Goal: Information Seeking & Learning: Check status

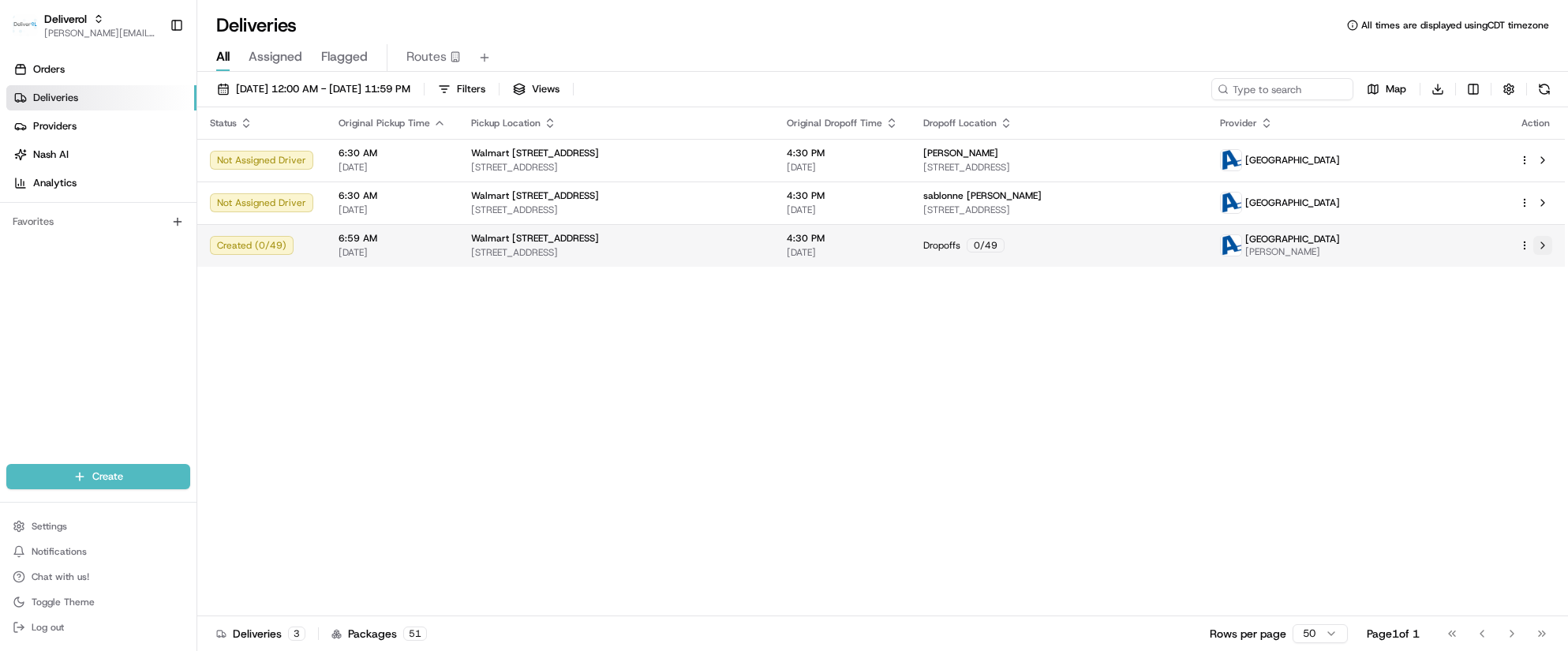
click at [1550, 238] on button at bounding box center [1542, 244] width 18 height 18
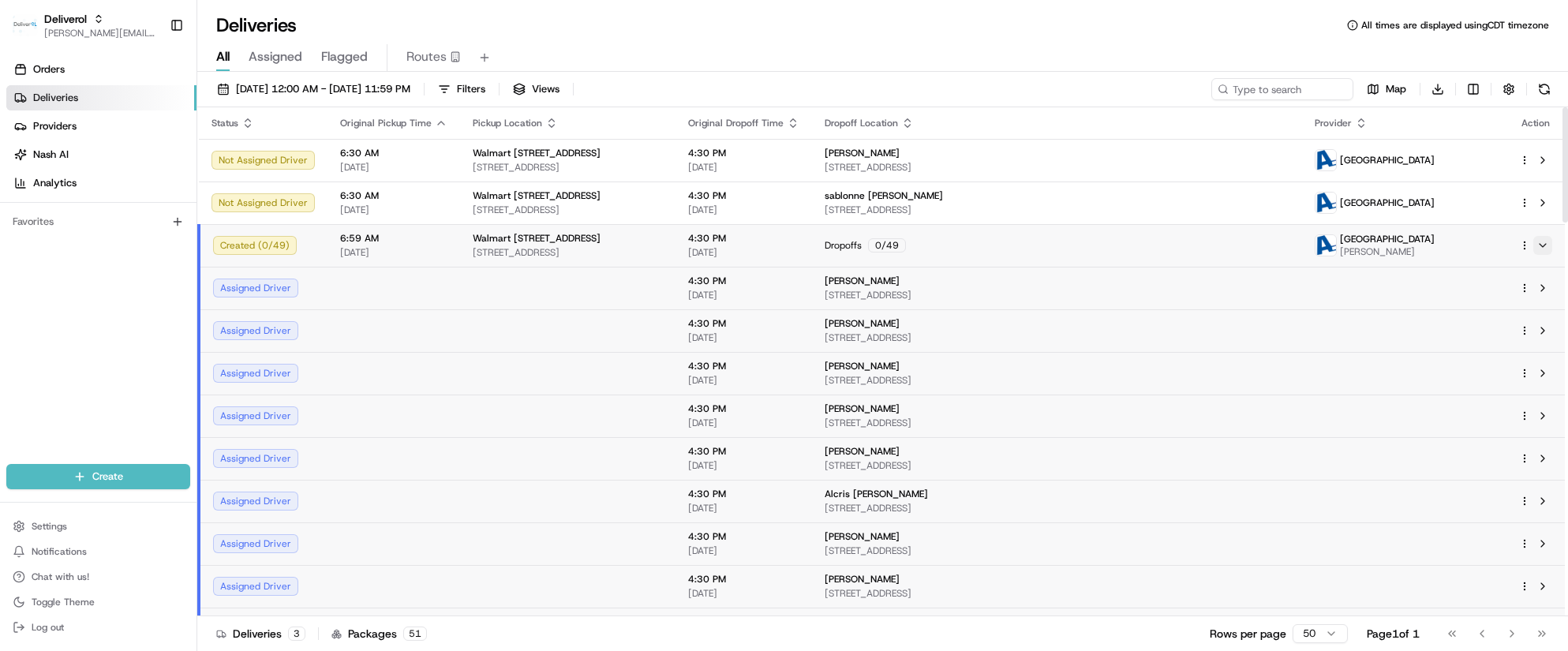
click at [1546, 244] on button at bounding box center [1542, 244] width 18 height 18
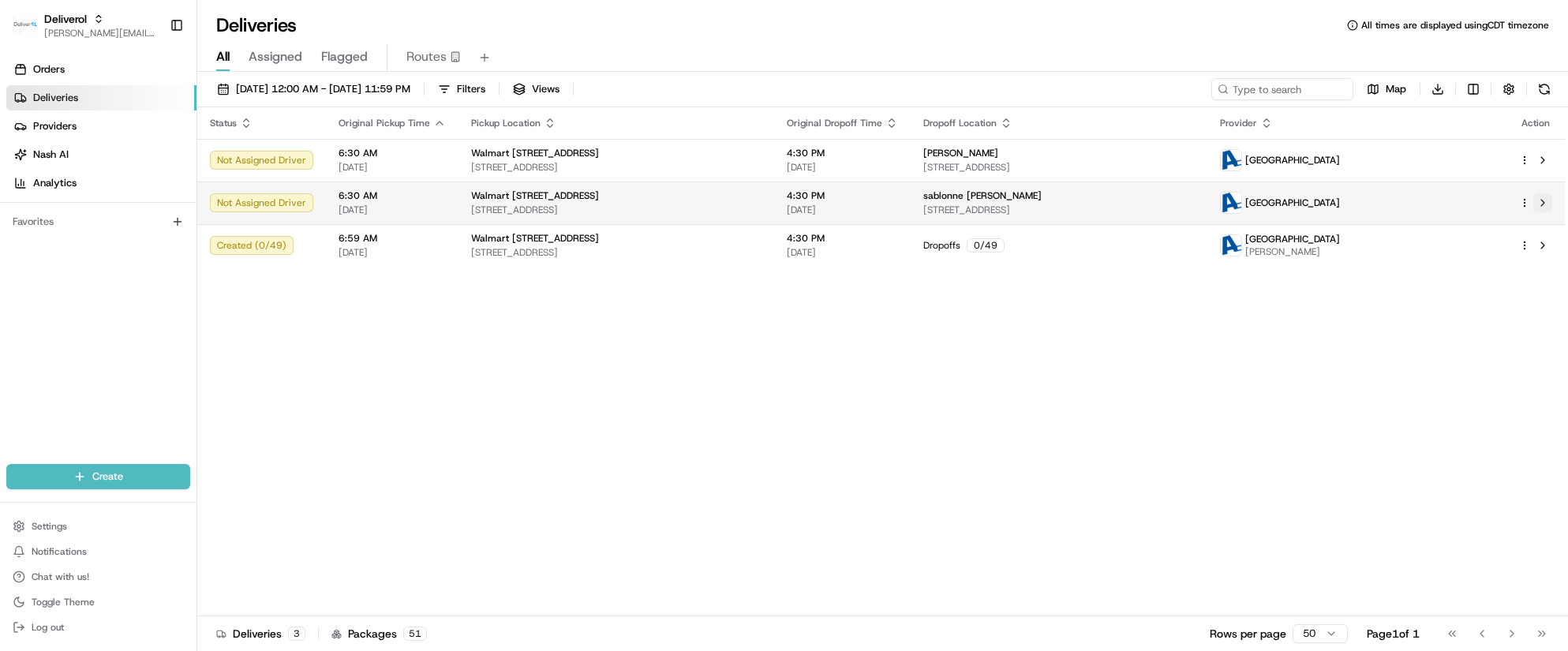
click at [1537, 202] on button at bounding box center [1542, 202] width 18 height 18
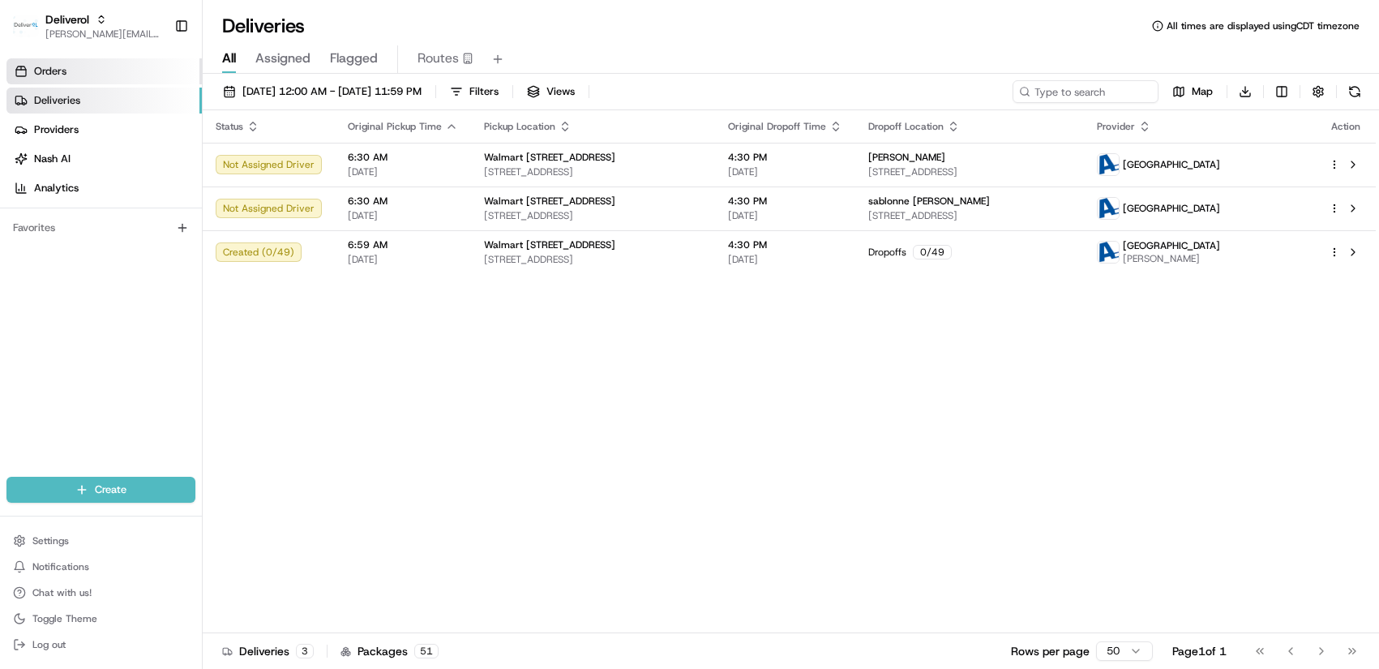
click at [65, 67] on span "Orders" at bounding box center [50, 71] width 32 height 15
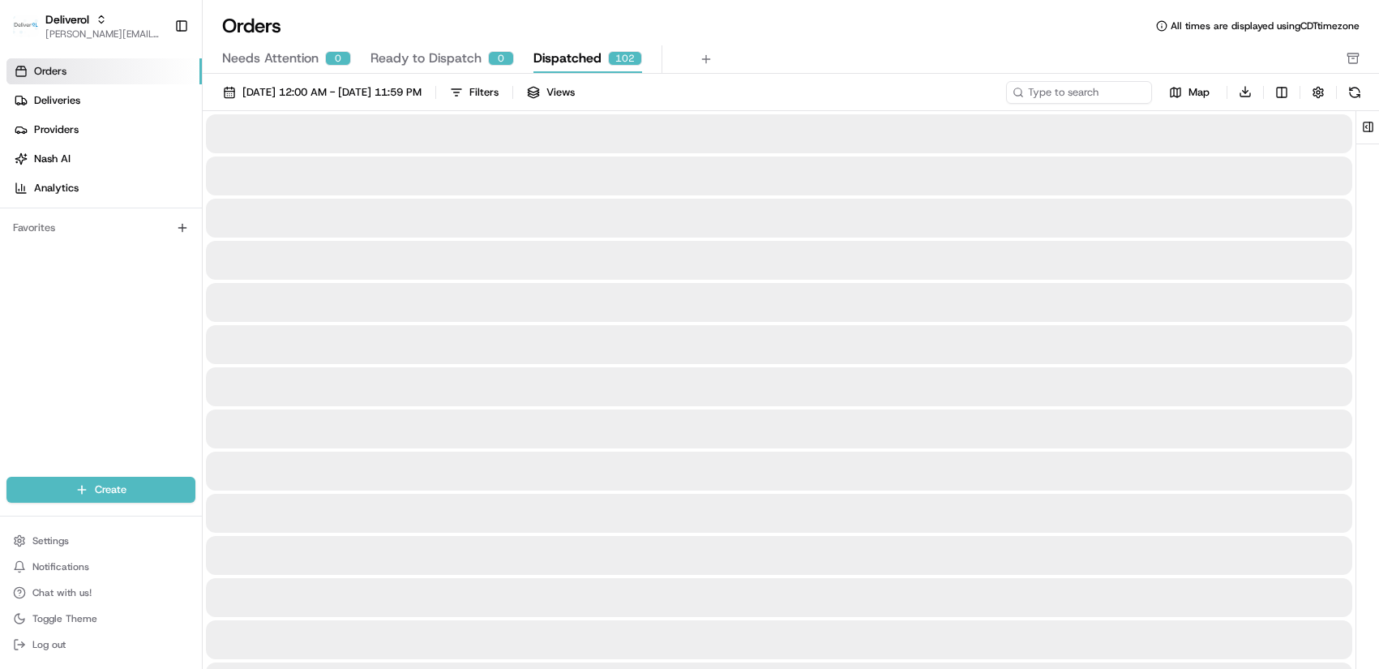
click at [585, 57] on span "Dispatched" at bounding box center [567, 58] width 68 height 19
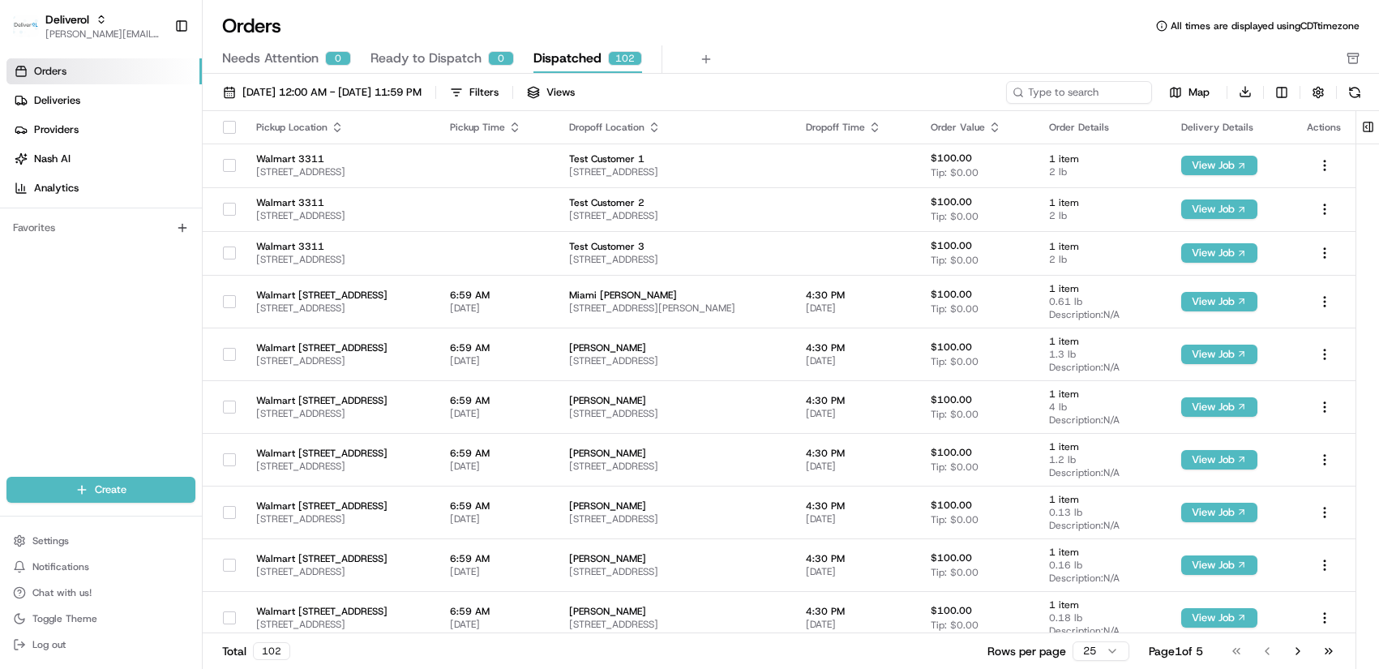
click at [1156, 28] on icon at bounding box center [1161, 25] width 11 height 11
click at [1162, 24] on icon at bounding box center [1161, 25] width 11 height 11
click at [1182, 25] on span "All times are displayed using CDT timezone" at bounding box center [1265, 25] width 189 height 13
click at [1192, 96] on span "Map" at bounding box center [1199, 92] width 21 height 15
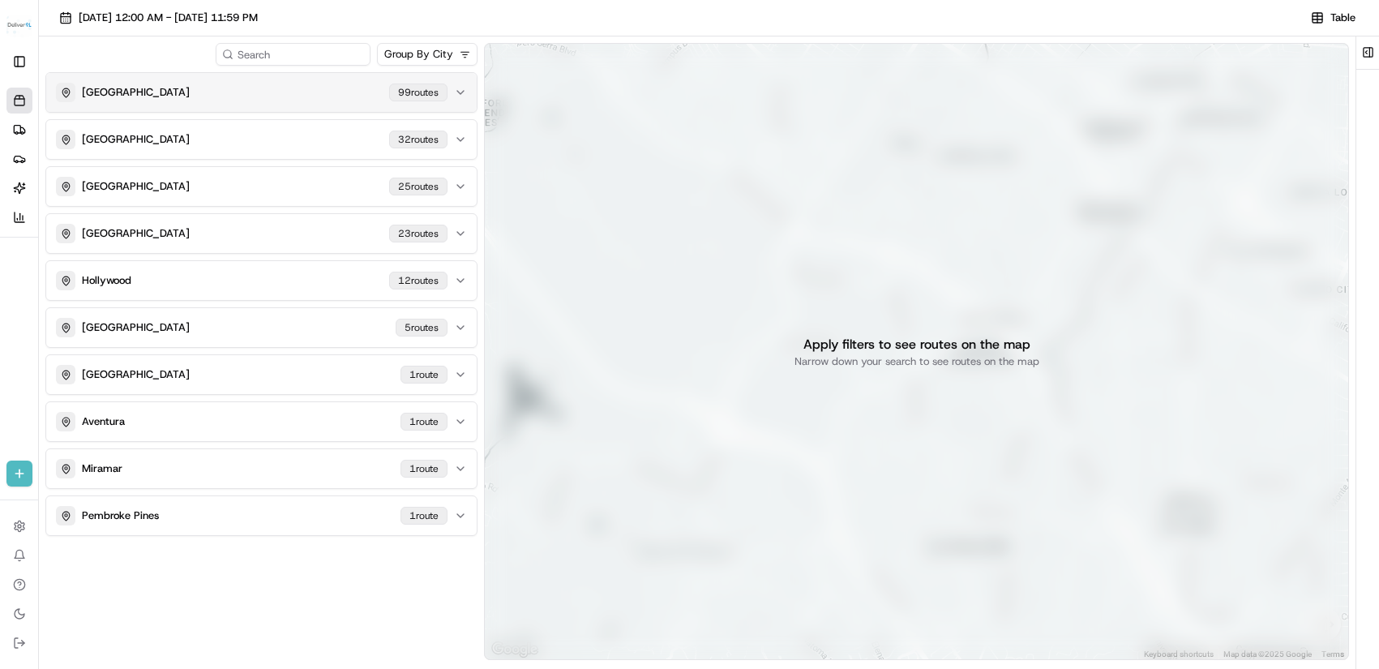
click at [421, 96] on div "99 route s" at bounding box center [418, 93] width 58 height 18
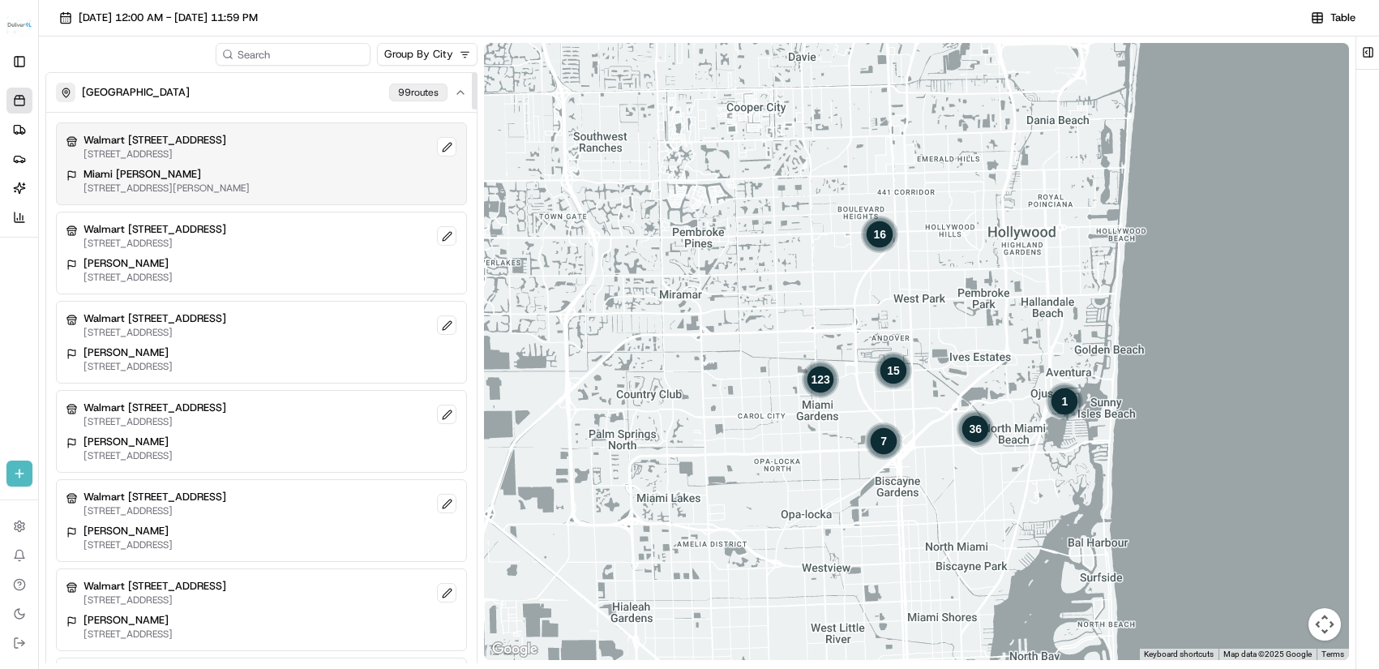
click at [417, 149] on div "Walmart 3311 - Miami Gardens, FL 19501 NW 27TH AVE, MIAMI GARDENS, FL 33056, US" at bounding box center [261, 147] width 390 height 28
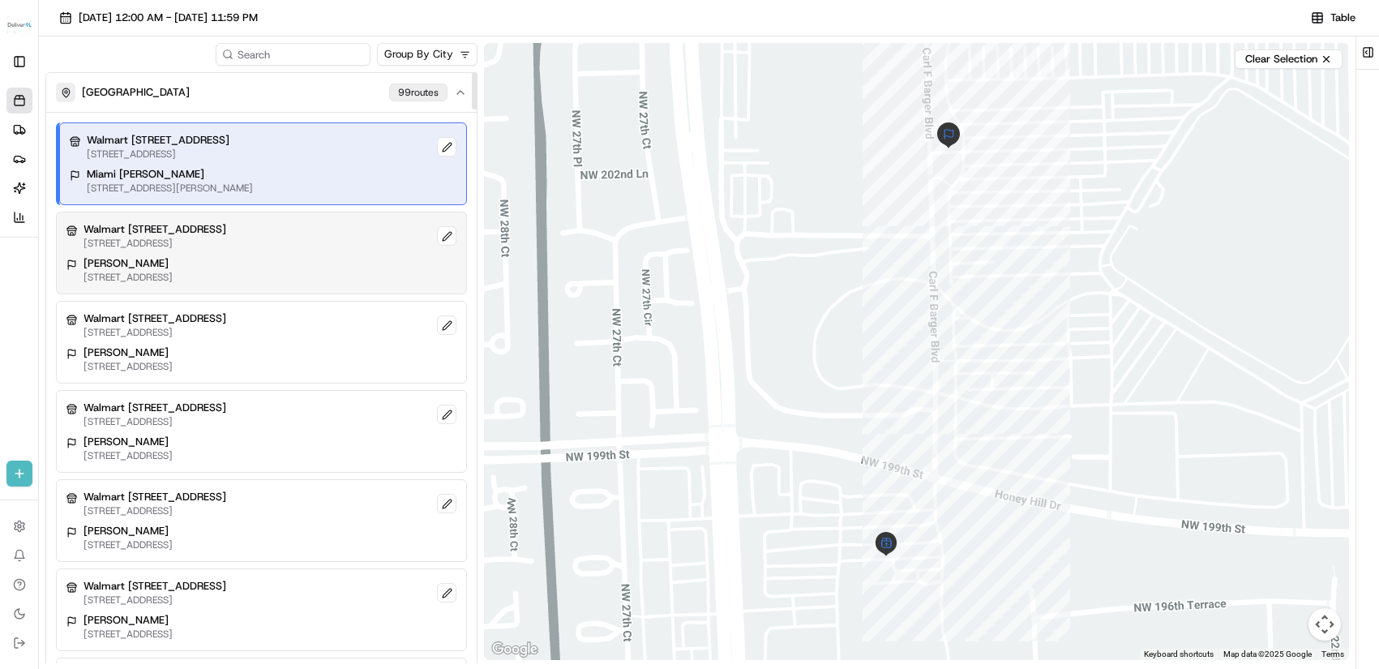
click at [392, 238] on div "Walmart 3311 - Miami Gardens, FL 19501 NW 27TH AVE, MIAMI GARDENS, FL 33056, US" at bounding box center [261, 236] width 390 height 28
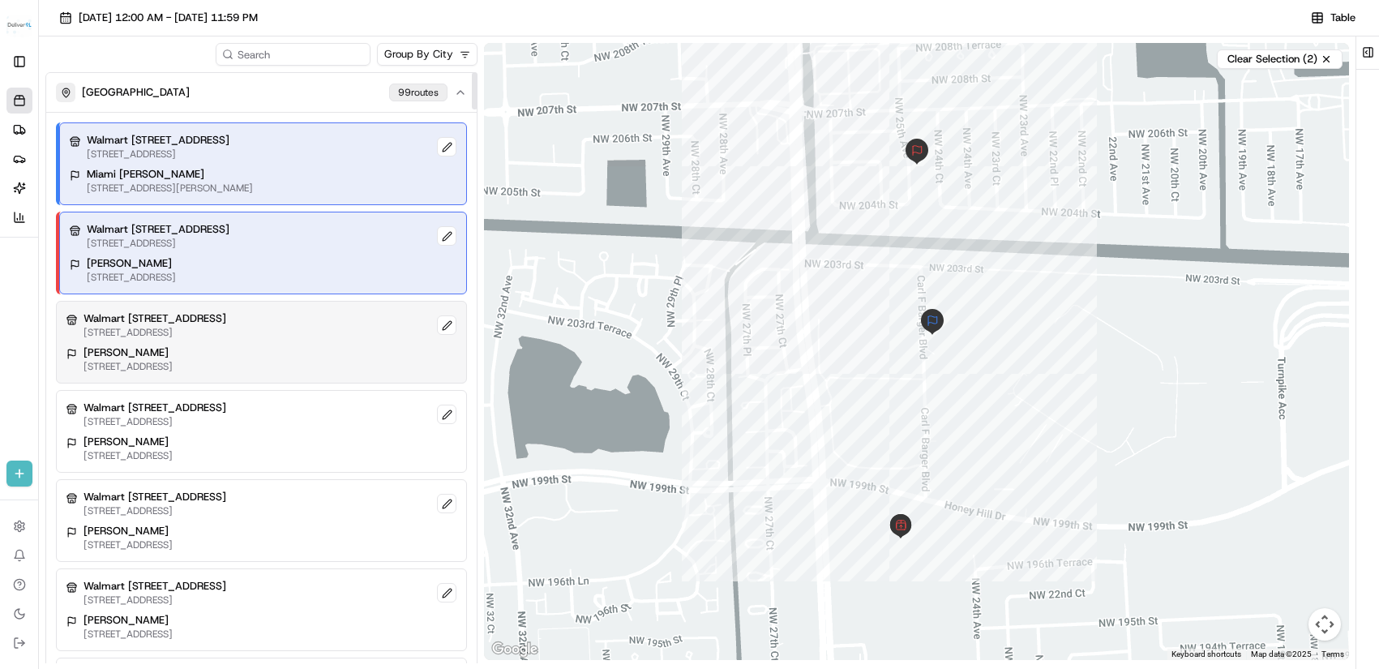
click at [387, 332] on div "Walmart 3311 - Miami Gardens, FL 19501 NW 27TH AVE, MIAMI GARDENS, FL 33056, US" at bounding box center [261, 325] width 390 height 28
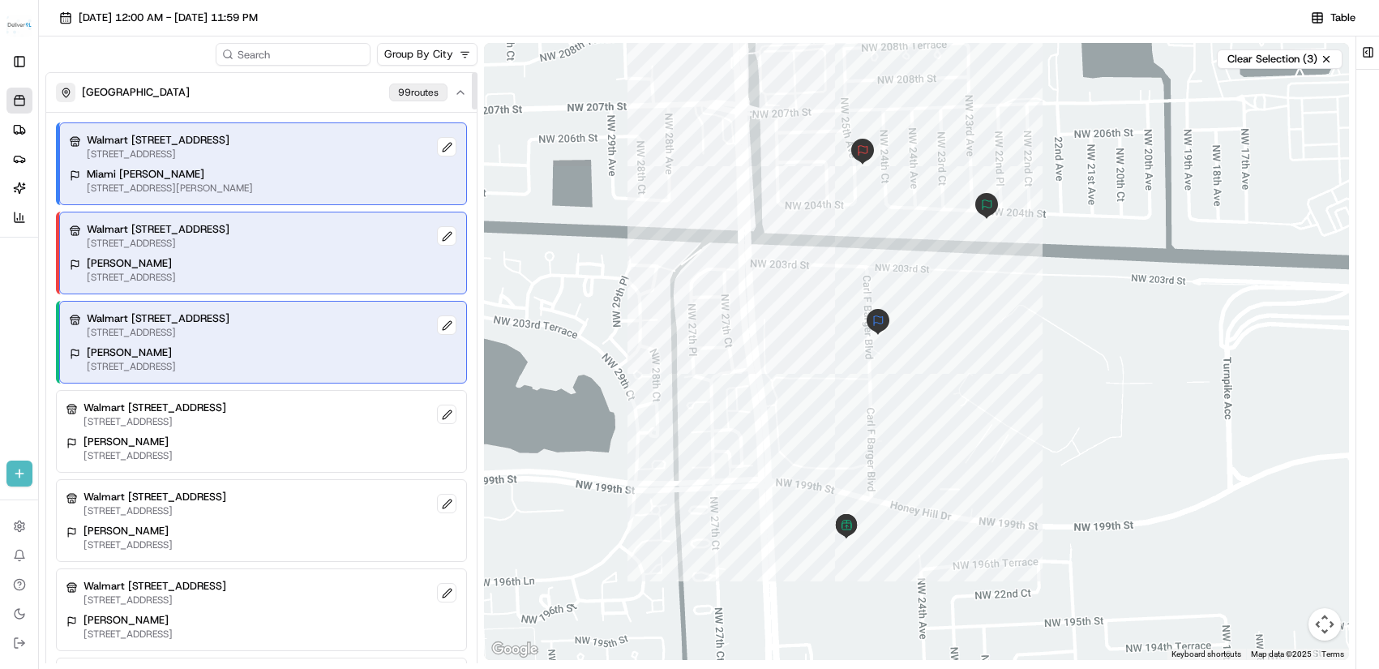
click at [385, 172] on div "Miami Koch 347 Don Shula Dr, Miami Gardens, FL 33056, US" at bounding box center [263, 181] width 387 height 28
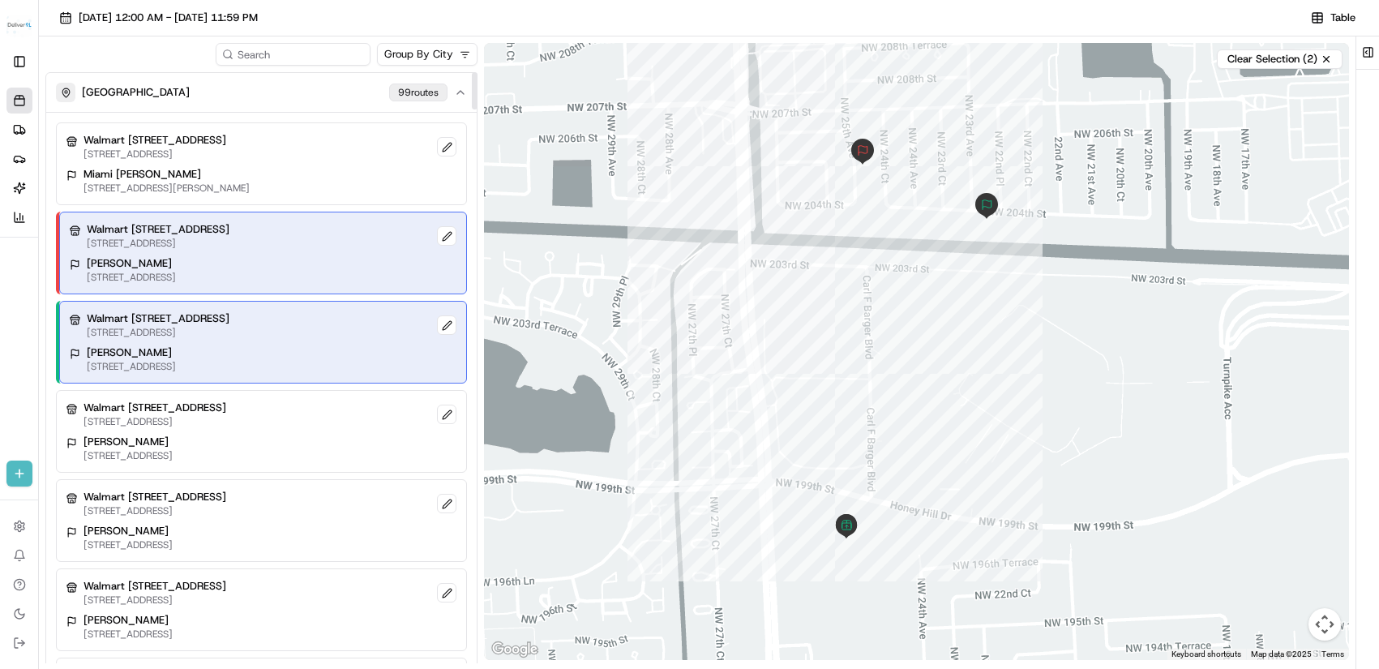
click at [373, 251] on div "Walmart 3311 - Miami Gardens, FL 19501 NW 27TH AVE, MIAMI GARDENS, FL 33056, US…" at bounding box center [263, 253] width 408 height 83
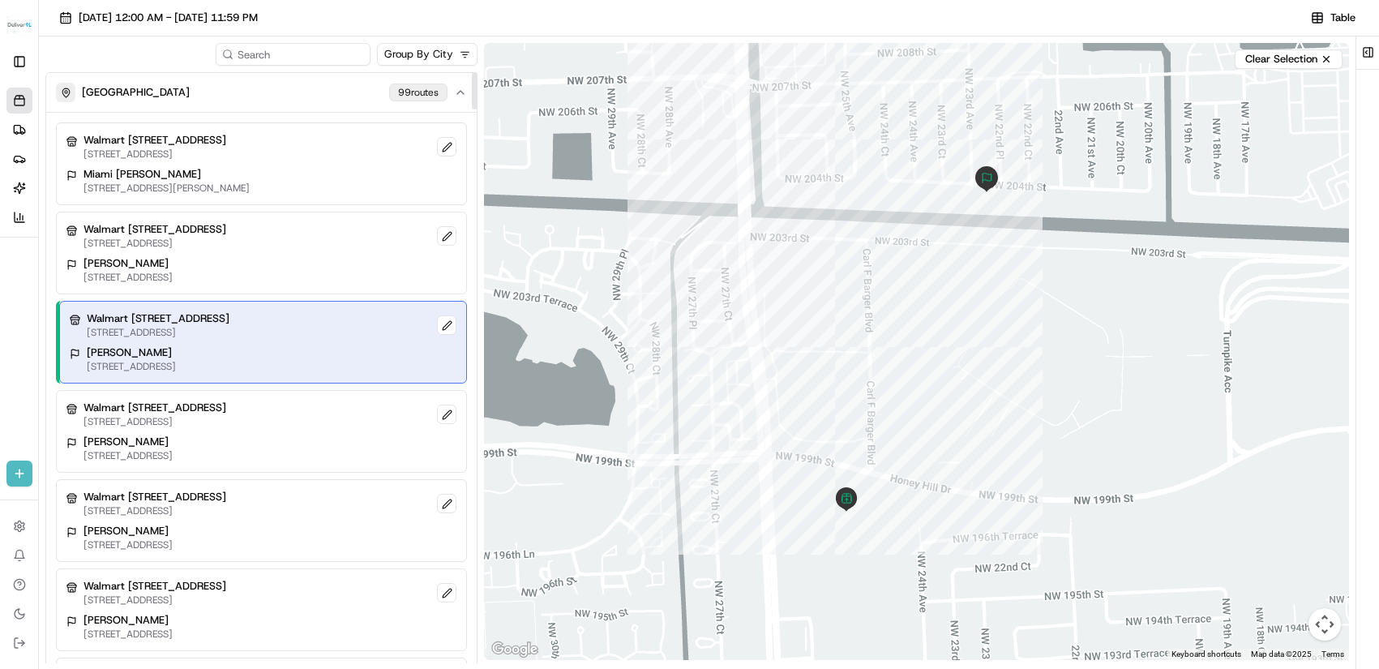
click at [373, 317] on div "Walmart 3311 - Miami Gardens, FL 19501 NW 27TH AVE, MIAMI GARDENS, FL 33056, US" at bounding box center [263, 325] width 387 height 28
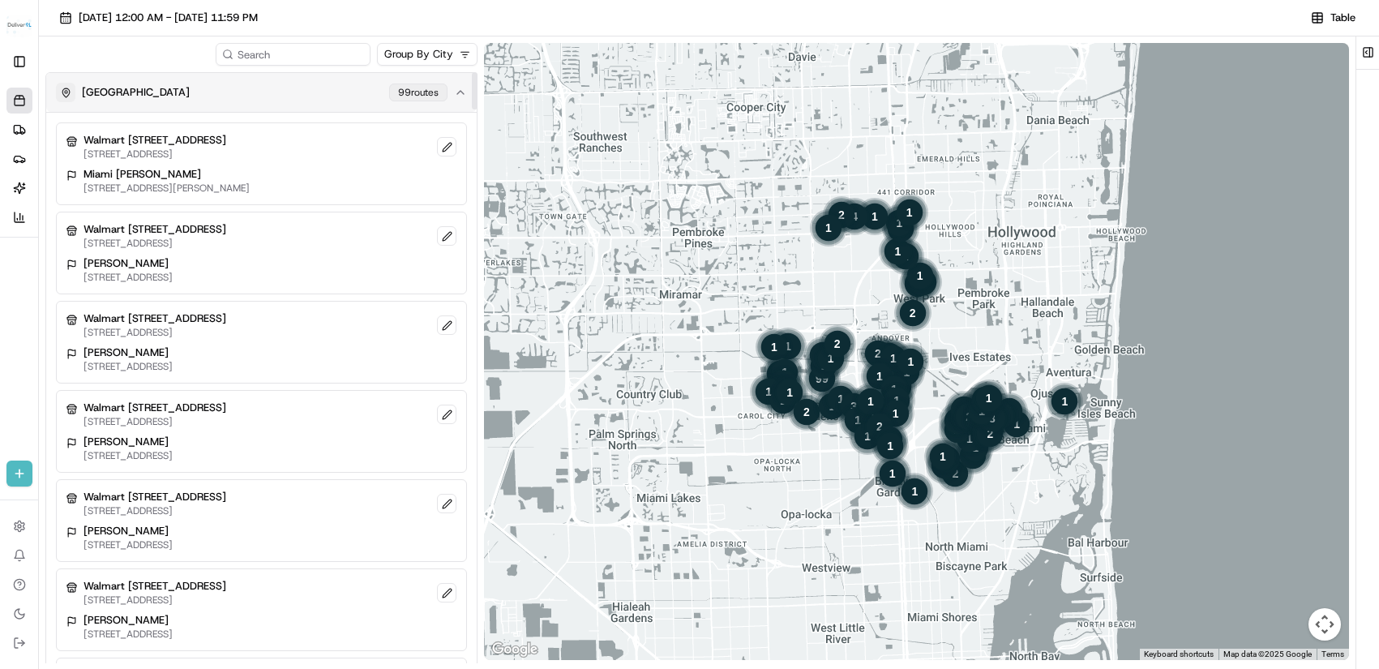
click at [465, 88] on icon "button" at bounding box center [460, 92] width 13 height 13
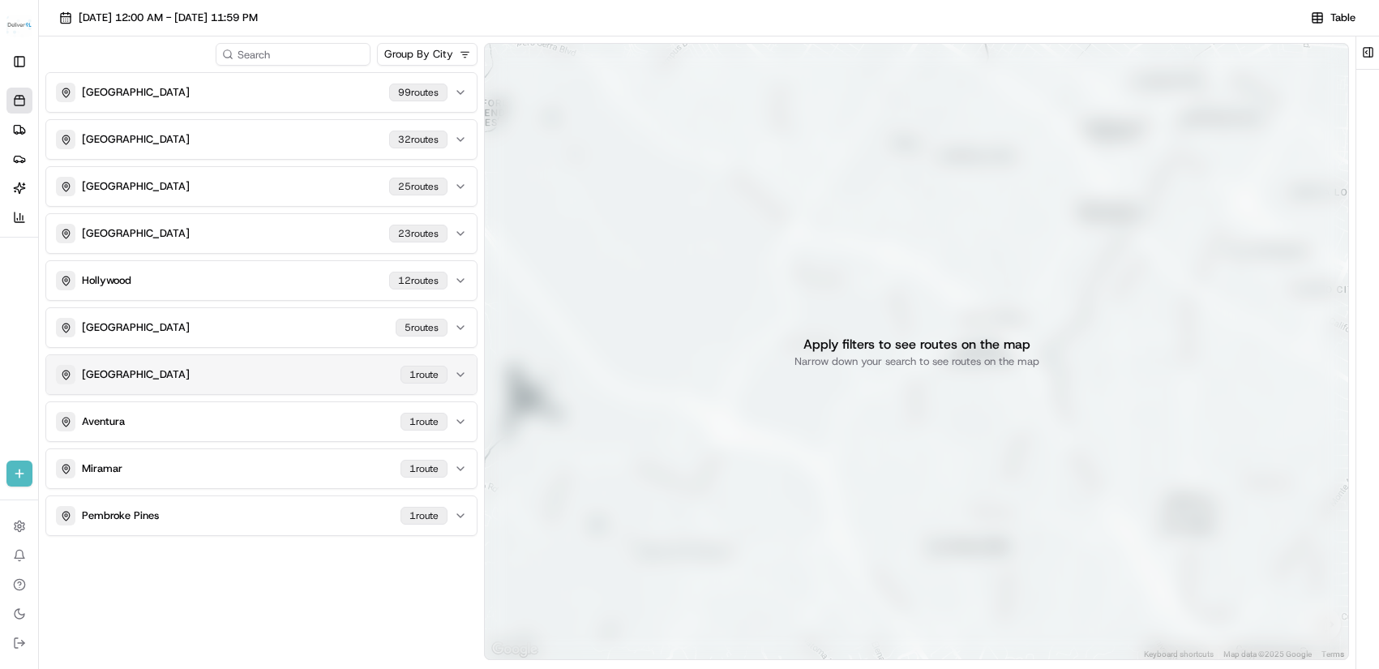
click at [456, 374] on icon "button" at bounding box center [460, 374] width 13 height 13
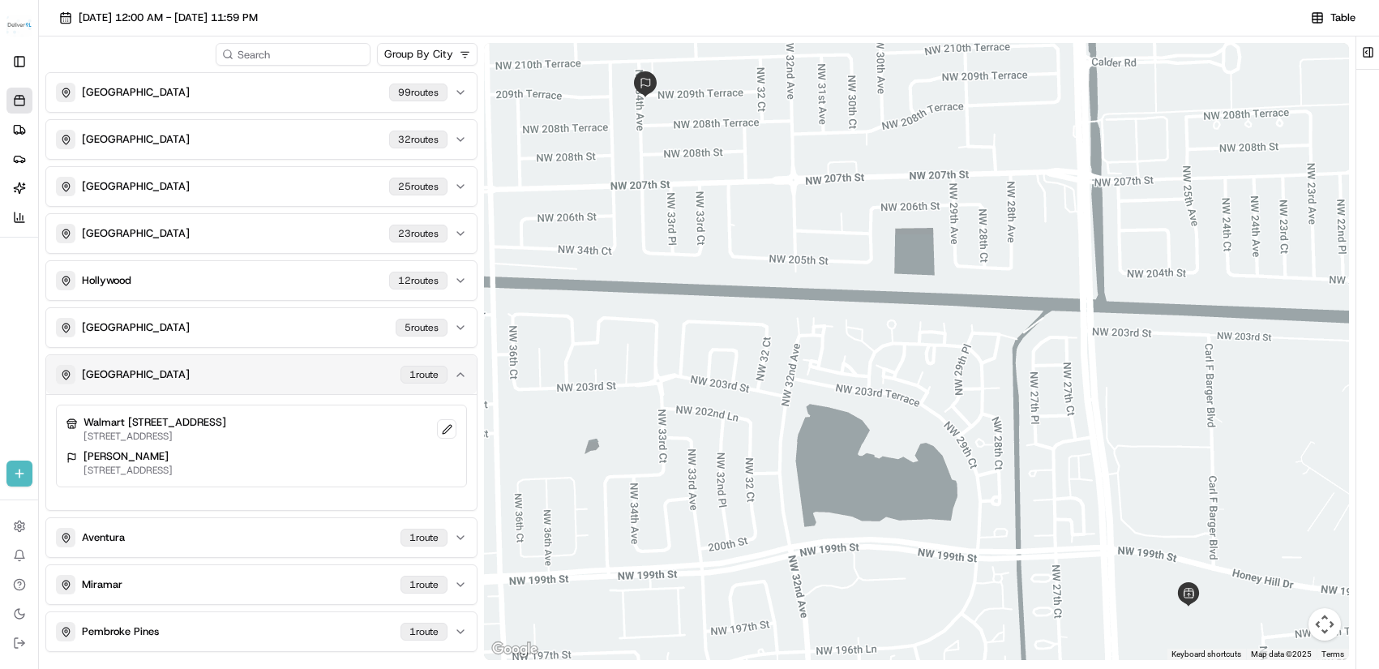
click at [459, 372] on icon "button" at bounding box center [460, 374] width 13 height 13
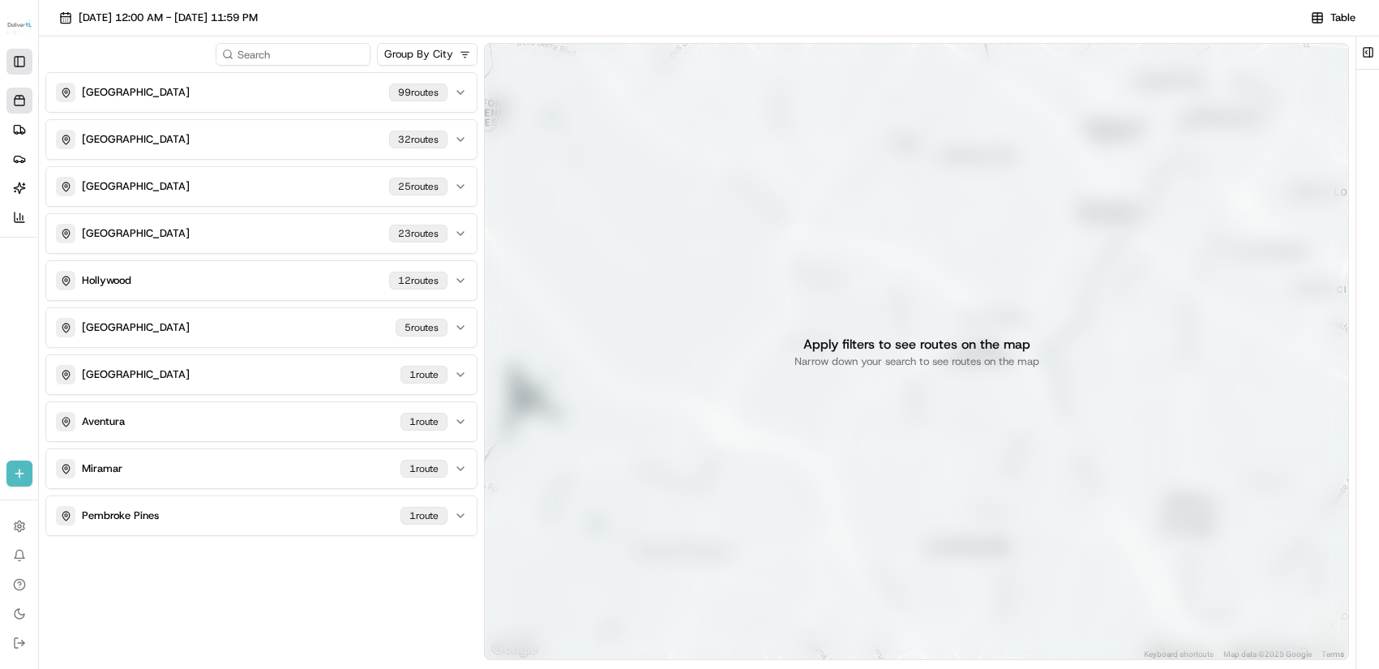
click at [27, 70] on button "Toggle Sidebar" at bounding box center [19, 62] width 26 height 26
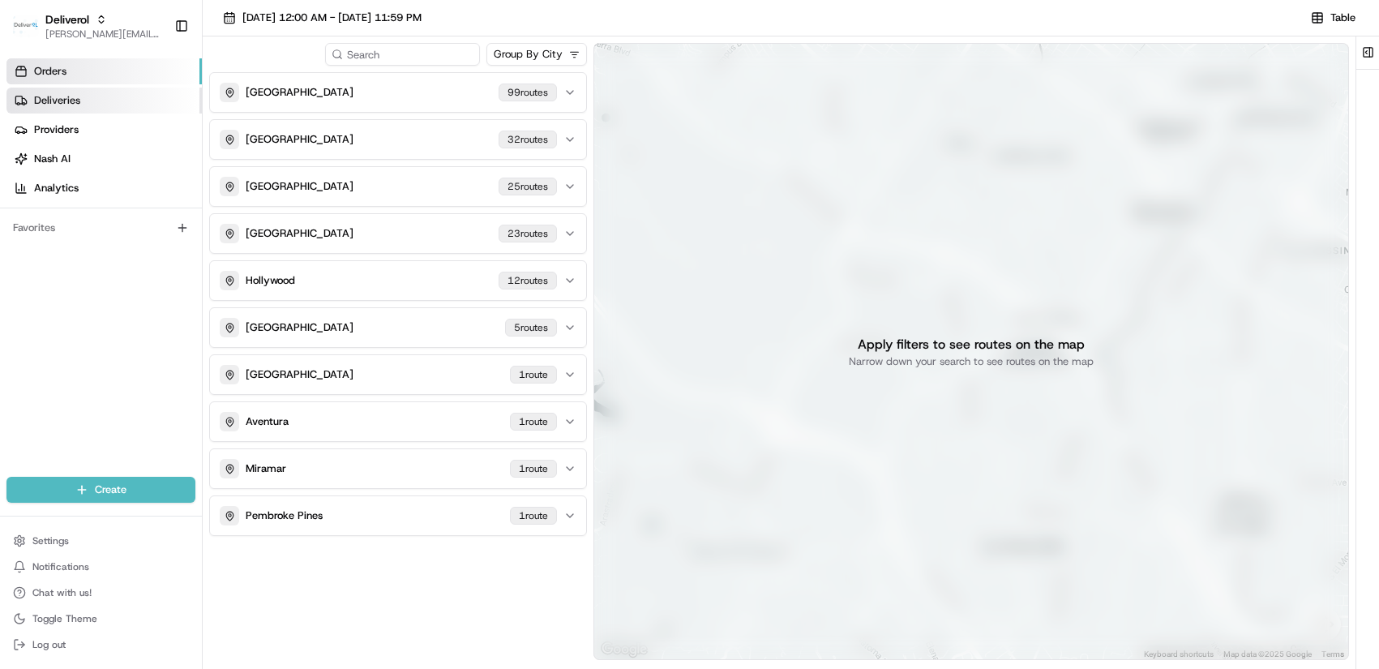
click at [35, 98] on span "Deliveries" at bounding box center [57, 100] width 46 height 15
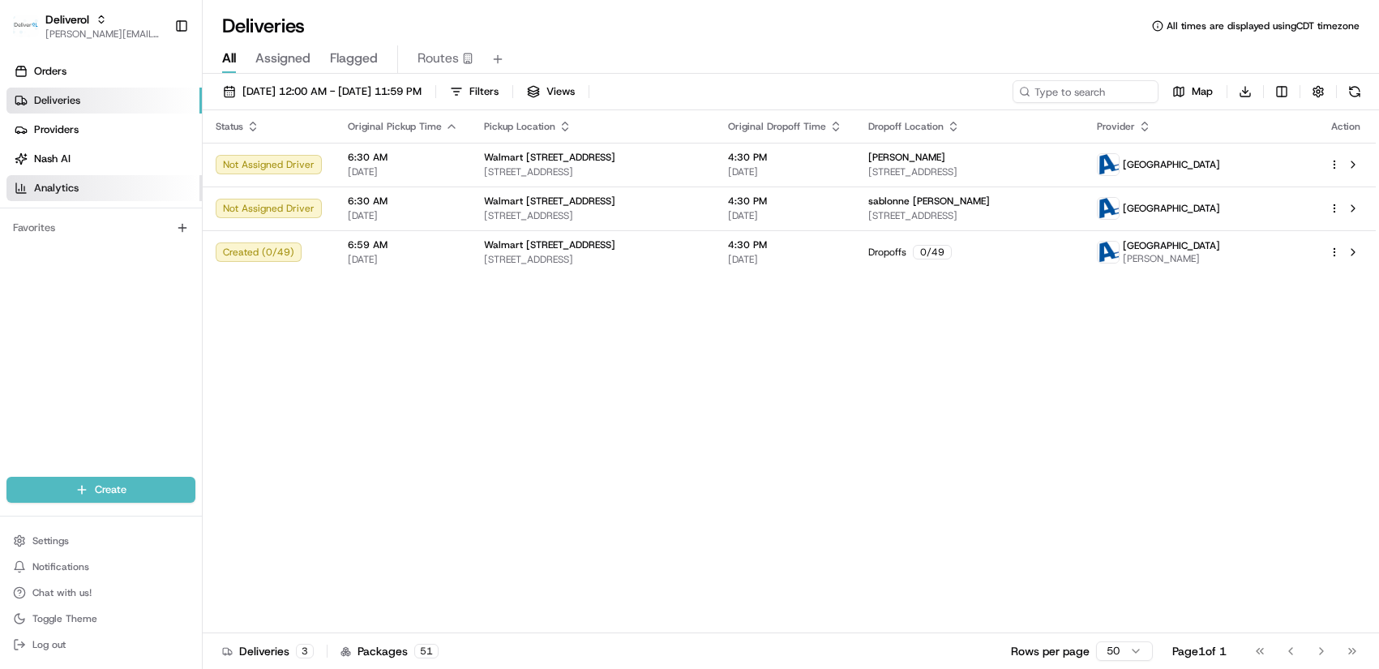
click at [48, 191] on span "Analytics" at bounding box center [56, 188] width 45 height 15
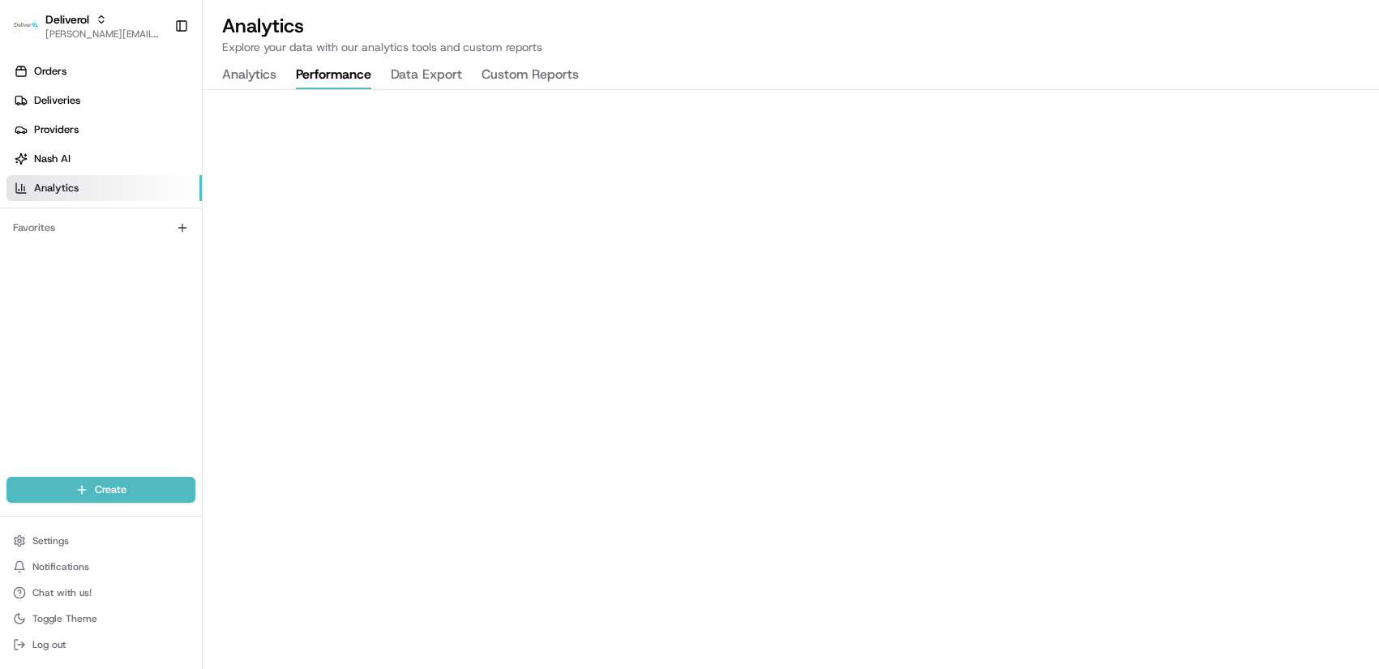
click at [332, 75] on button "Performance" at bounding box center [333, 76] width 75 height 28
click at [507, 70] on button "Custom Reports" at bounding box center [530, 76] width 97 height 28
click at [248, 79] on button "Analytics" at bounding box center [249, 76] width 54 height 28
click at [58, 97] on span "Deliveries" at bounding box center [57, 100] width 46 height 15
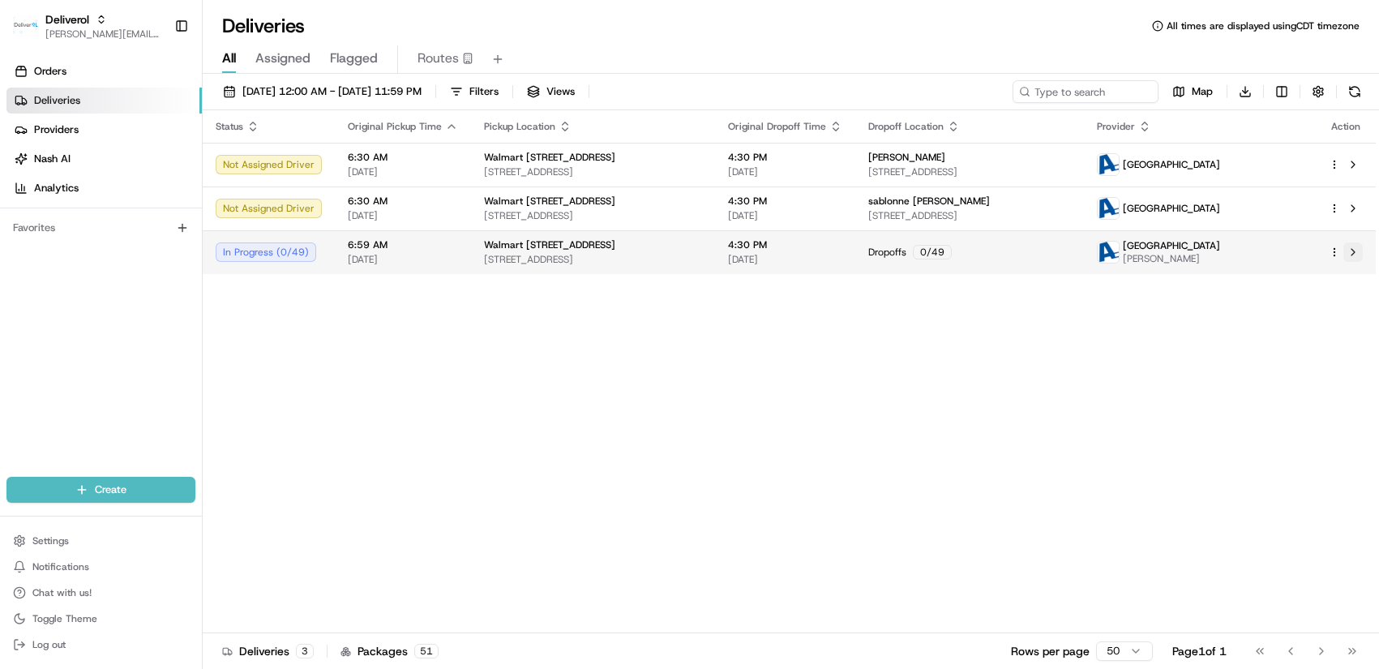
click at [1355, 250] on button at bounding box center [1352, 251] width 19 height 19
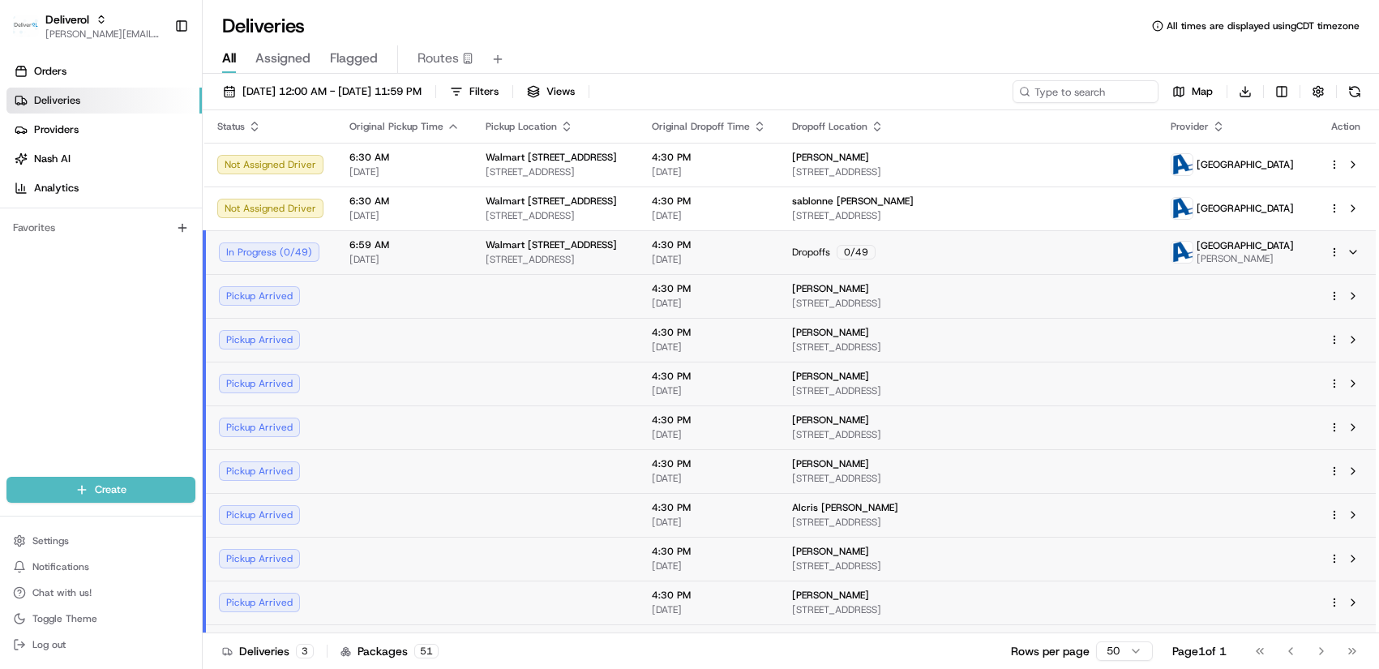
click at [367, 61] on span "Flagged" at bounding box center [354, 58] width 48 height 19
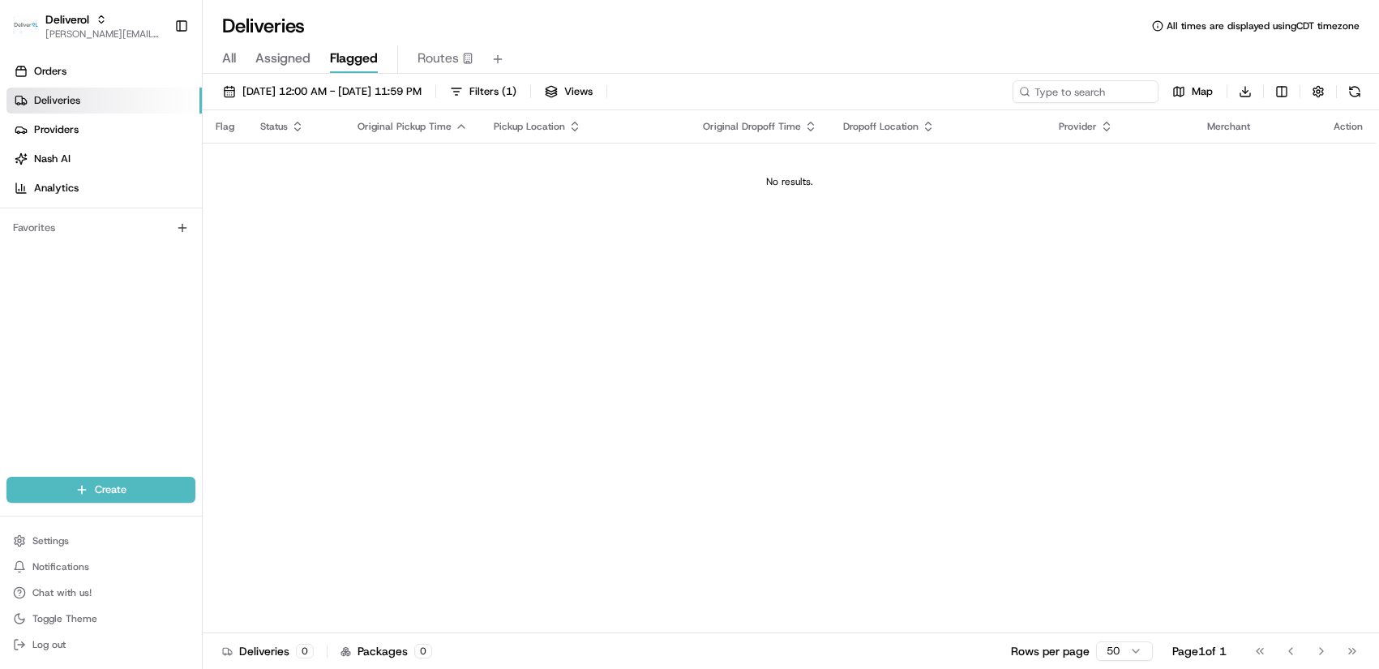
click at [302, 60] on span "Assigned" at bounding box center [282, 58] width 55 height 19
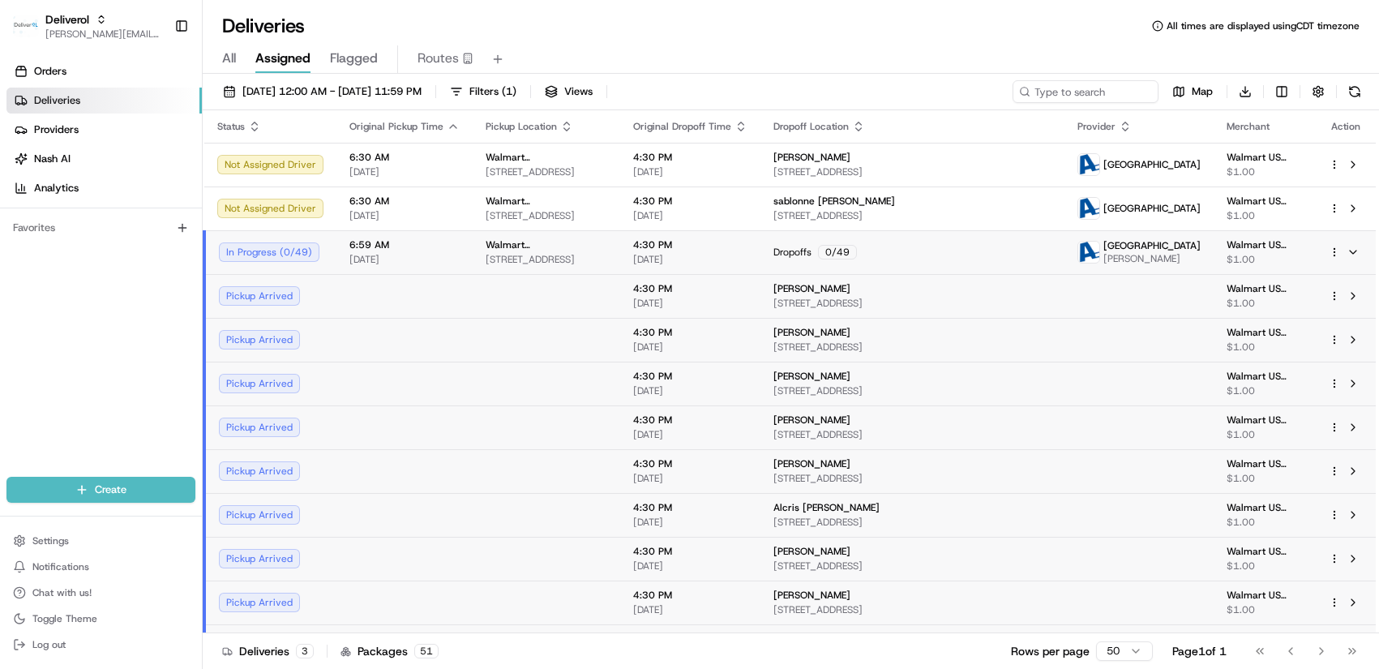
click at [414, 58] on div "All Assigned Flagged Routes" at bounding box center [791, 59] width 1176 height 28
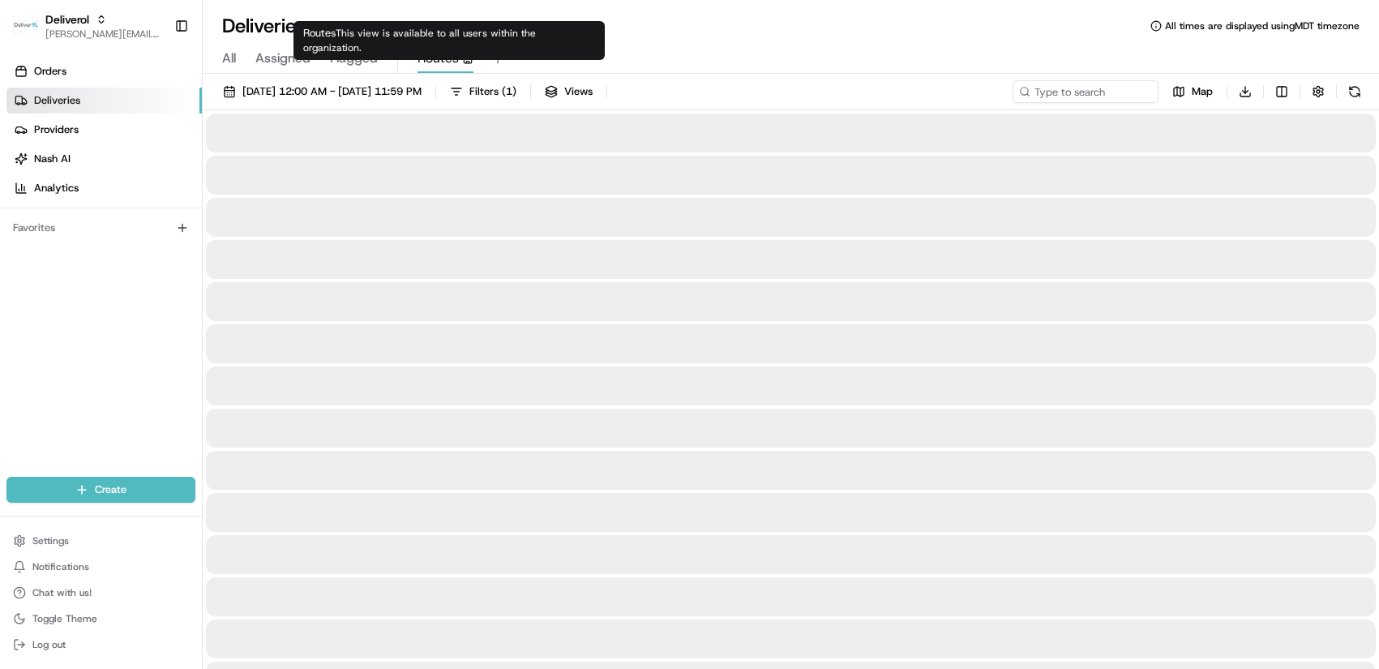
click at [435, 58] on span "Routes" at bounding box center [438, 58] width 41 height 19
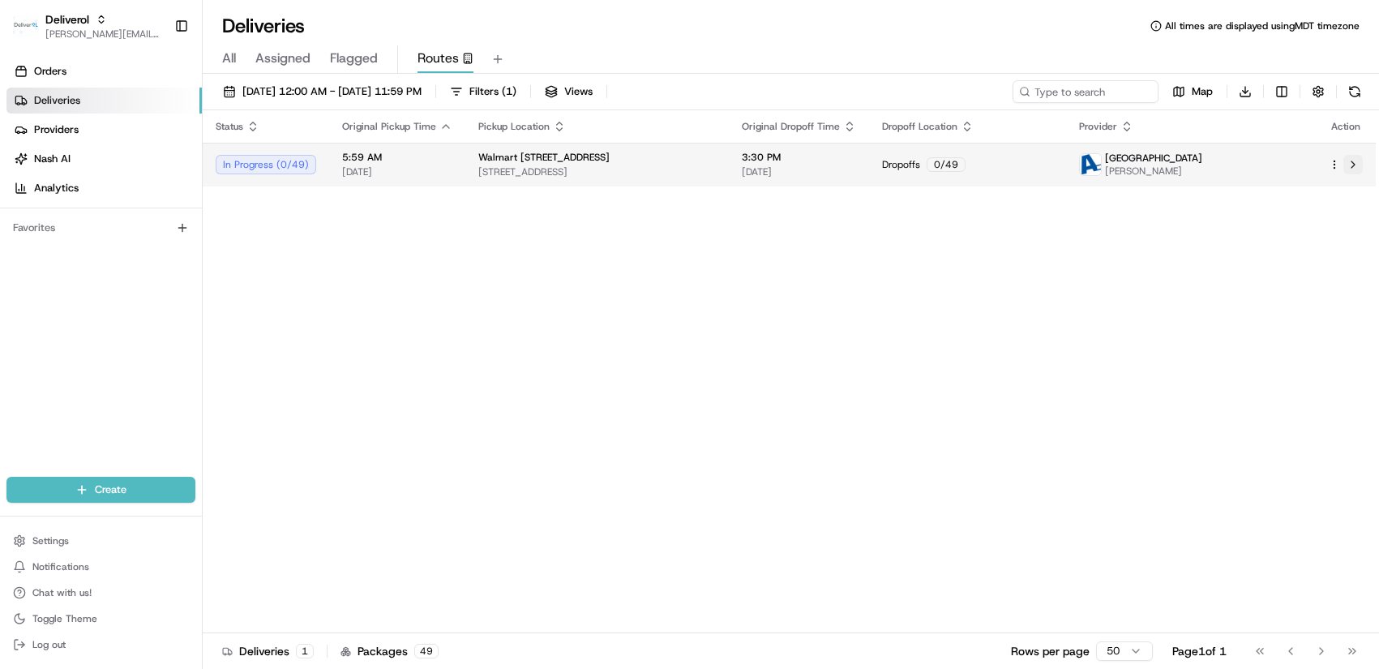
click at [1353, 156] on button at bounding box center [1352, 164] width 19 height 19
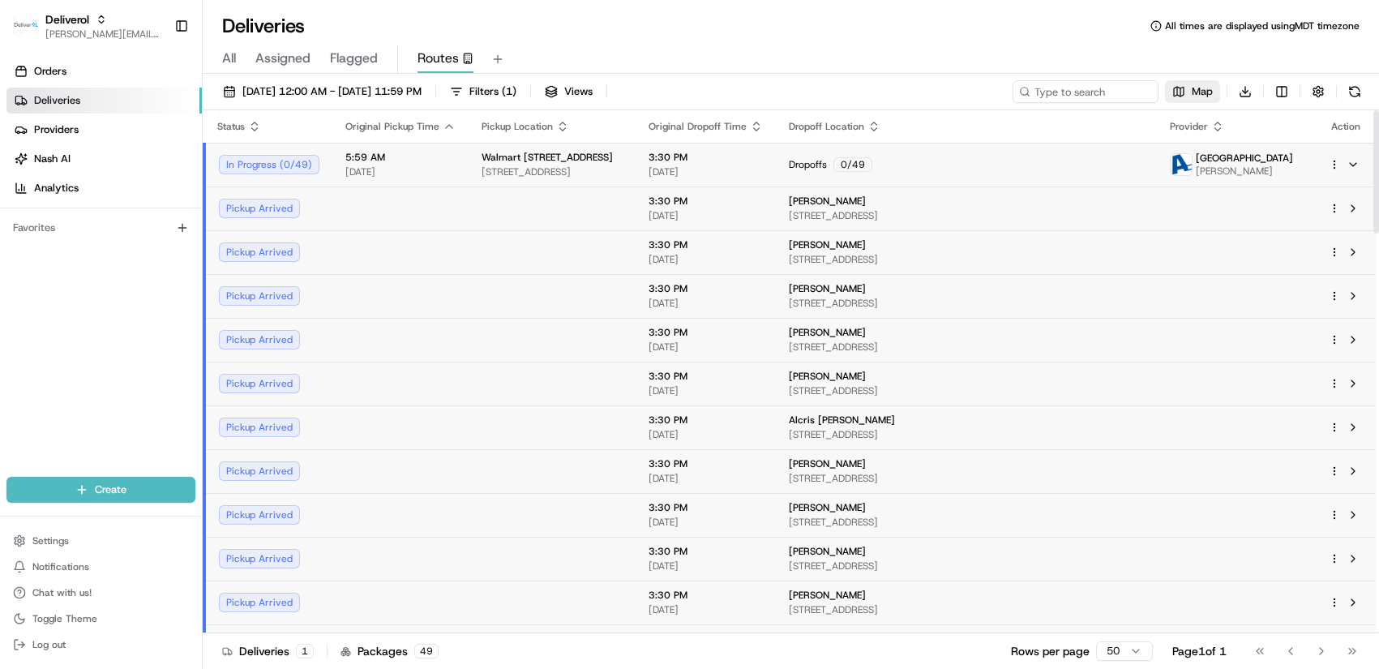
click at [1206, 96] on span "Map" at bounding box center [1202, 91] width 21 height 15
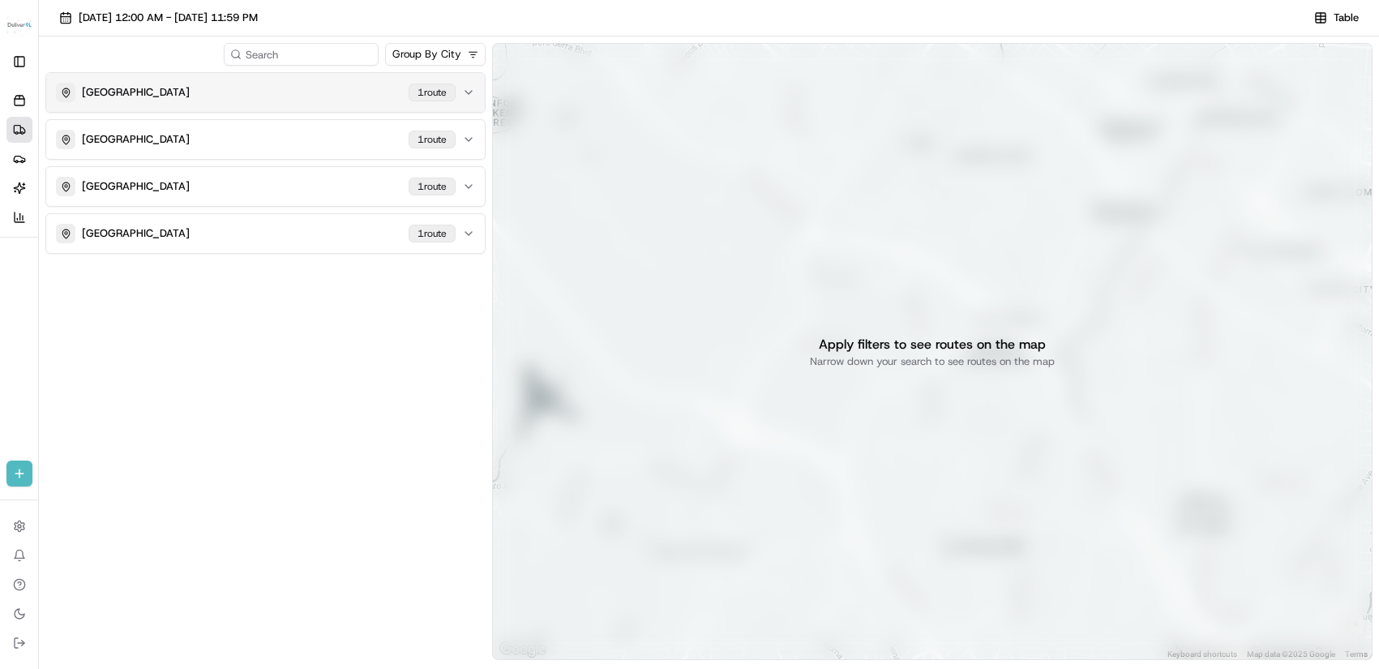
click at [461, 94] on button "MIAMI GARDENS 1 route" at bounding box center [265, 92] width 439 height 39
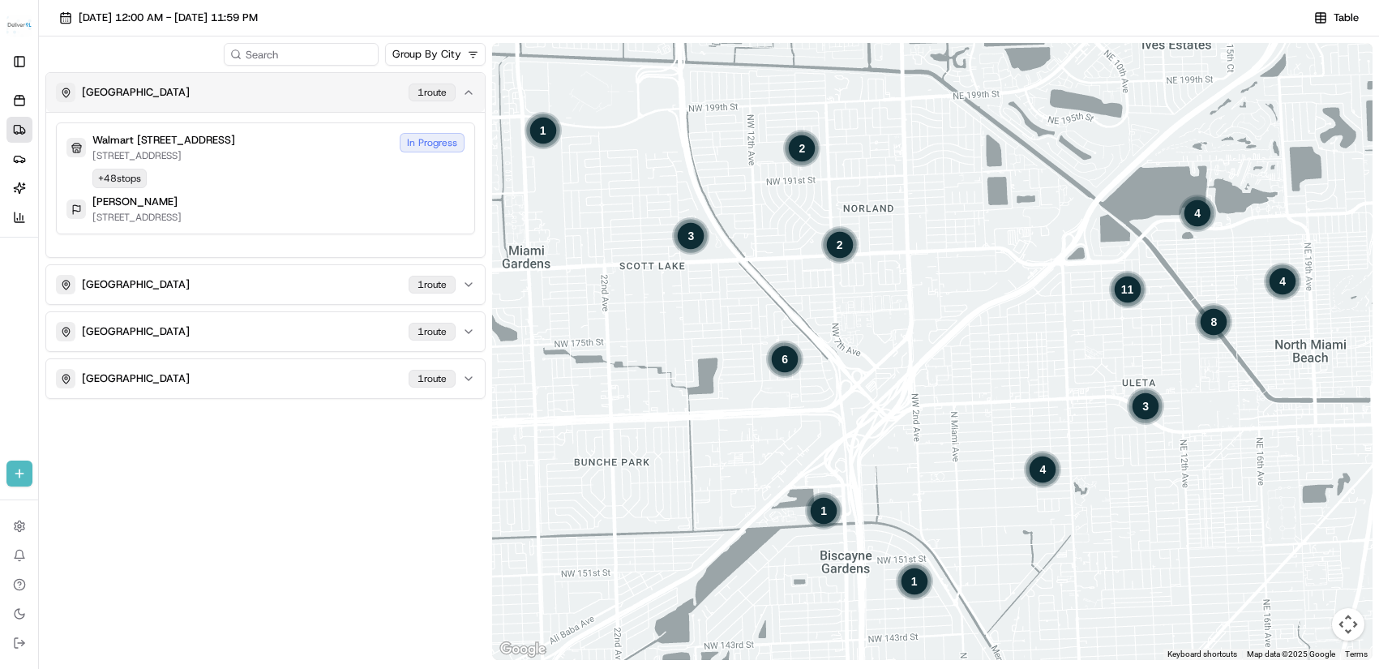
click at [461, 94] on button "MIAMI GARDENS 1 route" at bounding box center [265, 92] width 439 height 39
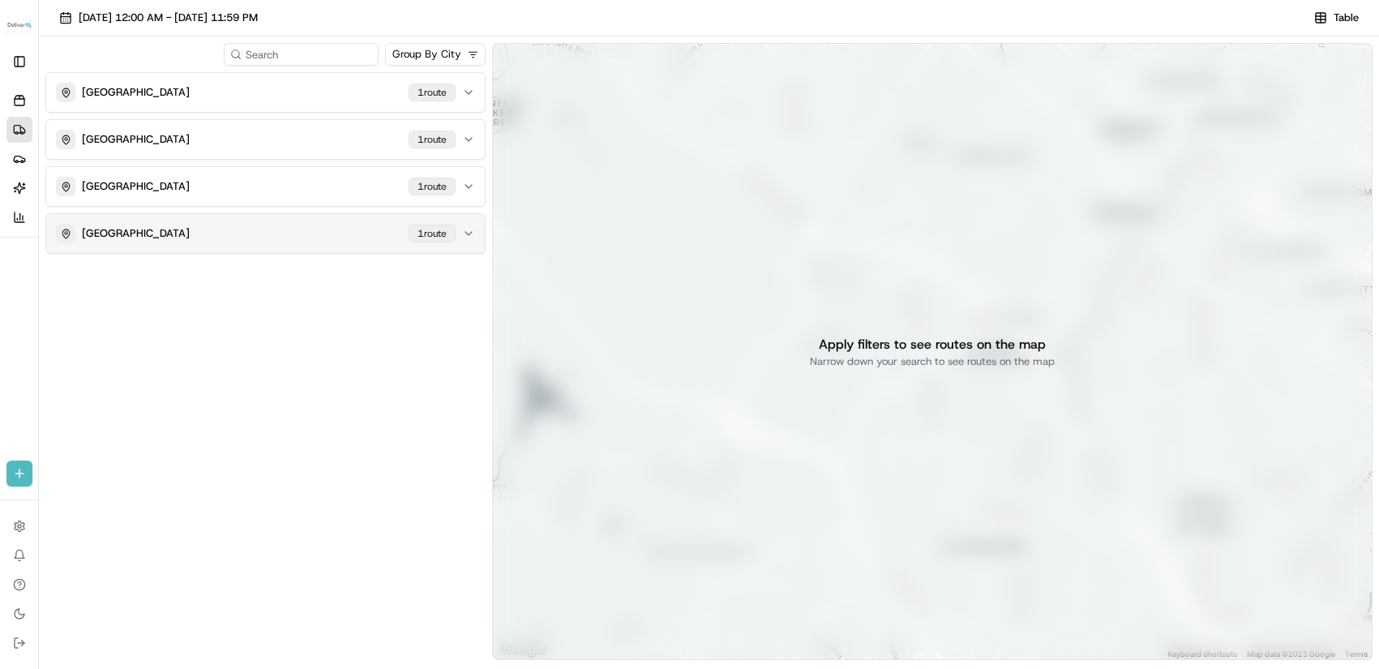
click at [464, 233] on icon "button" at bounding box center [468, 233] width 13 height 13
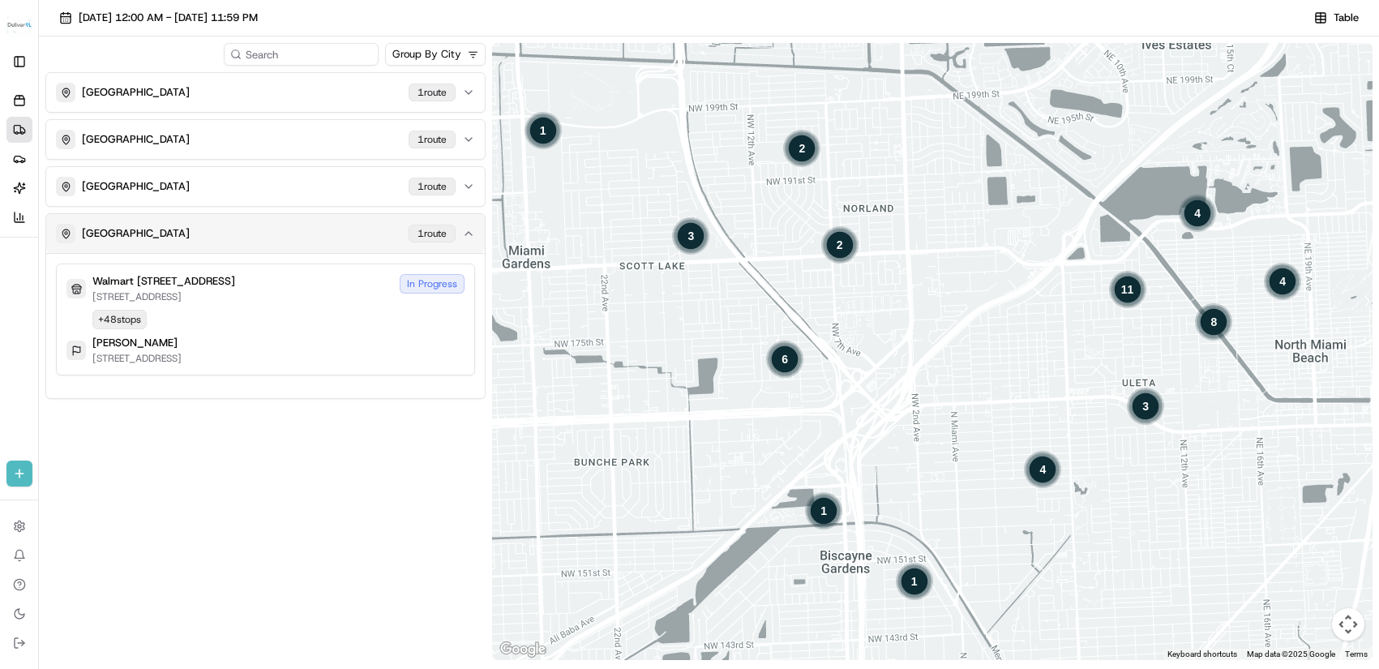
click at [465, 233] on icon "button" at bounding box center [468, 233] width 13 height 13
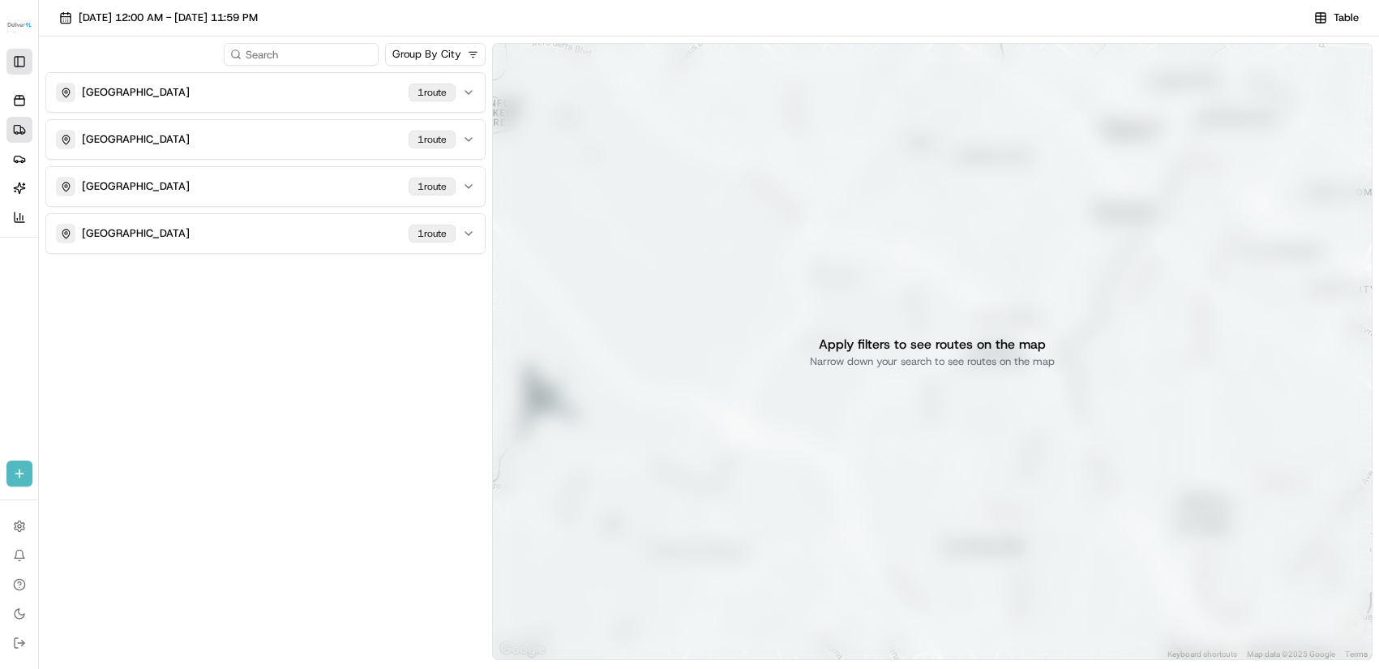
click at [25, 58] on button "Toggle Sidebar" at bounding box center [19, 62] width 26 height 26
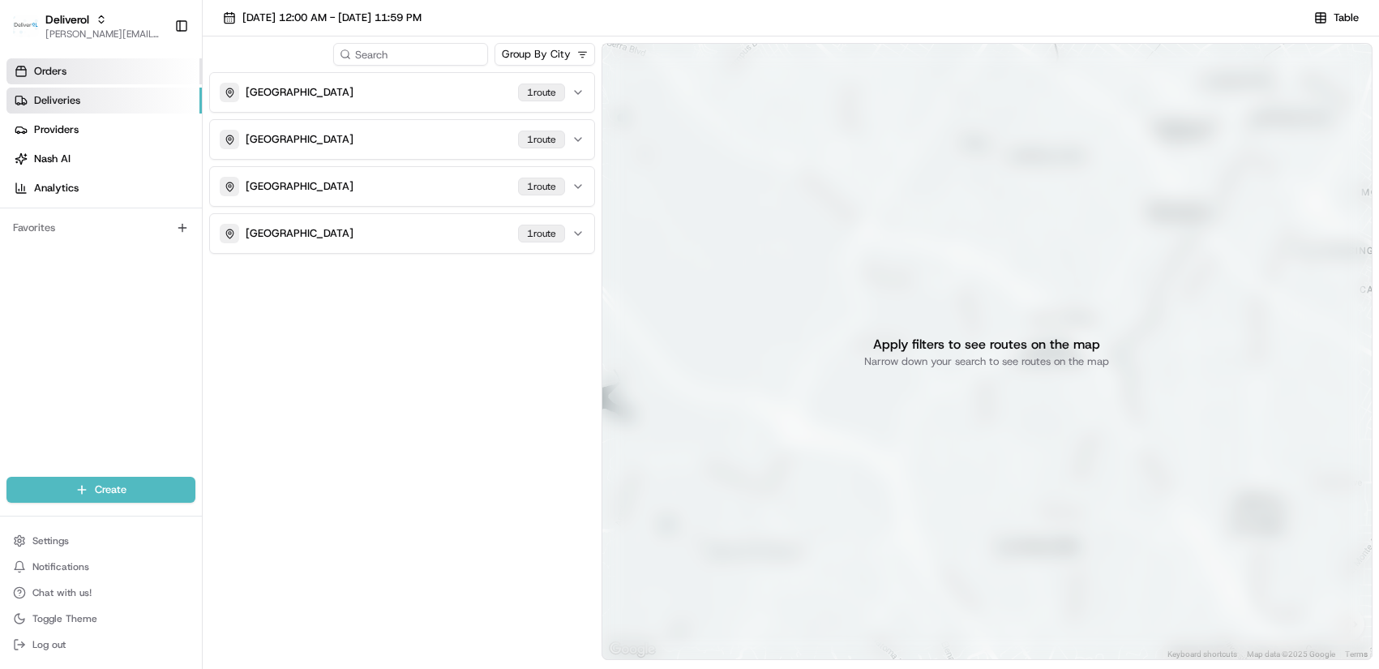
click at [41, 69] on span "Orders" at bounding box center [50, 71] width 32 height 15
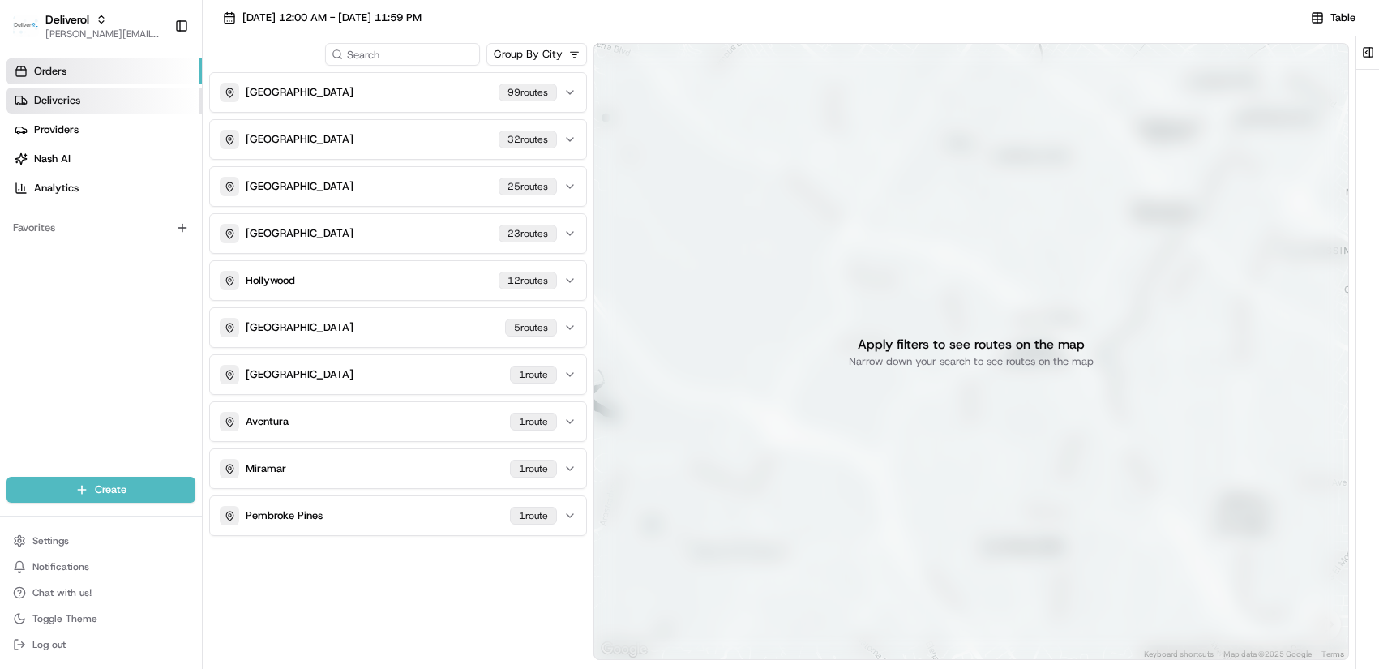
click at [58, 98] on span "Deliveries" at bounding box center [57, 100] width 46 height 15
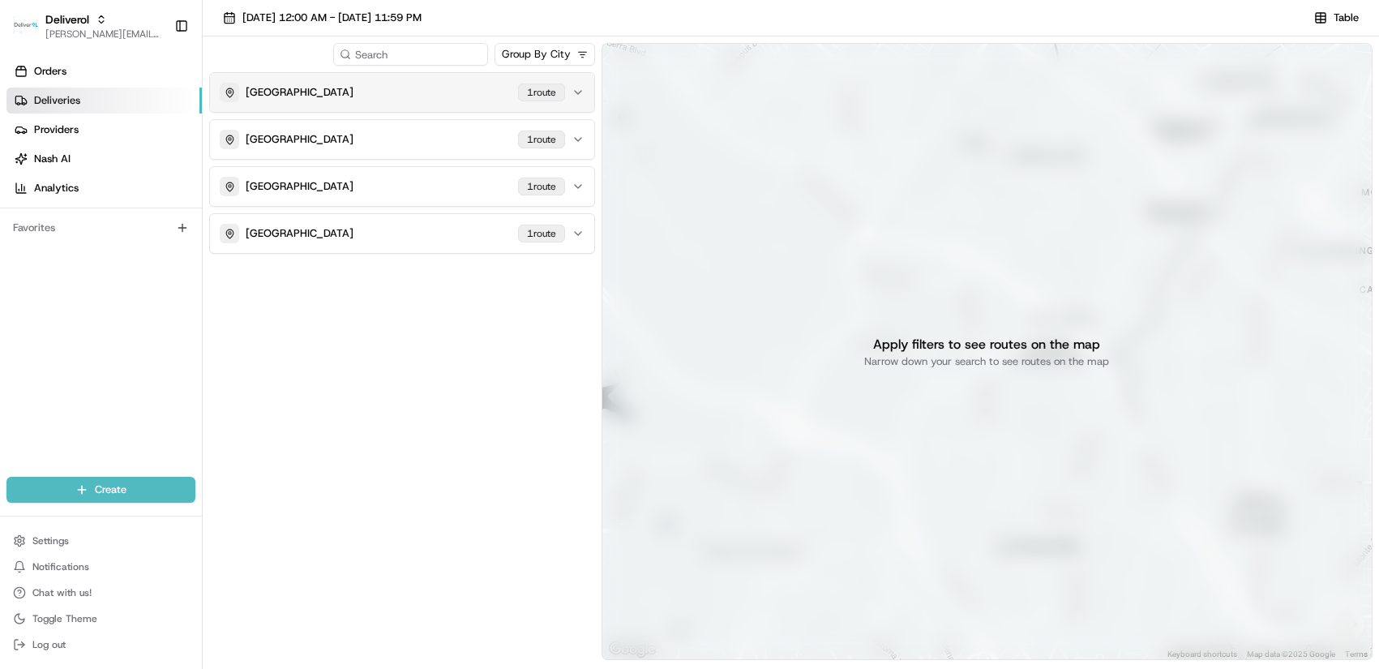
click at [579, 89] on icon "button" at bounding box center [578, 92] width 13 height 13
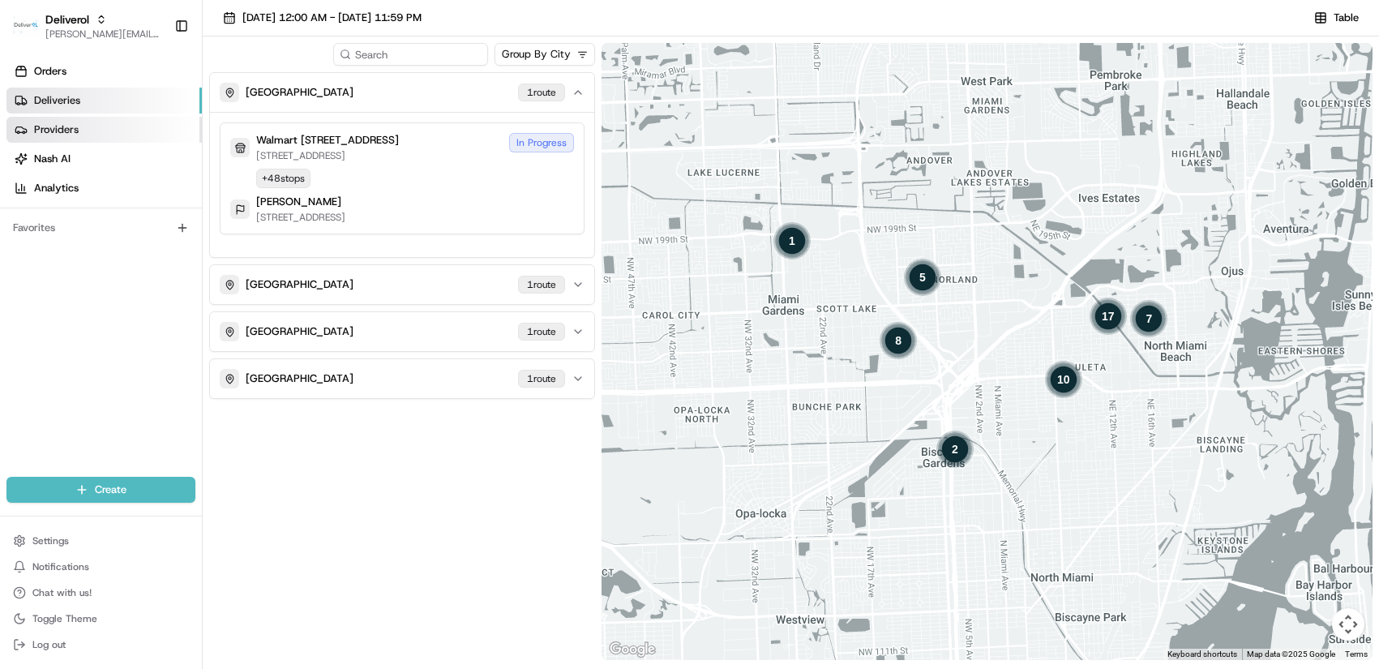
click at [62, 125] on span "Providers" at bounding box center [56, 129] width 45 height 15
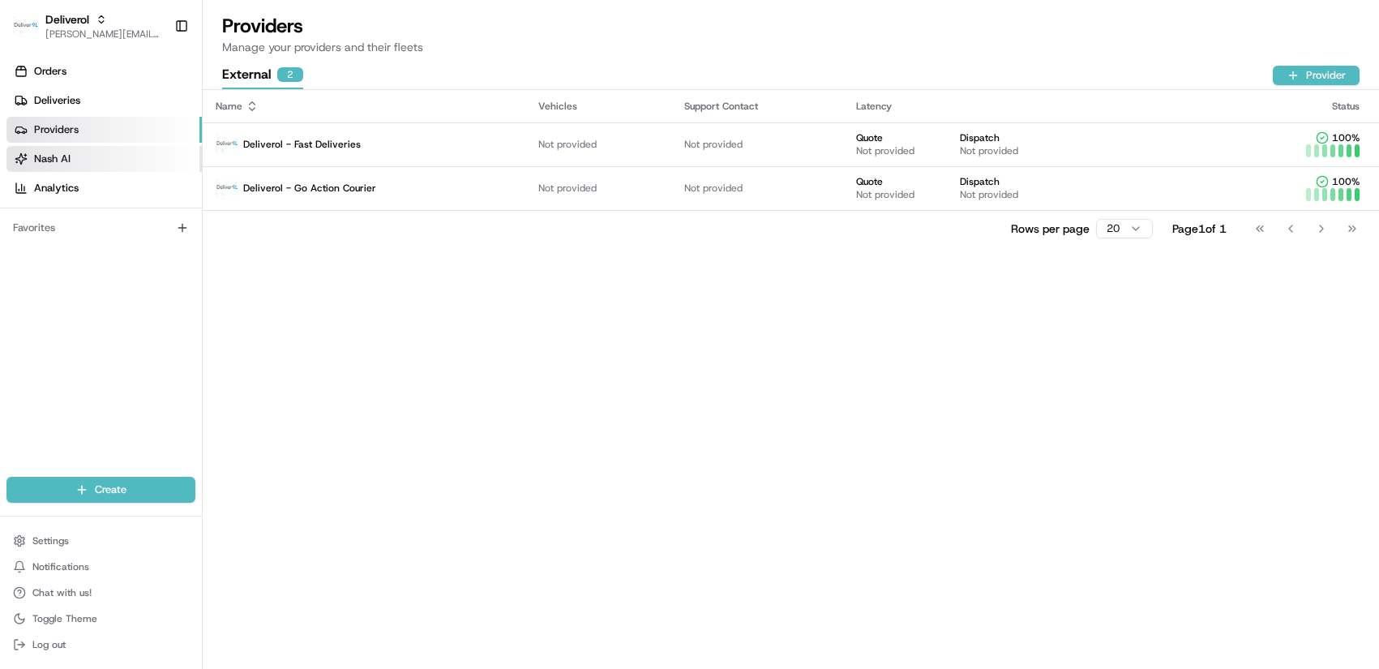
click at [67, 149] on link "Nash AI" at bounding box center [103, 159] width 195 height 26
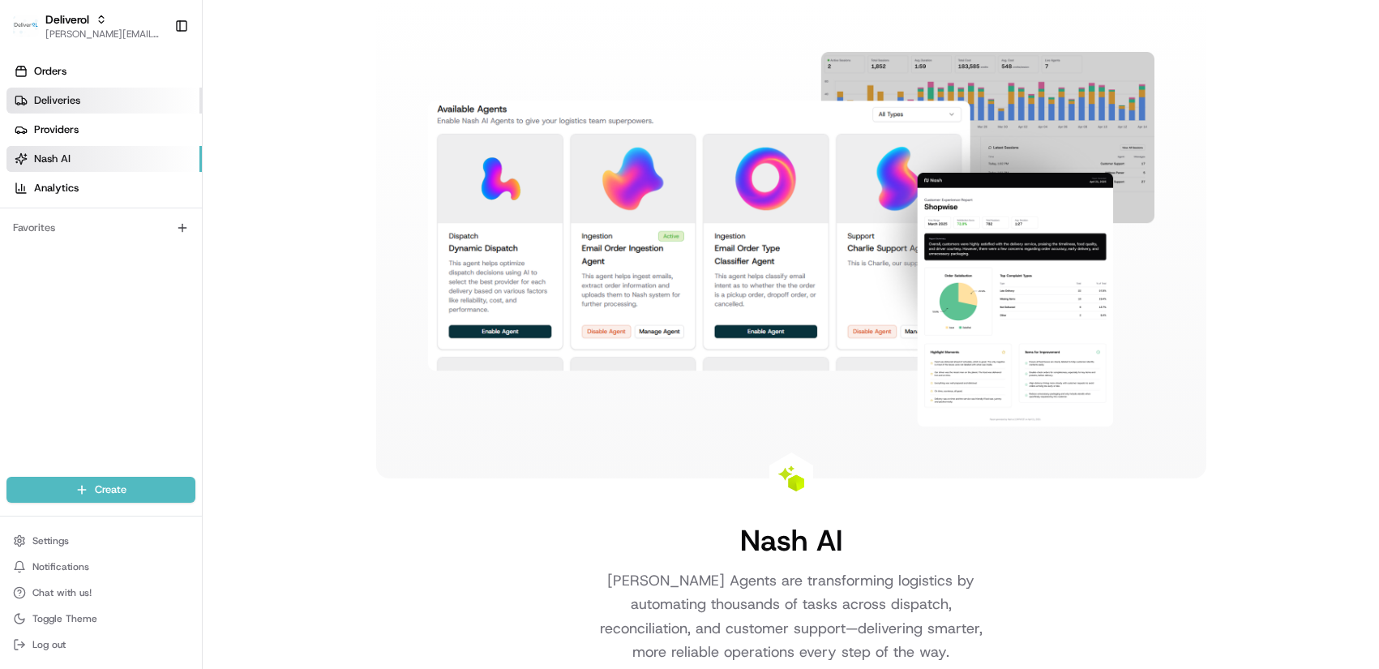
click at [54, 95] on span "Deliveries" at bounding box center [57, 100] width 46 height 15
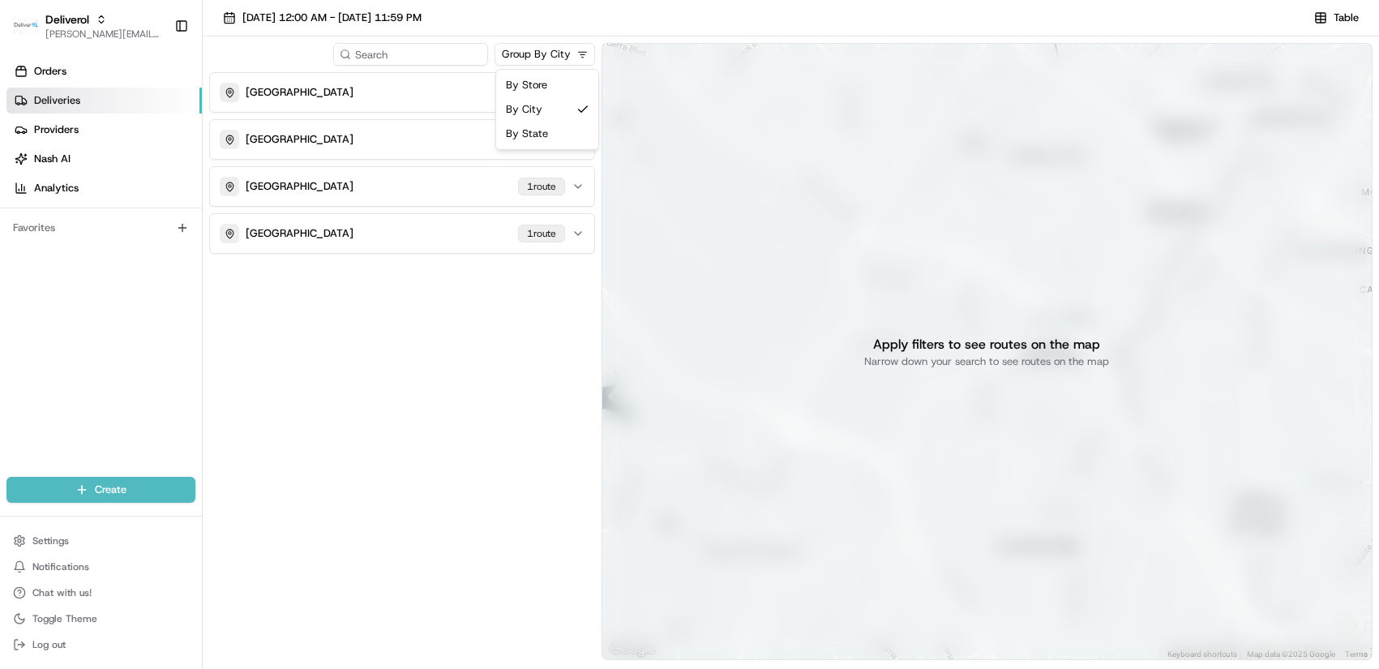
click at [577, 54] on html "Deliverol chris.sexton@deliverol.com Toggle Sidebar Orders Deliveries Providers…" at bounding box center [689, 334] width 1379 height 669
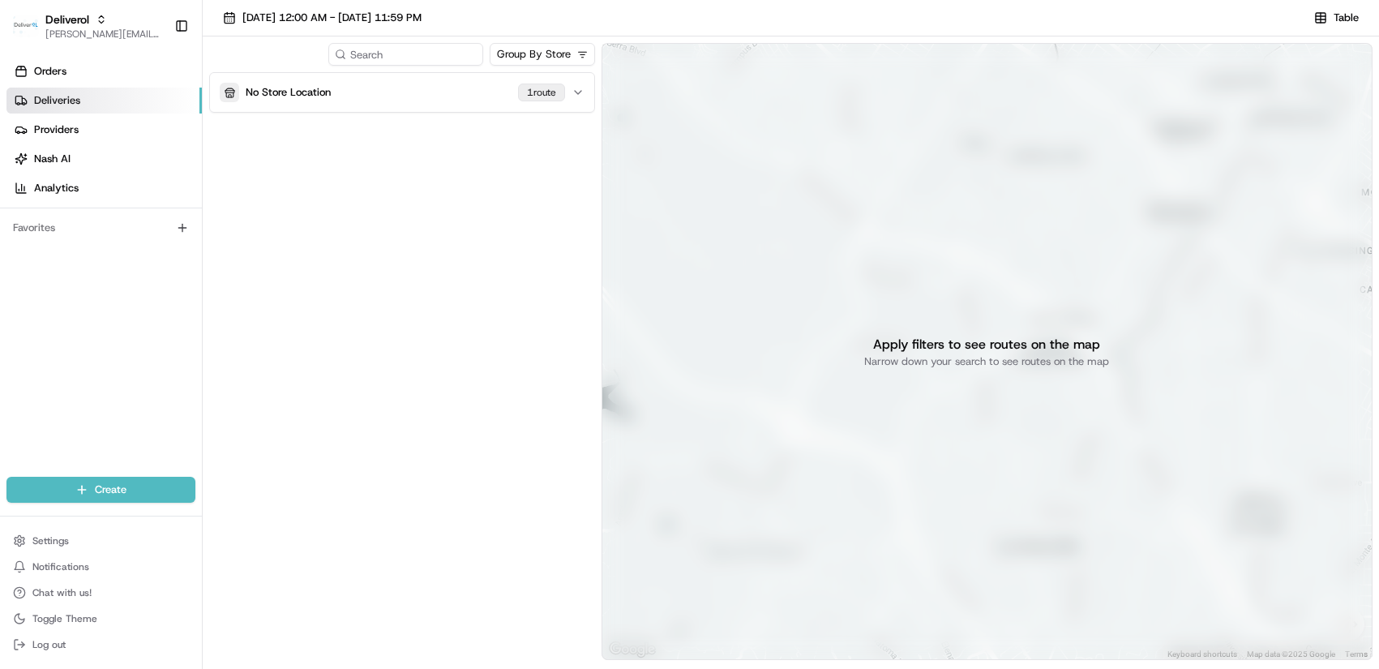
click at [584, 54] on html "Deliverol chris.sexton@deliverol.com Toggle Sidebar Orders Deliveries Providers…" at bounding box center [689, 334] width 1379 height 669
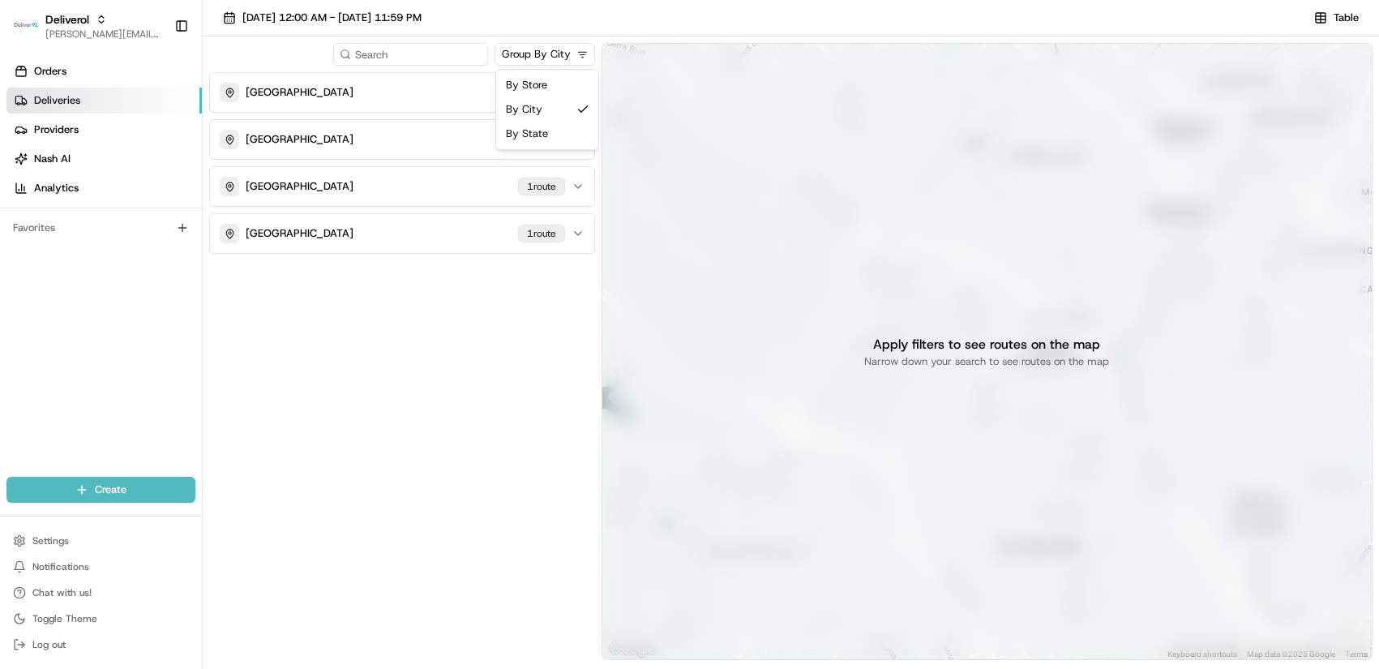
click at [581, 57] on html "Deliverol chris.sexton@deliverol.com Toggle Sidebar Orders Deliveries Providers…" at bounding box center [689, 334] width 1379 height 669
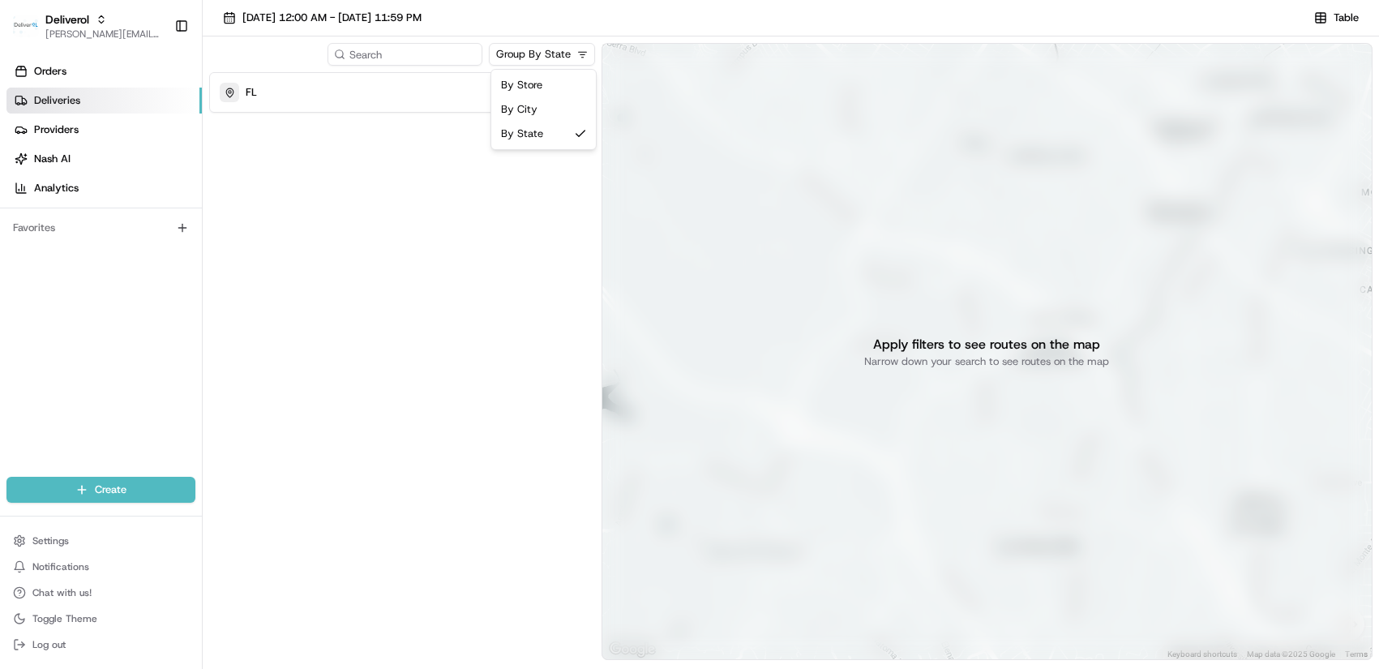
click at [583, 53] on html "Deliverol chris.sexton@deliverol.com Toggle Sidebar Orders Deliveries Providers…" at bounding box center [689, 334] width 1379 height 669
click at [581, 55] on html "Deliverol chris.sexton@deliverol.com Toggle Sidebar Orders Deliveries Providers…" at bounding box center [689, 334] width 1379 height 669
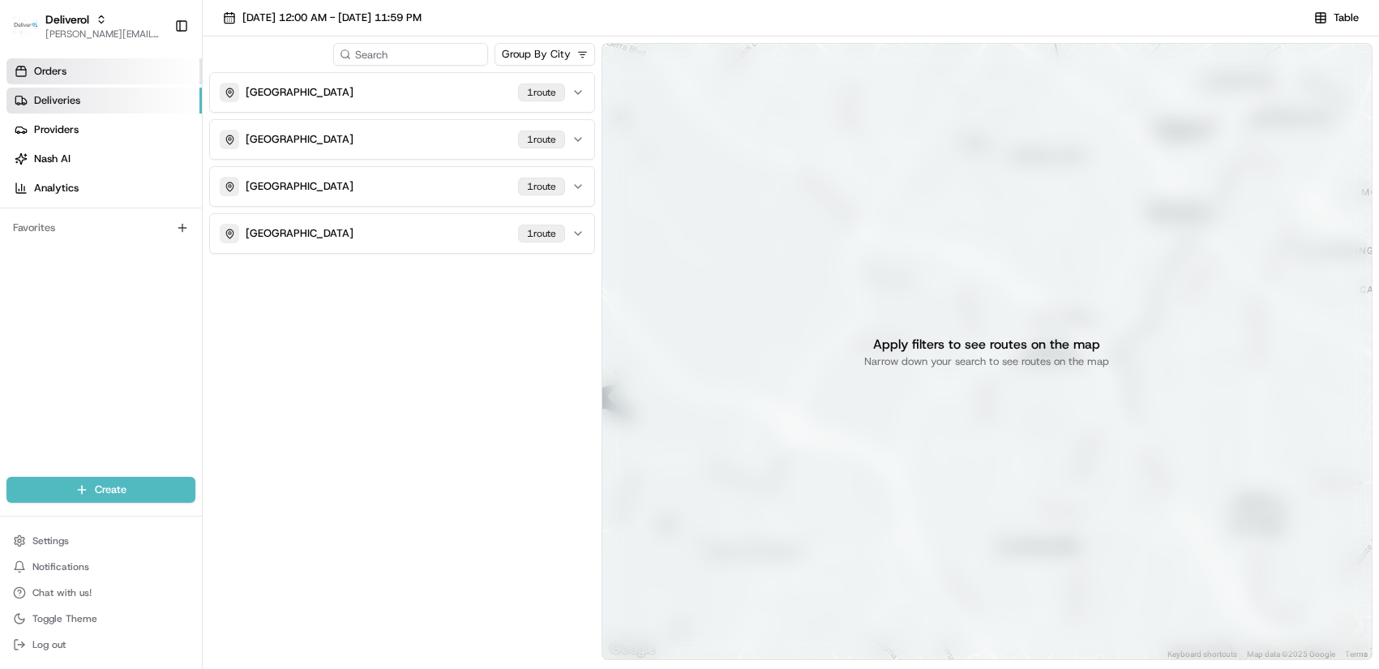
click at [60, 69] on span "Orders" at bounding box center [50, 71] width 32 height 15
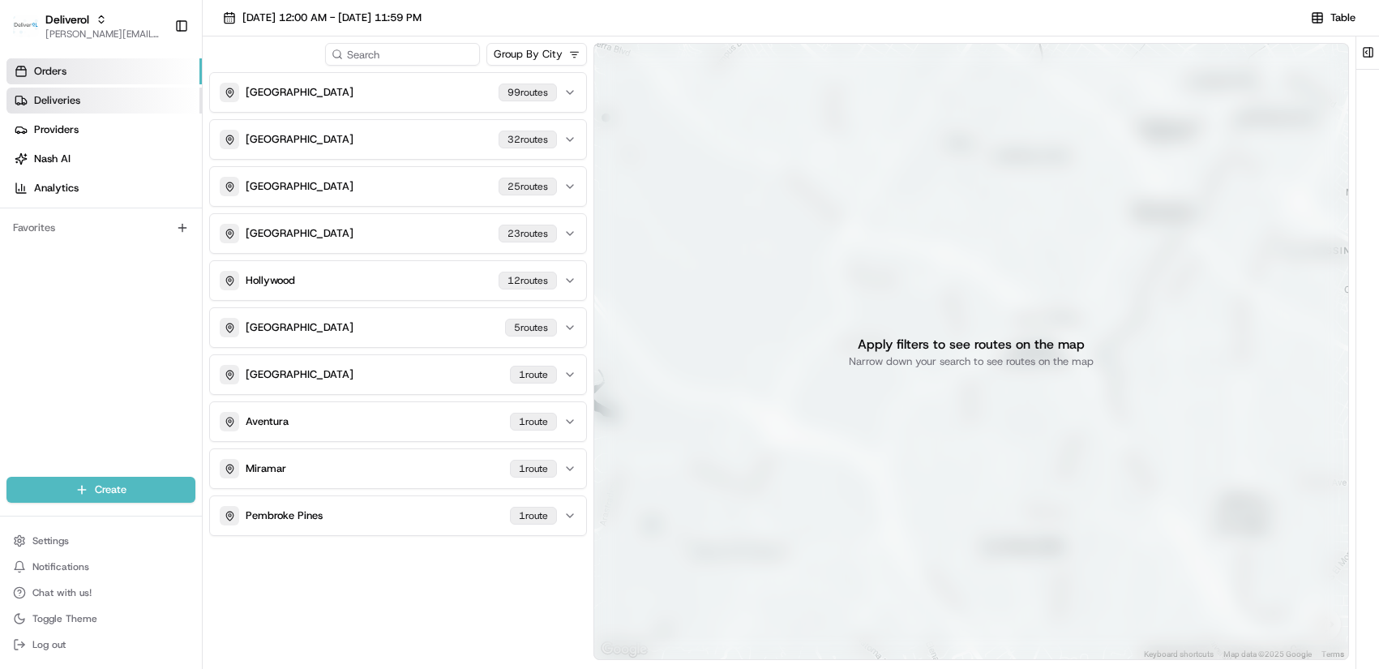
click at [42, 98] on span "Deliveries" at bounding box center [57, 100] width 46 height 15
click at [71, 69] on link "Orders" at bounding box center [103, 71] width 195 height 26
click at [77, 98] on span "Deliveries" at bounding box center [57, 100] width 46 height 15
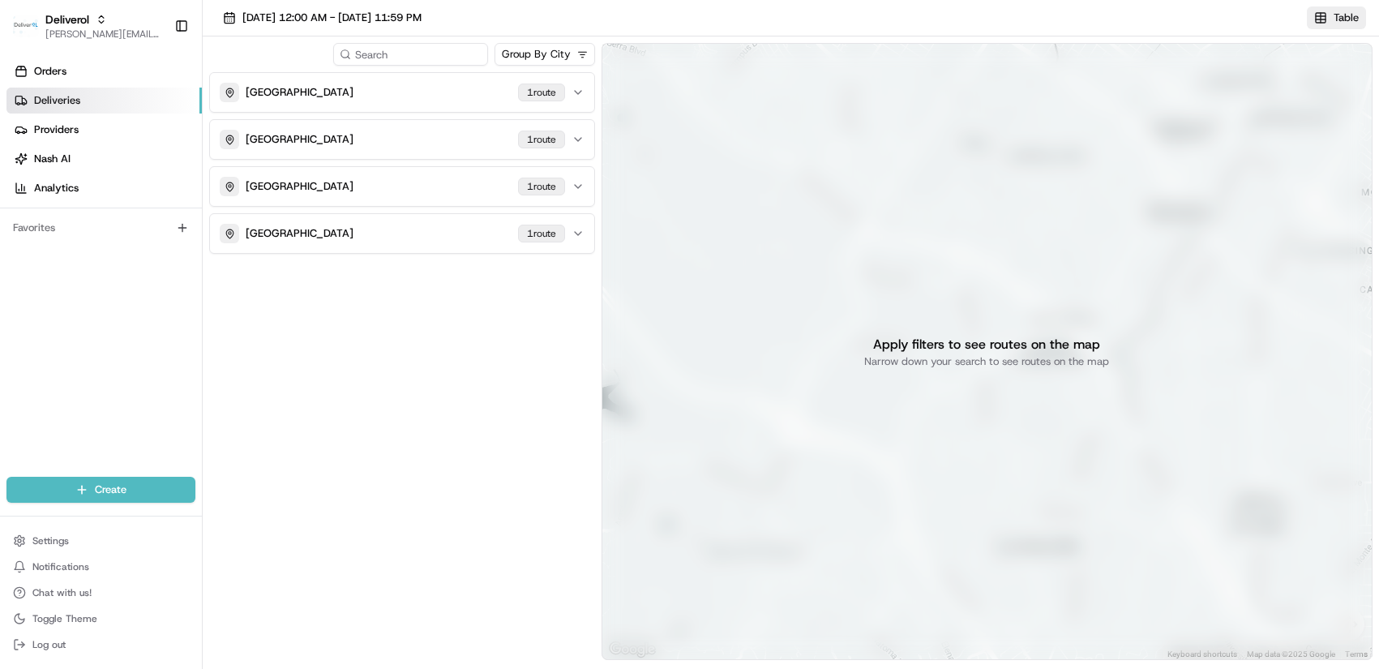
click at [1320, 17] on button "Table" at bounding box center [1336, 17] width 59 height 23
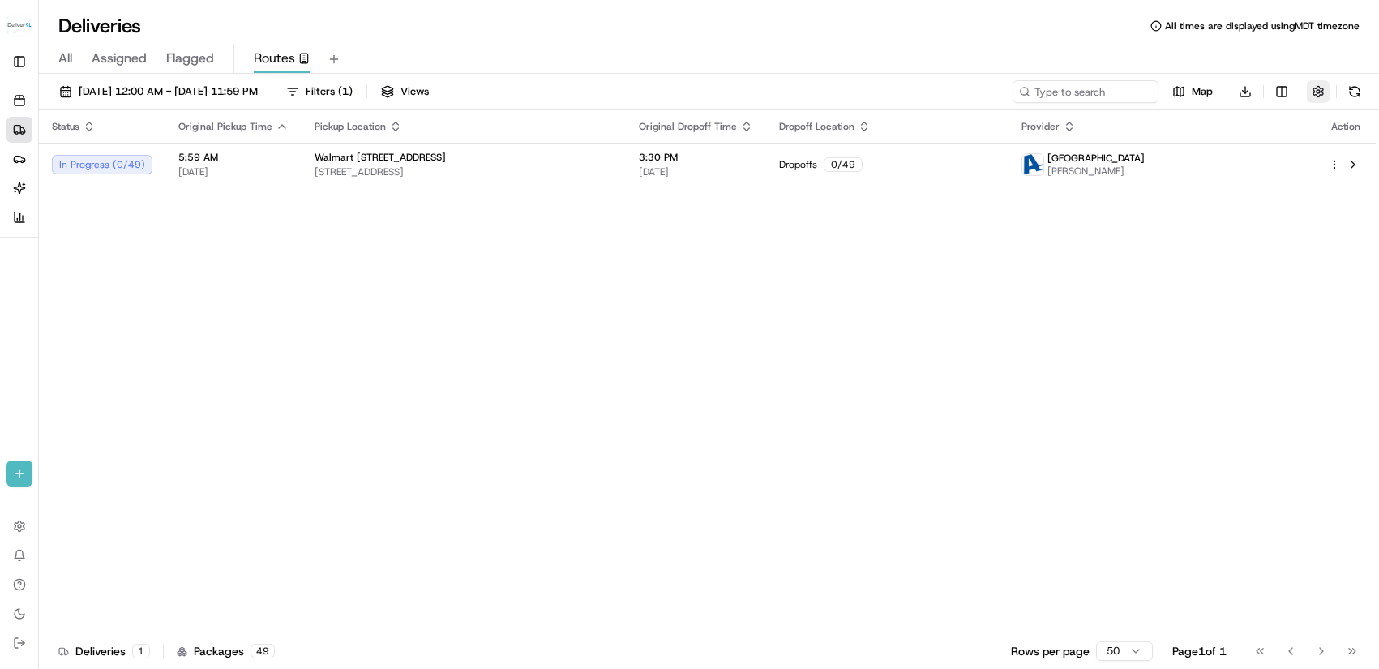
click at [1323, 91] on button "button" at bounding box center [1318, 91] width 23 height 23
click at [1353, 151] on html "Deliverol chris.sexton@deliverol.com Toggle Sidebar Orders Deliveries Providers…" at bounding box center [689, 334] width 1379 height 669
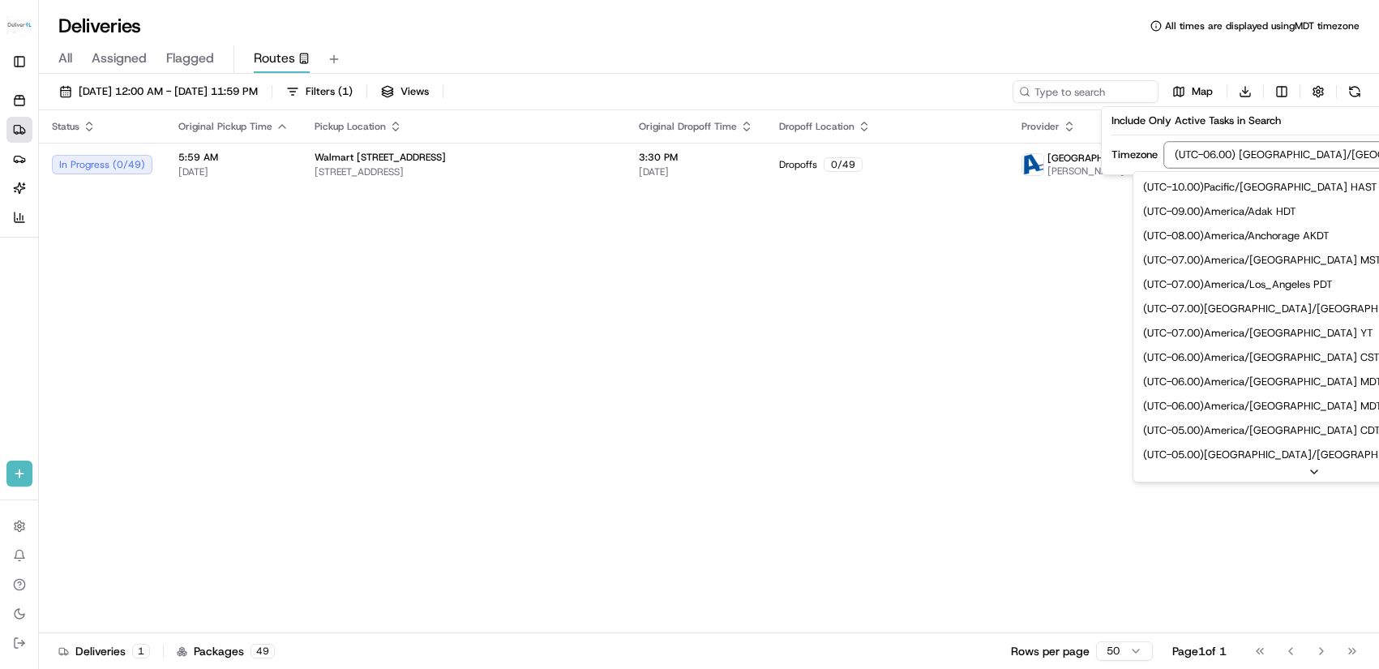
click at [1349, 155] on html "Deliverol chris.sexton@deliverol.com Toggle Sidebar Orders Deliveries Providers…" at bounding box center [689, 334] width 1379 height 669
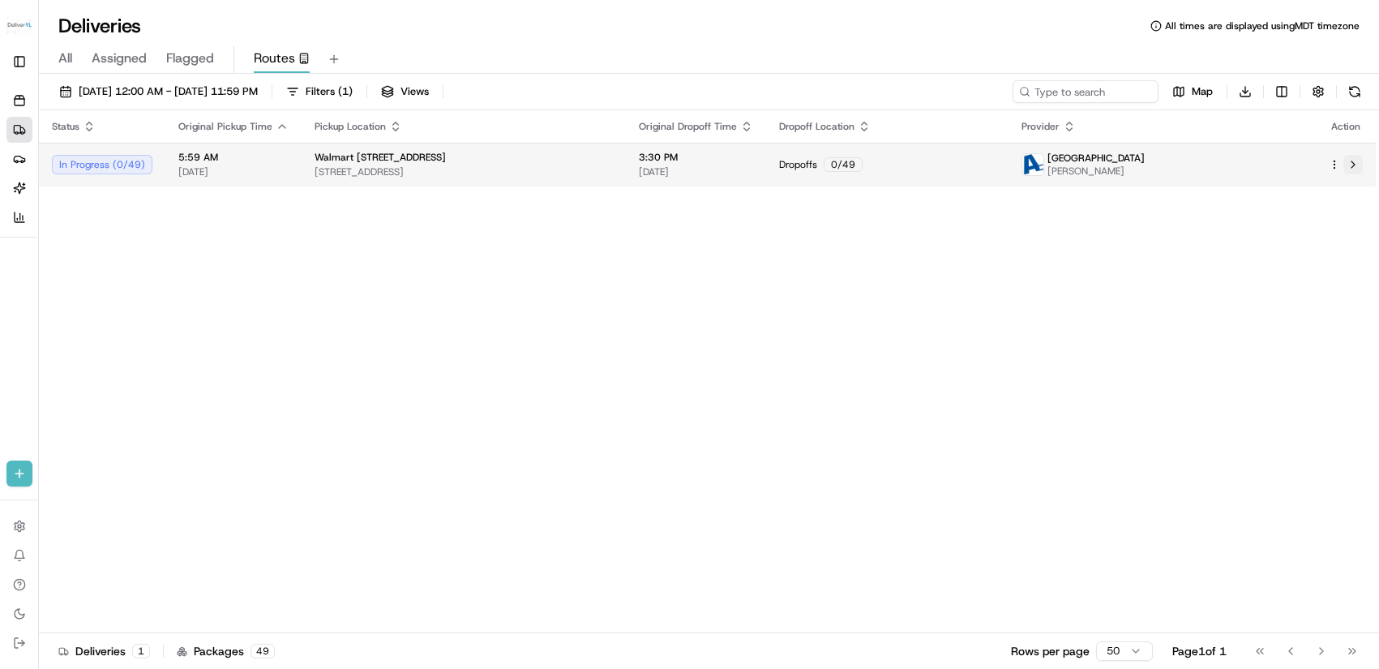
click at [1354, 161] on button at bounding box center [1352, 164] width 19 height 19
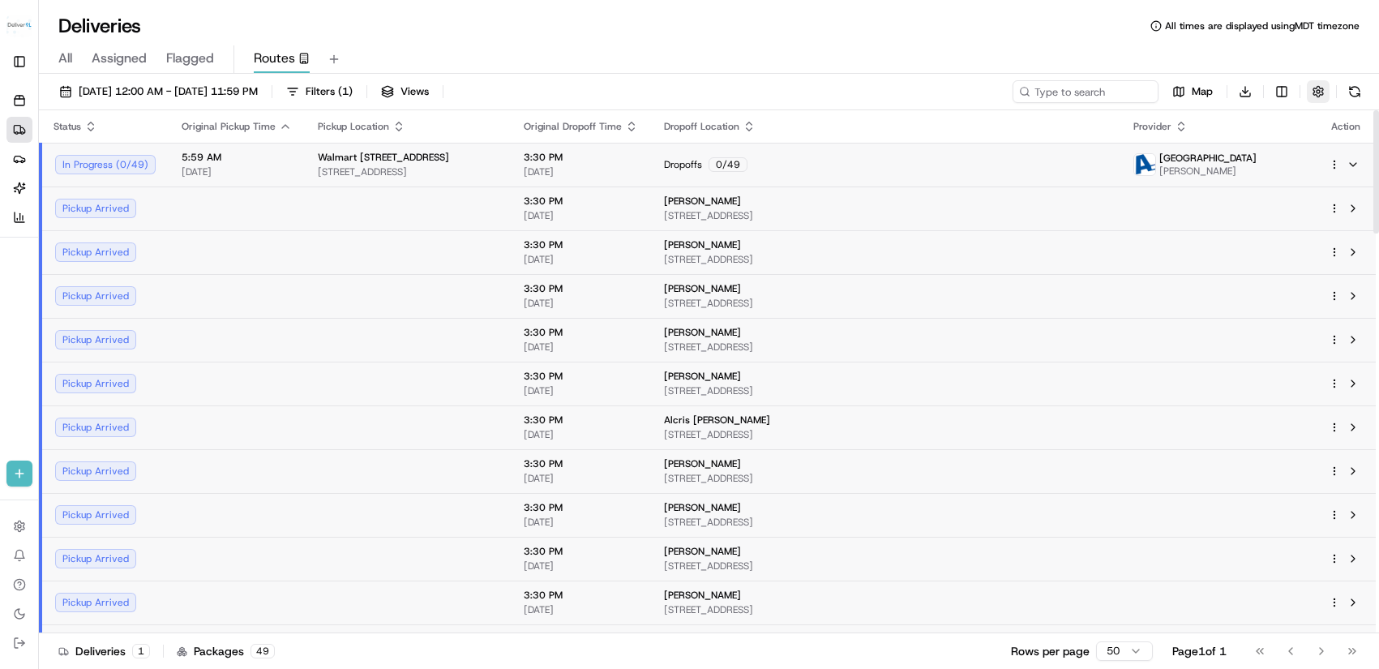
click at [1318, 90] on button "button" at bounding box center [1318, 91] width 23 height 23
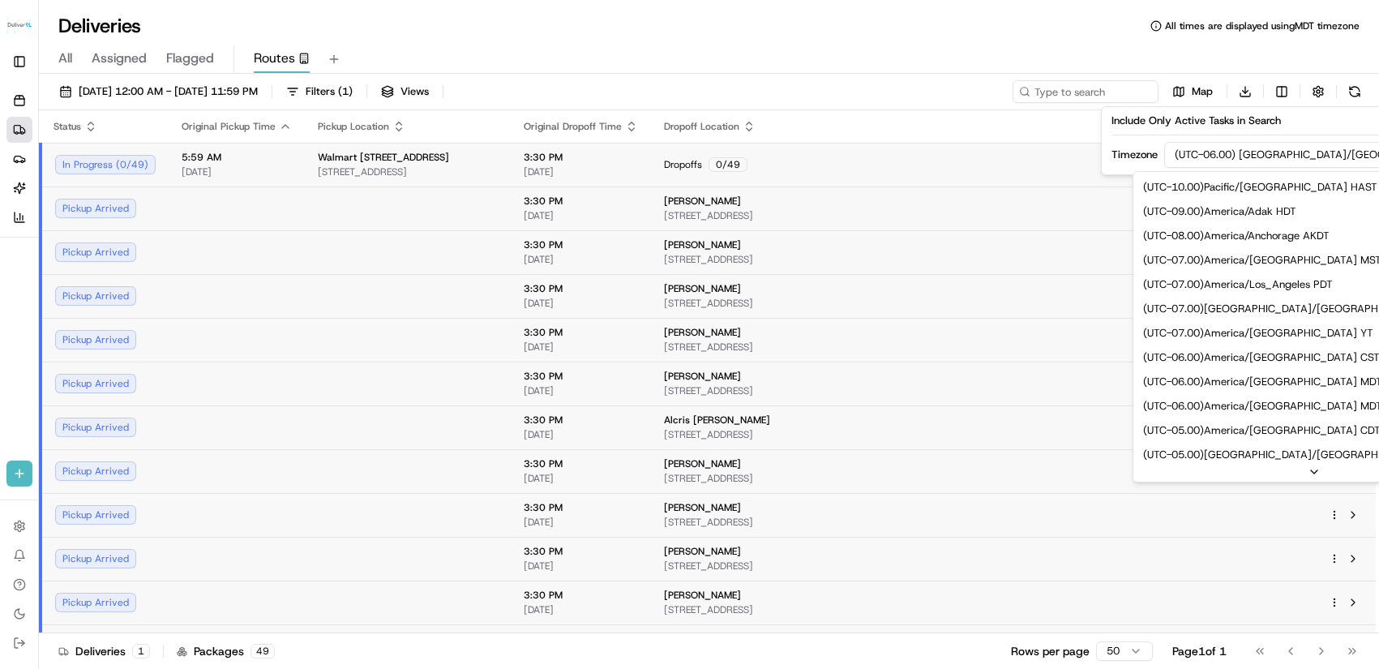
click at [1353, 154] on html "Deliverol chris.sexton@deliverol.com Toggle Sidebar Orders Deliveries Providers…" at bounding box center [689, 334] width 1379 height 669
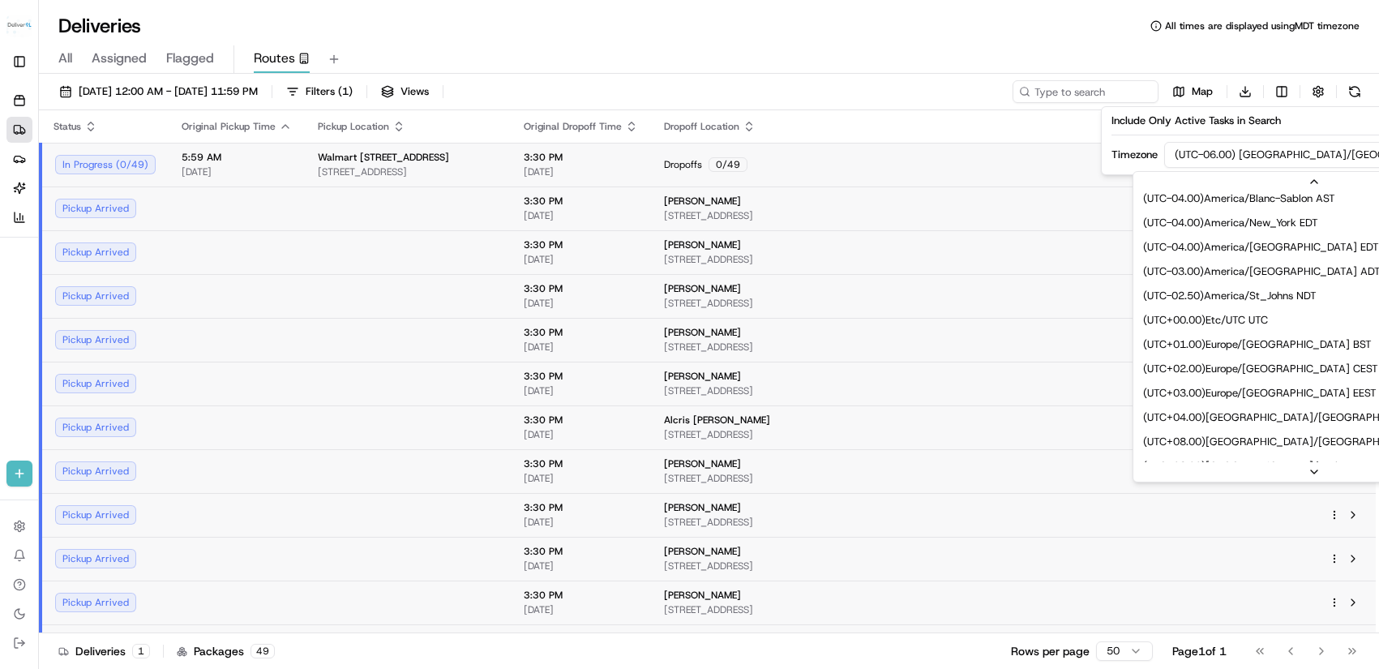
scroll to position [276, 0]
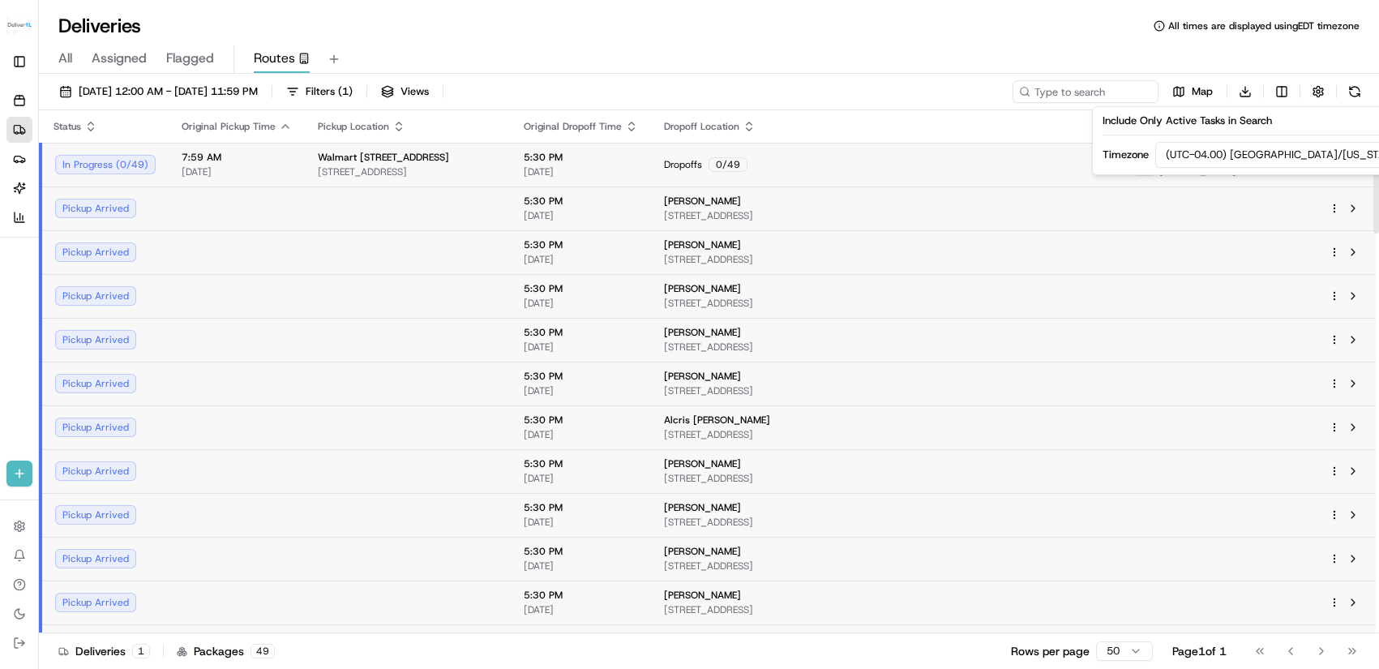
click at [1227, 279] on td at bounding box center [1217, 296] width 195 height 44
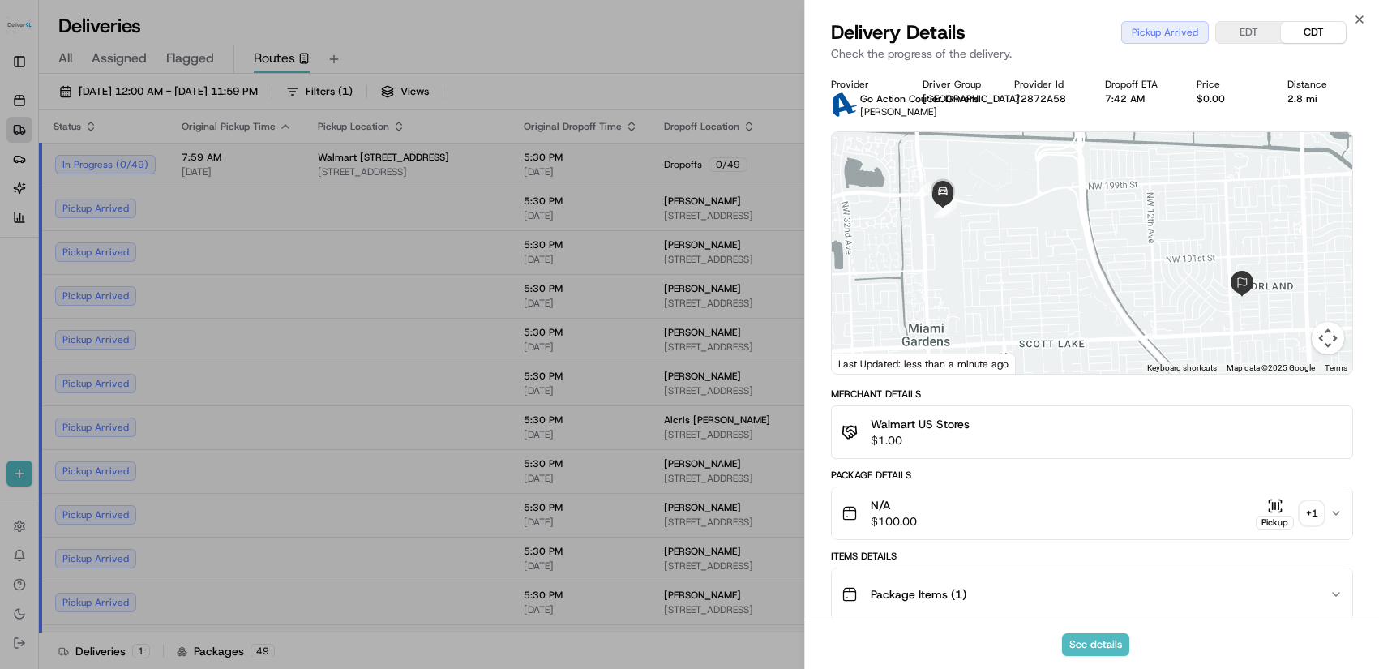
click at [1236, 33] on button "EDT" at bounding box center [1248, 32] width 65 height 21
click at [1083, 645] on button "See details" at bounding box center [1095, 644] width 67 height 23
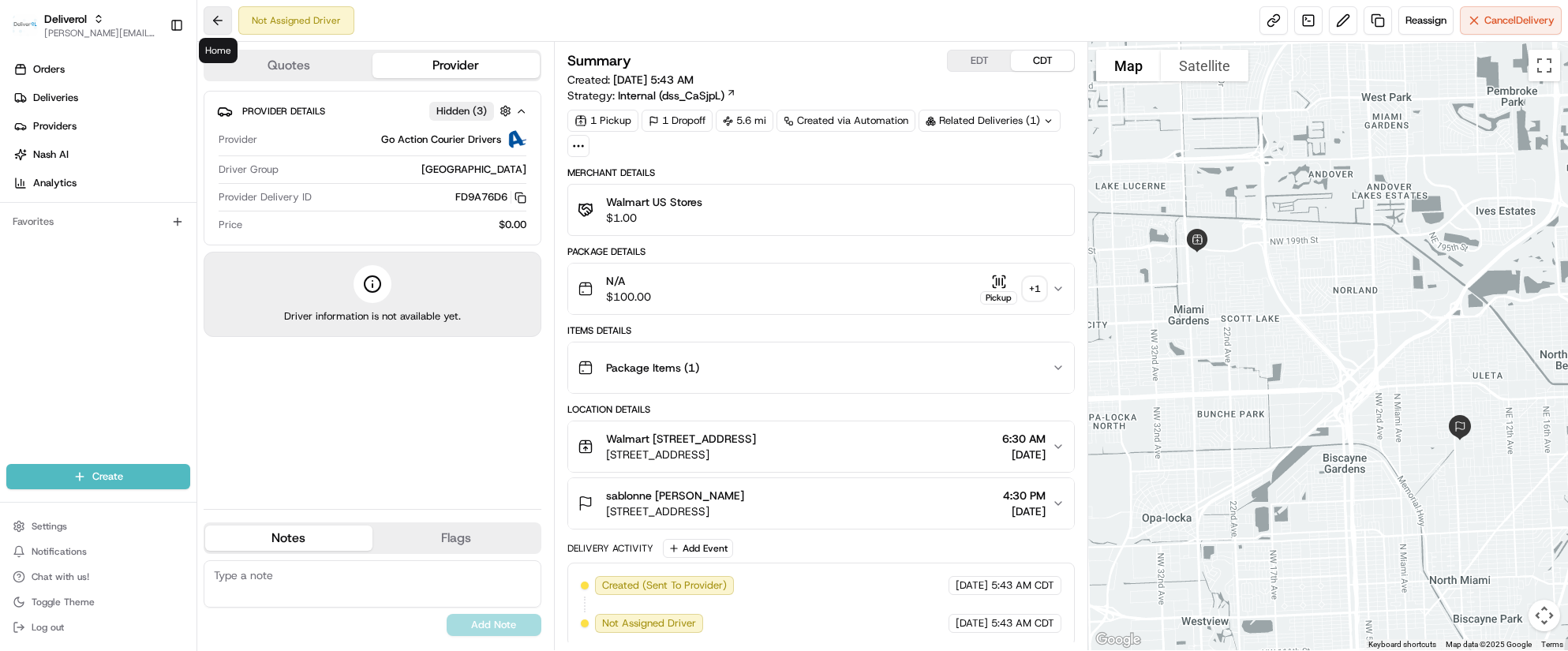
click at [229, 18] on button at bounding box center [217, 19] width 28 height 28
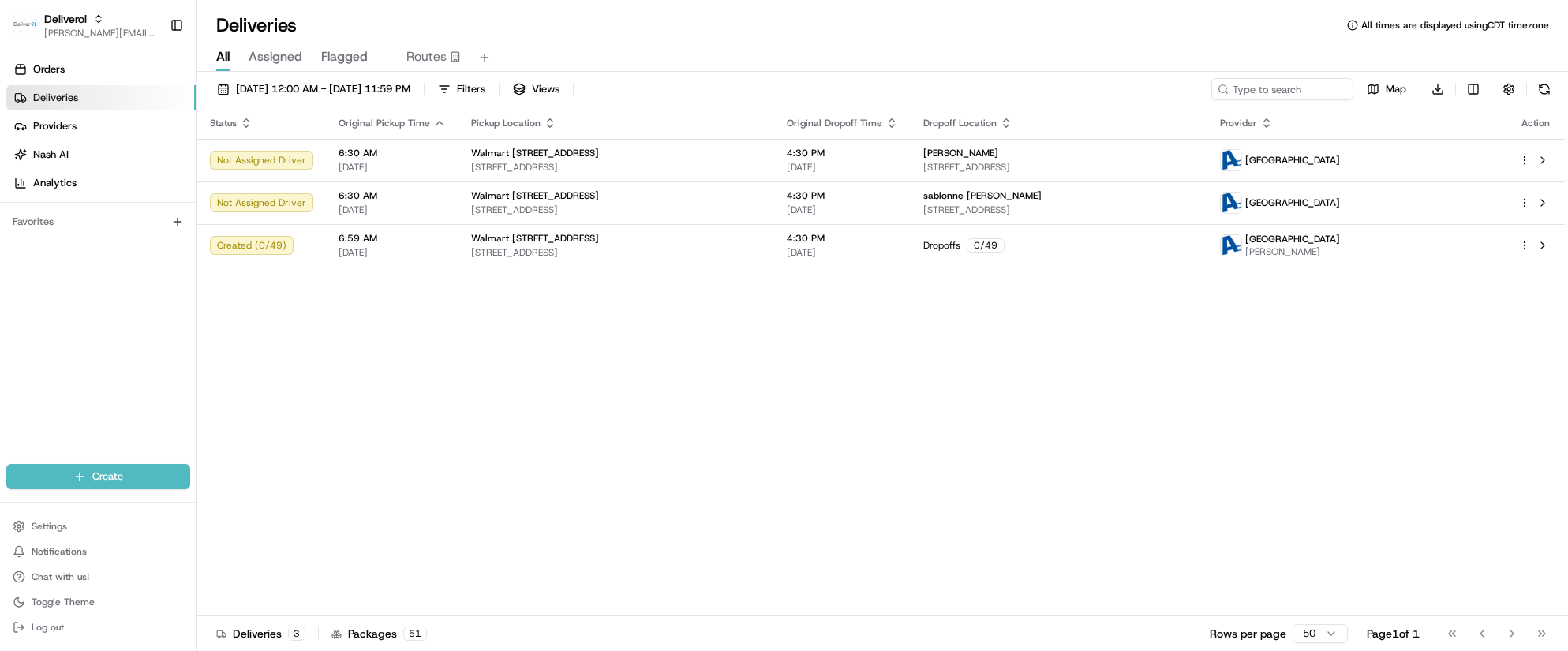
click at [45, 277] on div "Orders Deliveries Providers Nash AI Analytics Favorites" at bounding box center [98, 262] width 197 height 423
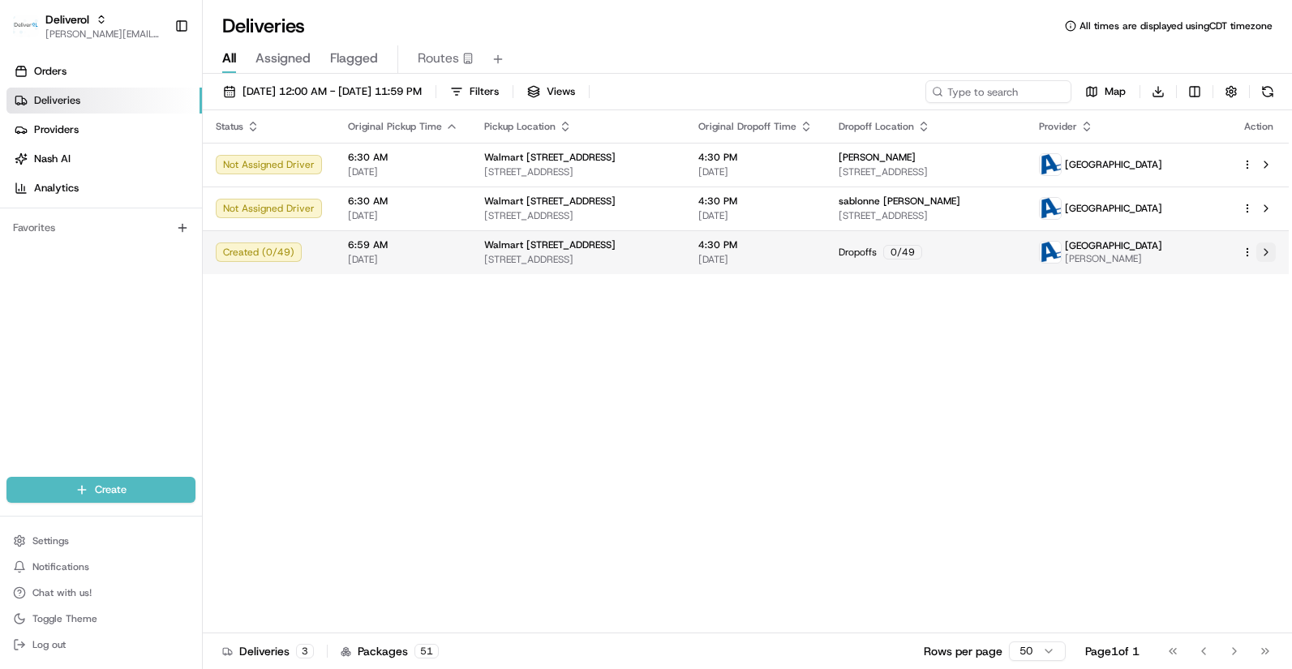
click at [1270, 258] on button at bounding box center [1265, 251] width 19 height 19
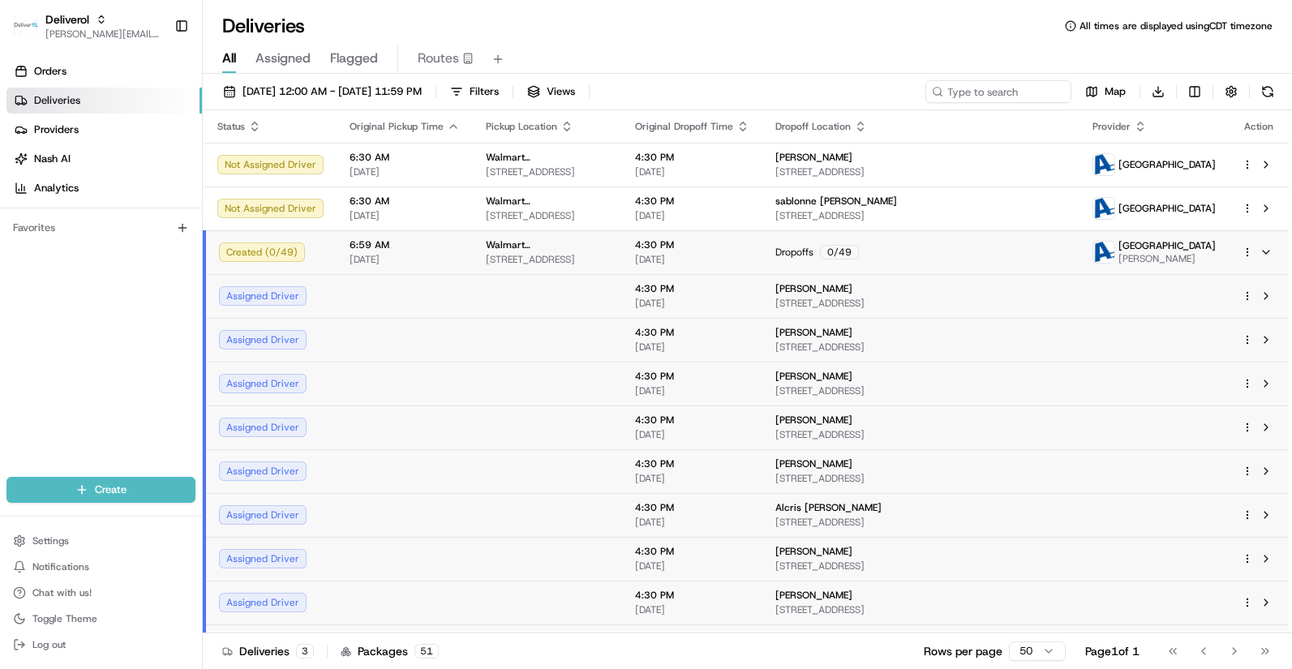
click at [293, 57] on span "Assigned" at bounding box center [282, 58] width 55 height 19
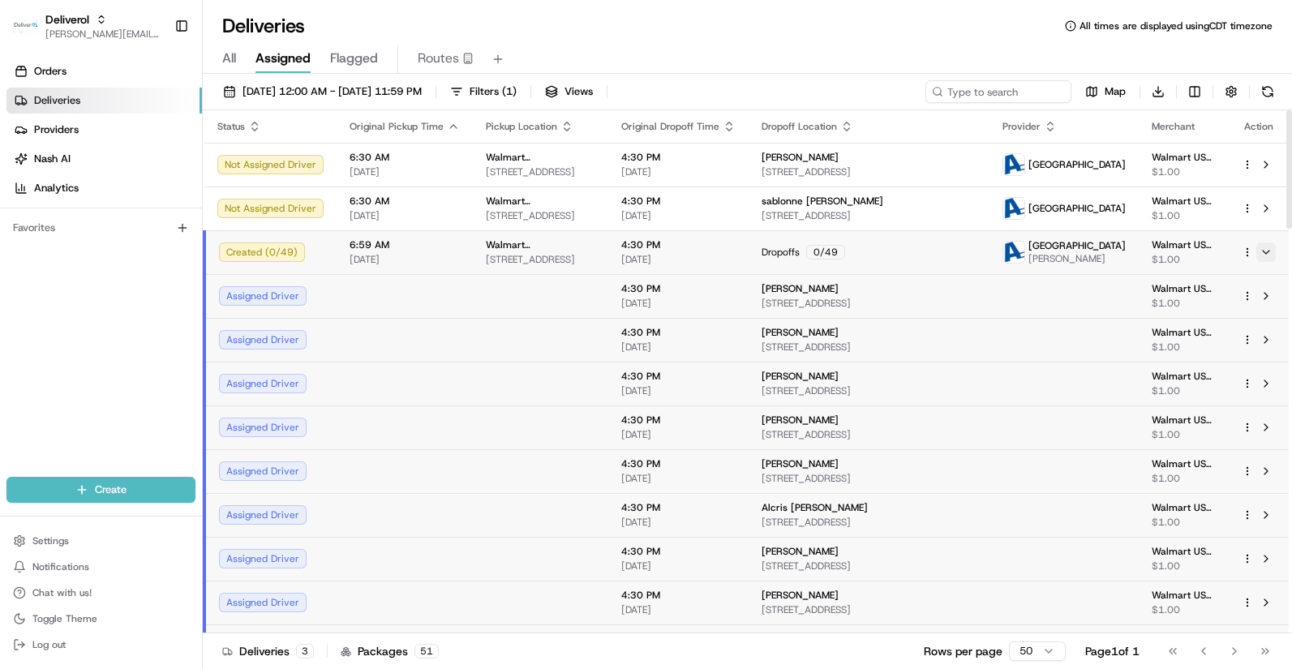
click at [1266, 257] on button at bounding box center [1265, 251] width 19 height 19
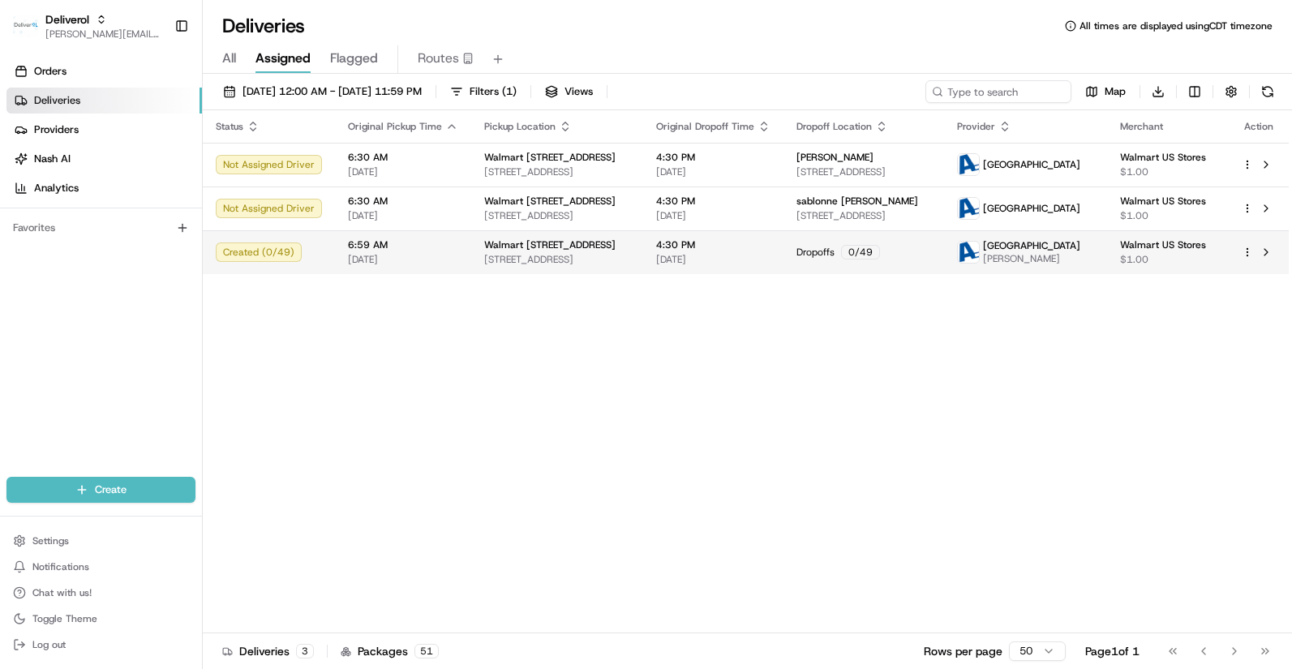
click at [1243, 244] on div at bounding box center [1258, 251] width 34 height 19
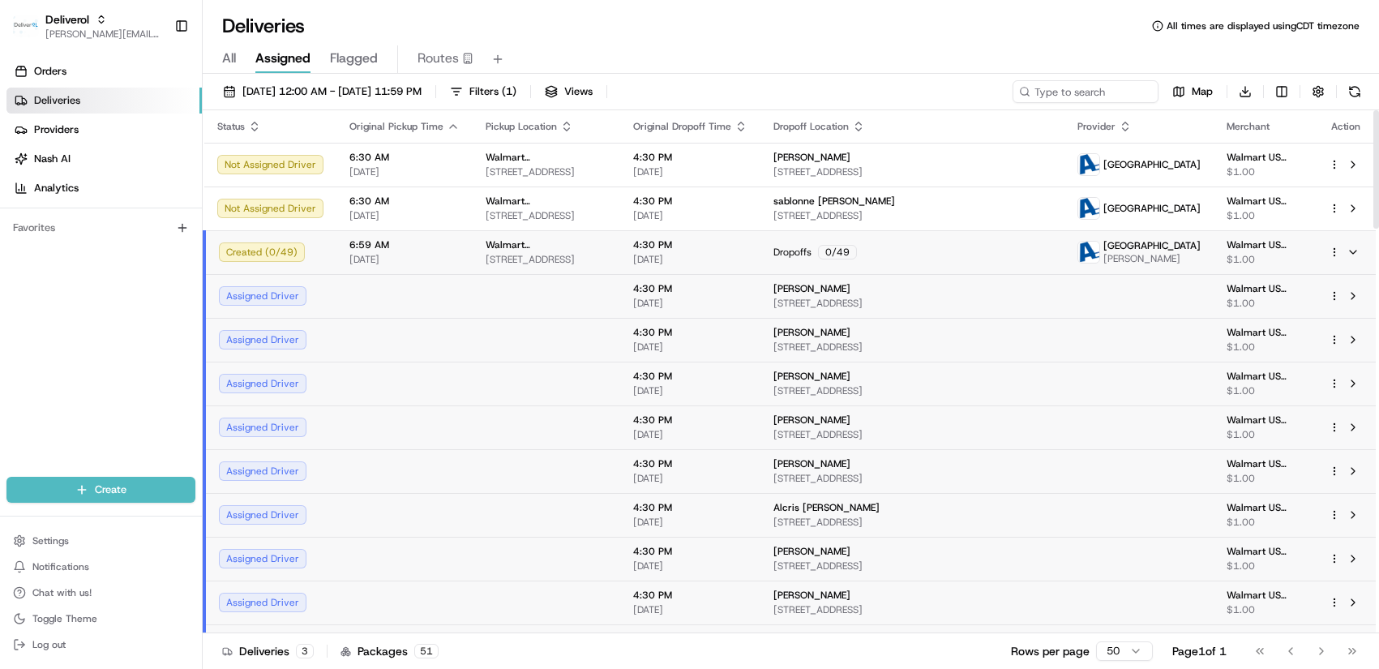
click at [284, 251] on div "Created ( 0 / 49 )" at bounding box center [271, 251] width 105 height 19
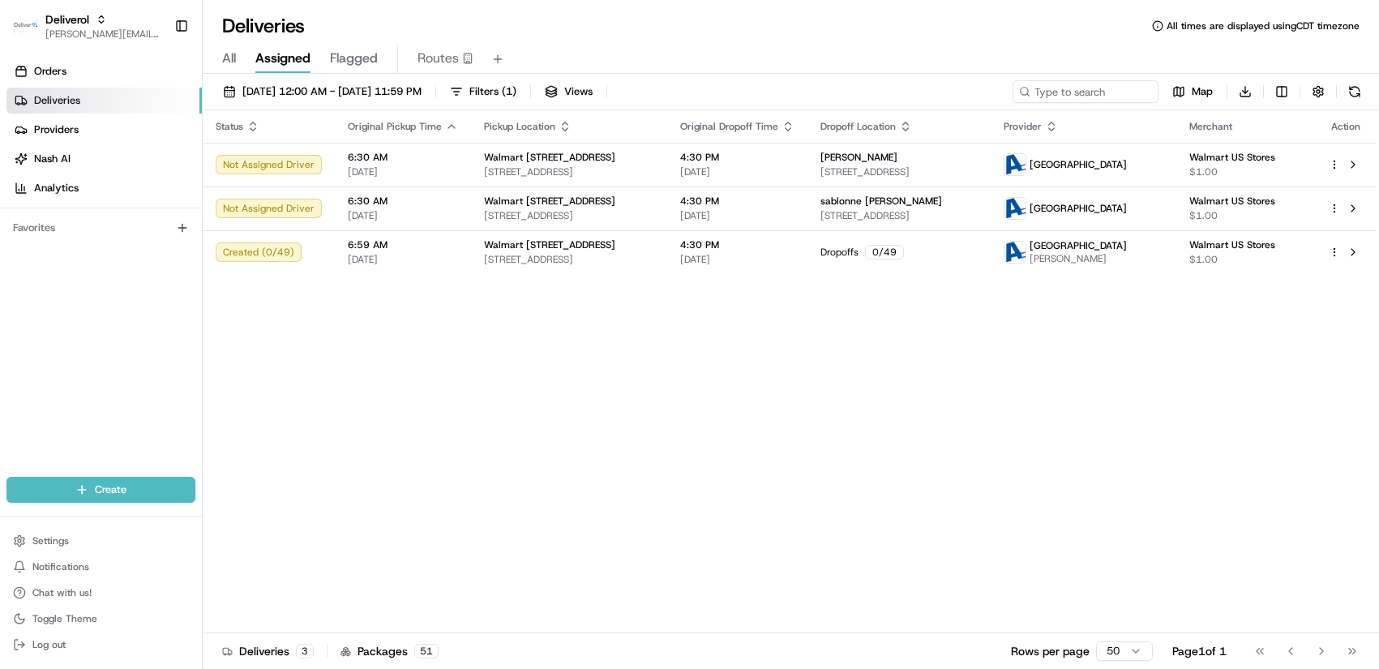
drag, startPoint x: 1347, startPoint y: 249, endPoint x: 1249, endPoint y: 335, distance: 131.0
click at [1249, 335] on div "Status Original Pickup Time Pickup Location Original Dropoff Time Dropoff Locat…" at bounding box center [789, 371] width 1173 height 523
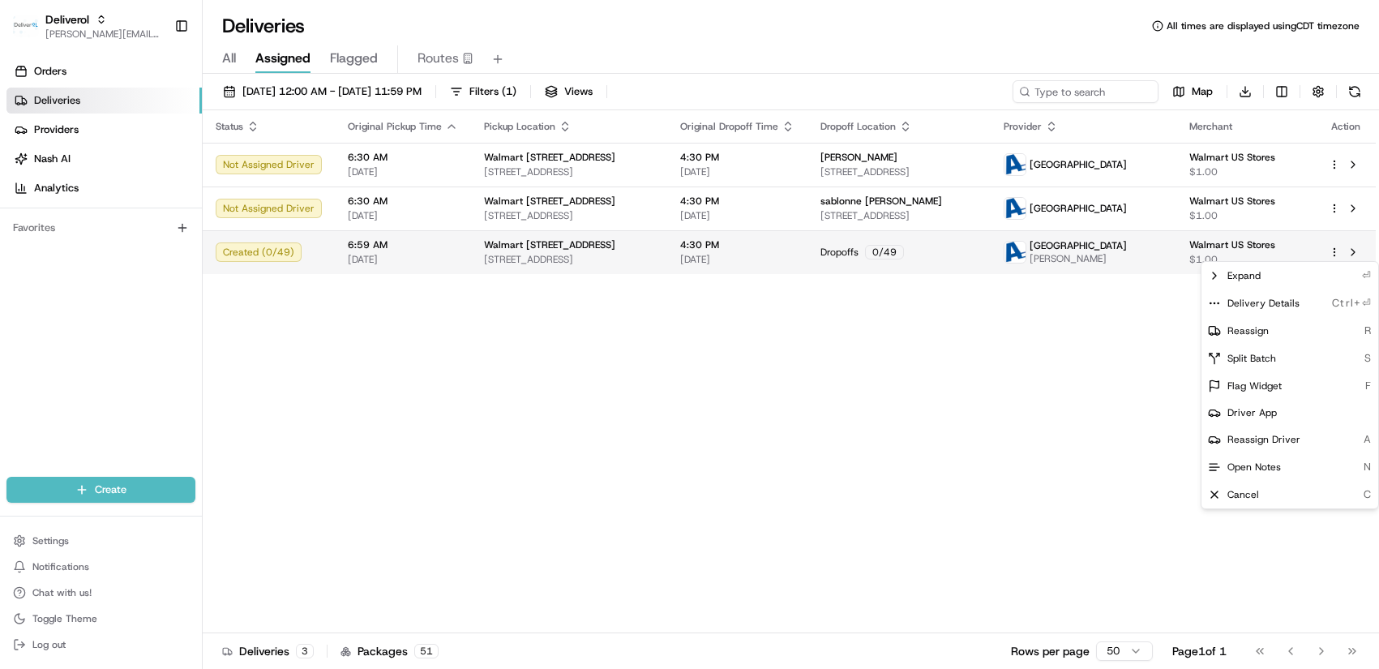
click at [1336, 251] on html "Deliverol chris.sexton@deliverol.com Toggle Sidebar Orders Deliveries Providers…" at bounding box center [689, 334] width 1379 height 669
click at [456, 56] on html "Deliverol chris.sexton@deliverol.com Toggle Sidebar Orders Deliveries Providers…" at bounding box center [689, 334] width 1379 height 669
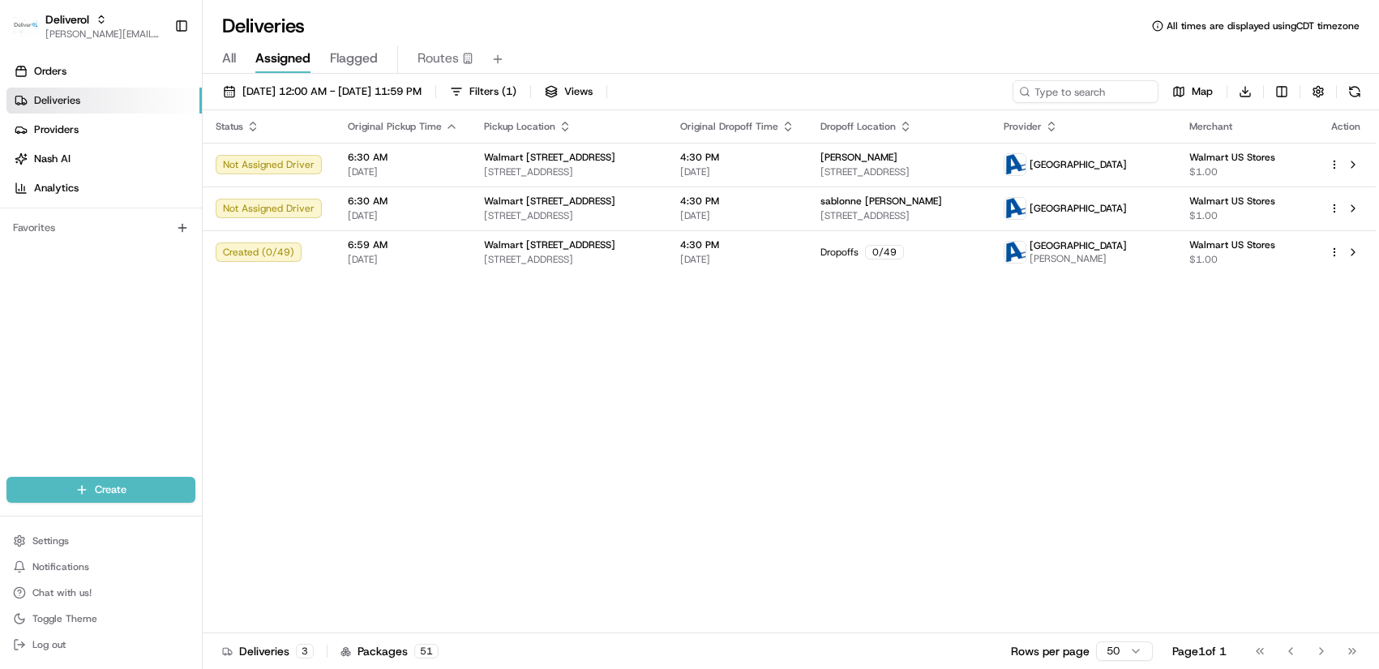
click at [456, 56] on span "Routes" at bounding box center [438, 58] width 41 height 19
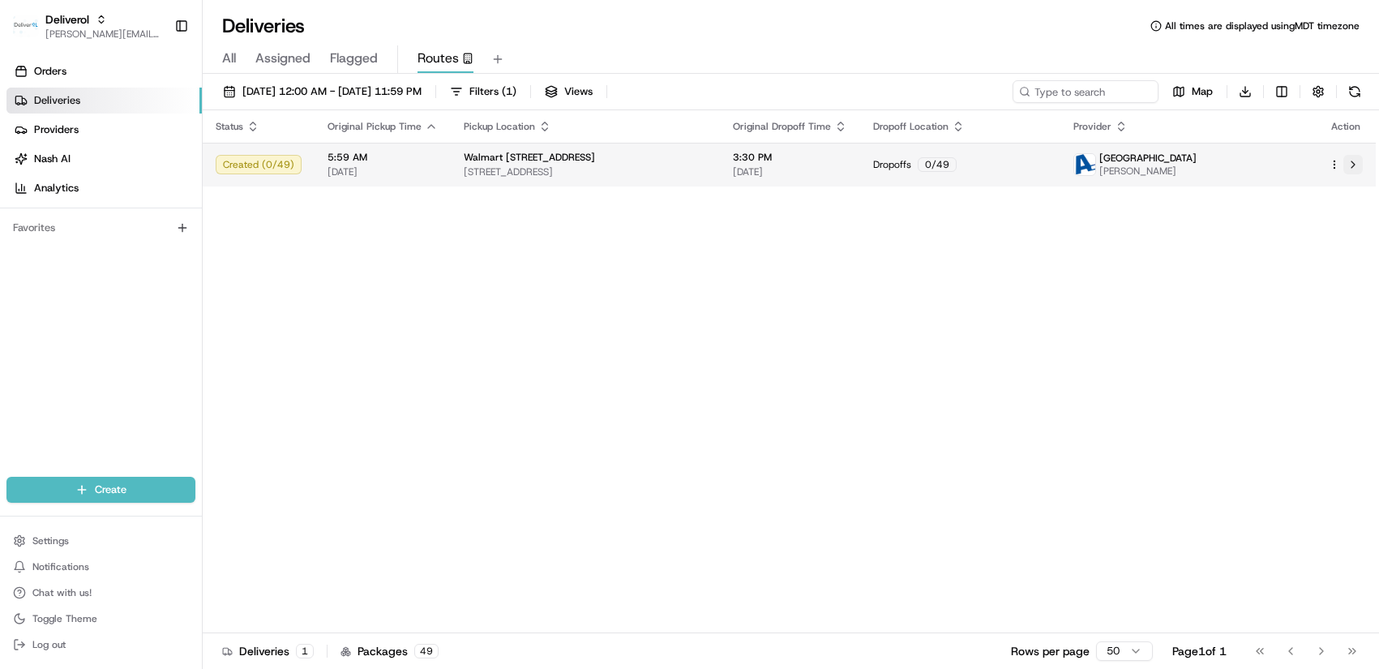
click at [1352, 161] on button at bounding box center [1352, 164] width 19 height 19
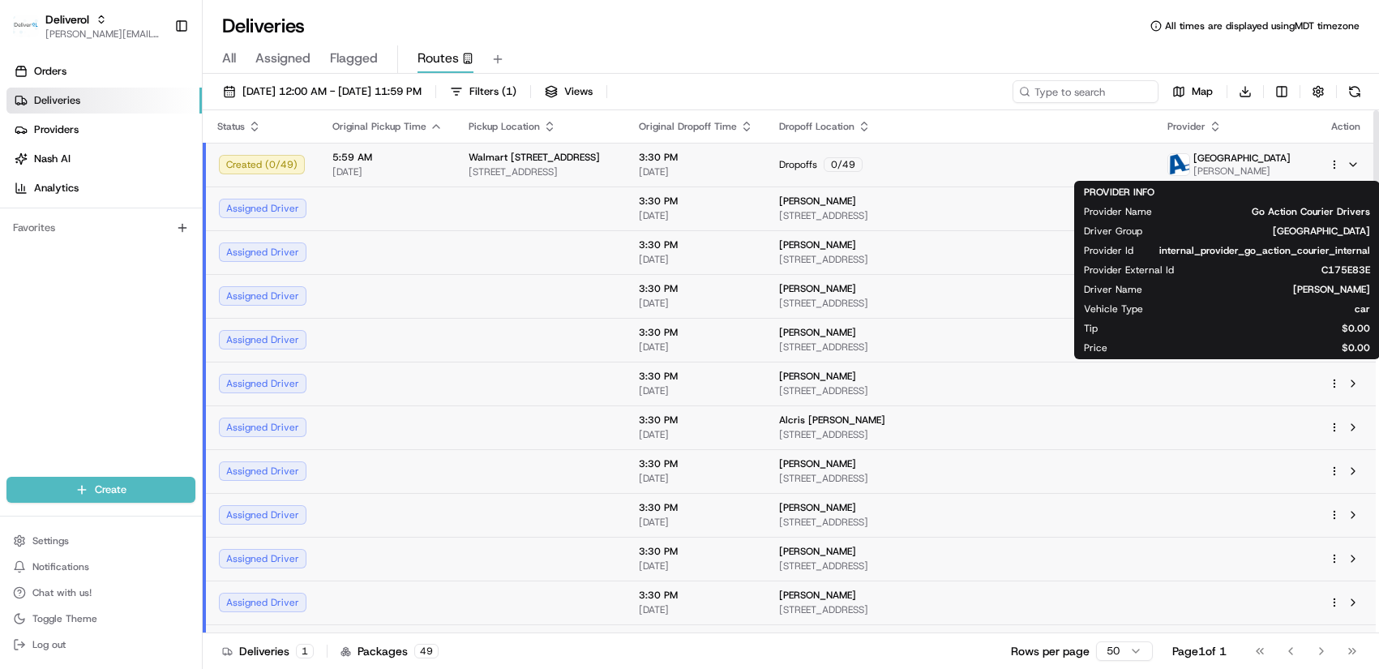
click at [1239, 157] on span "[GEOGRAPHIC_DATA]" at bounding box center [1241, 158] width 97 height 13
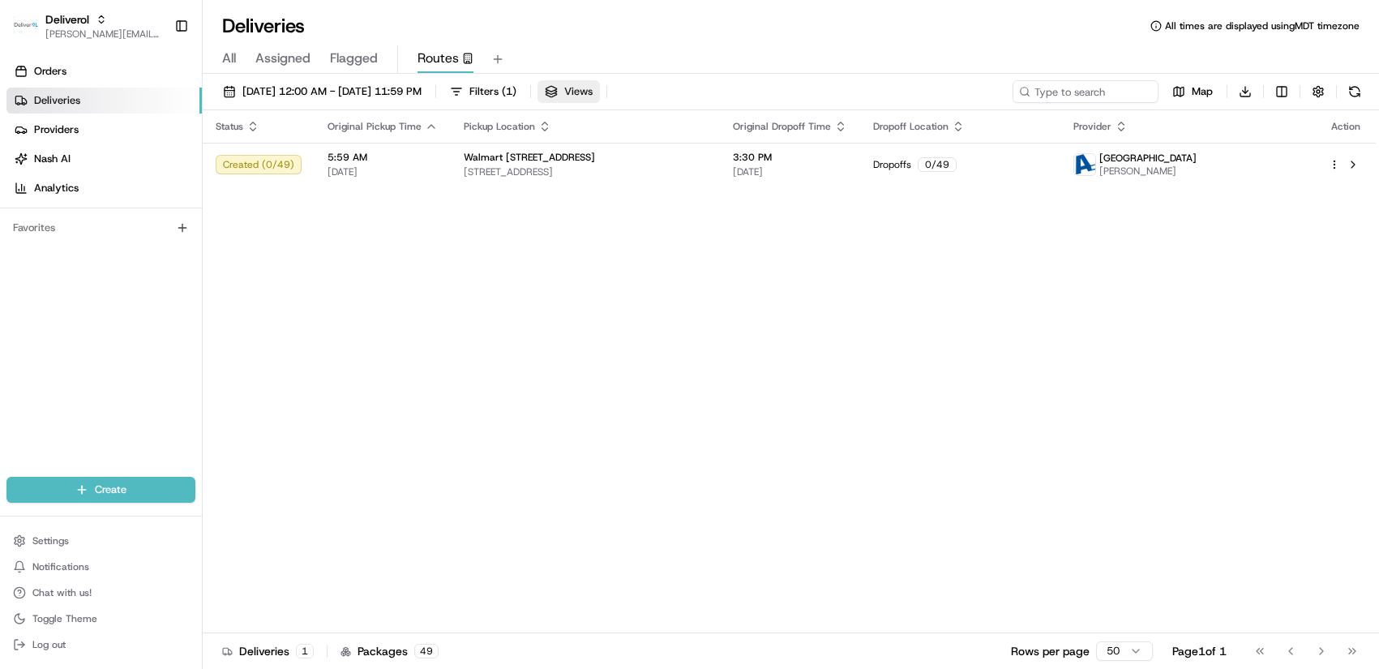
click at [600, 97] on button "Views" at bounding box center [569, 91] width 62 height 23
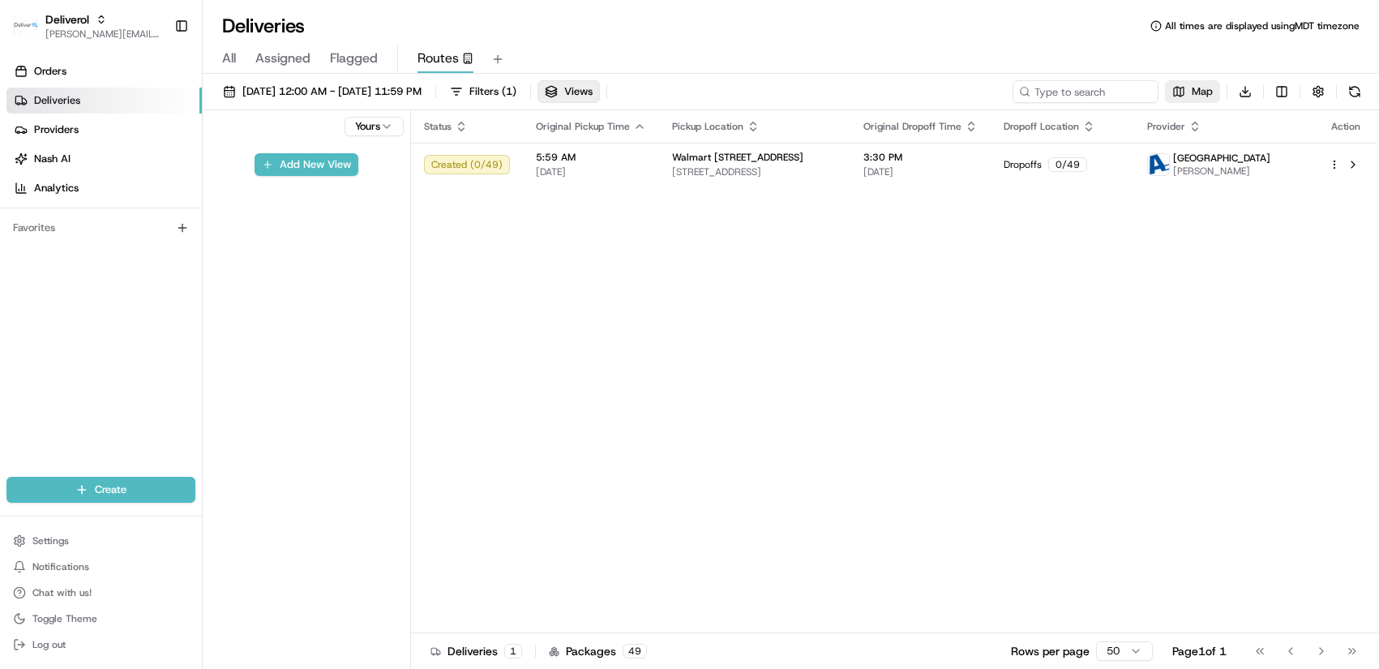
click at [1185, 98] on button "Map" at bounding box center [1192, 91] width 55 height 23
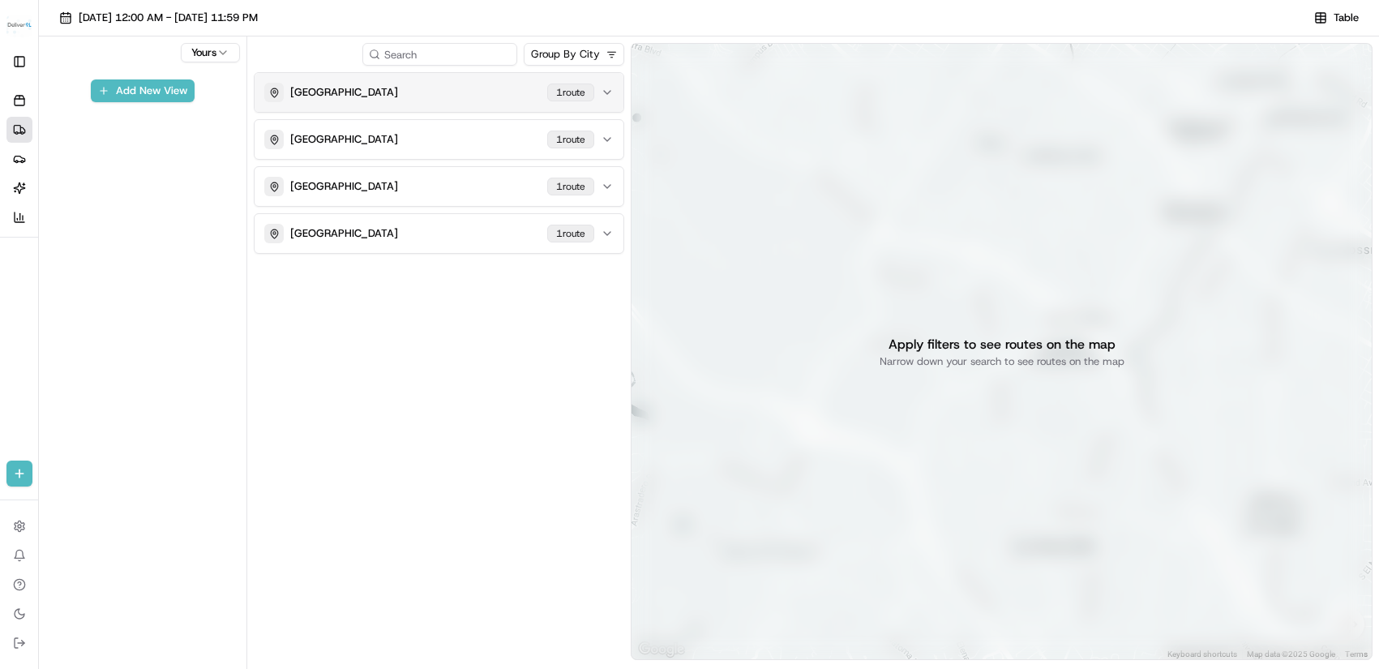
click at [575, 96] on div "1 route" at bounding box center [570, 93] width 47 height 18
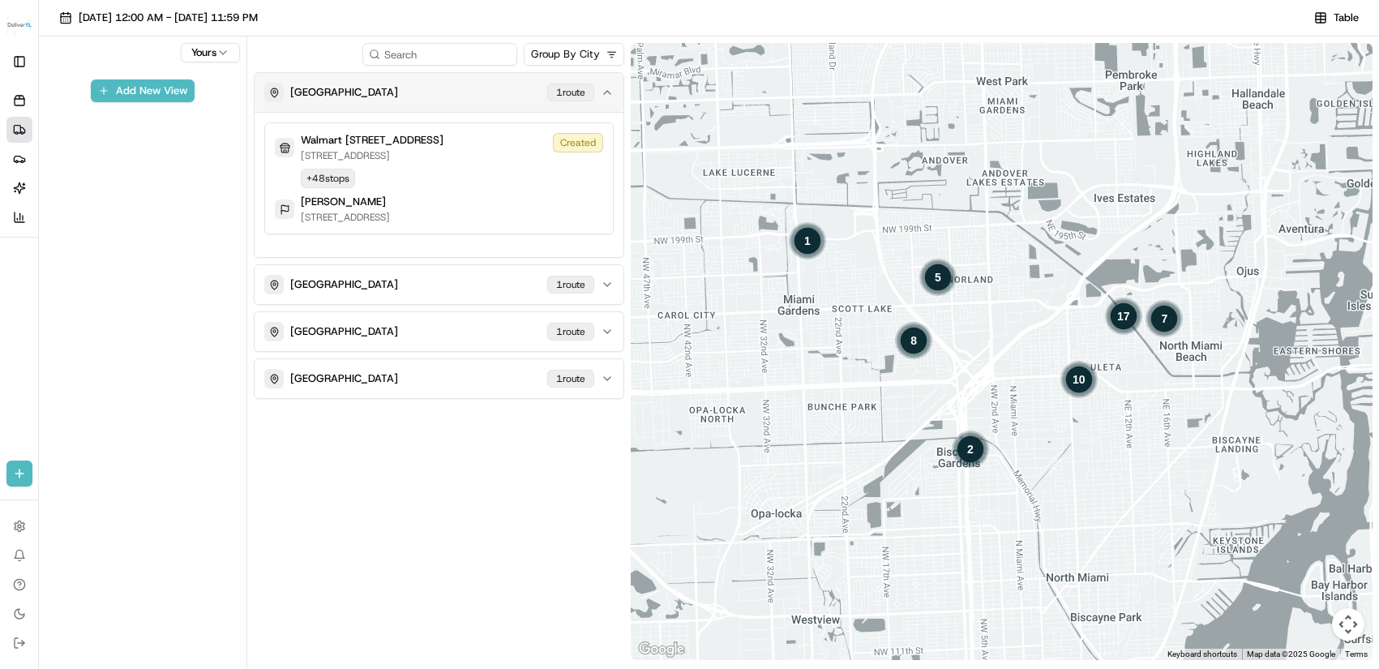
click at [604, 93] on icon "button" at bounding box center [607, 92] width 13 height 13
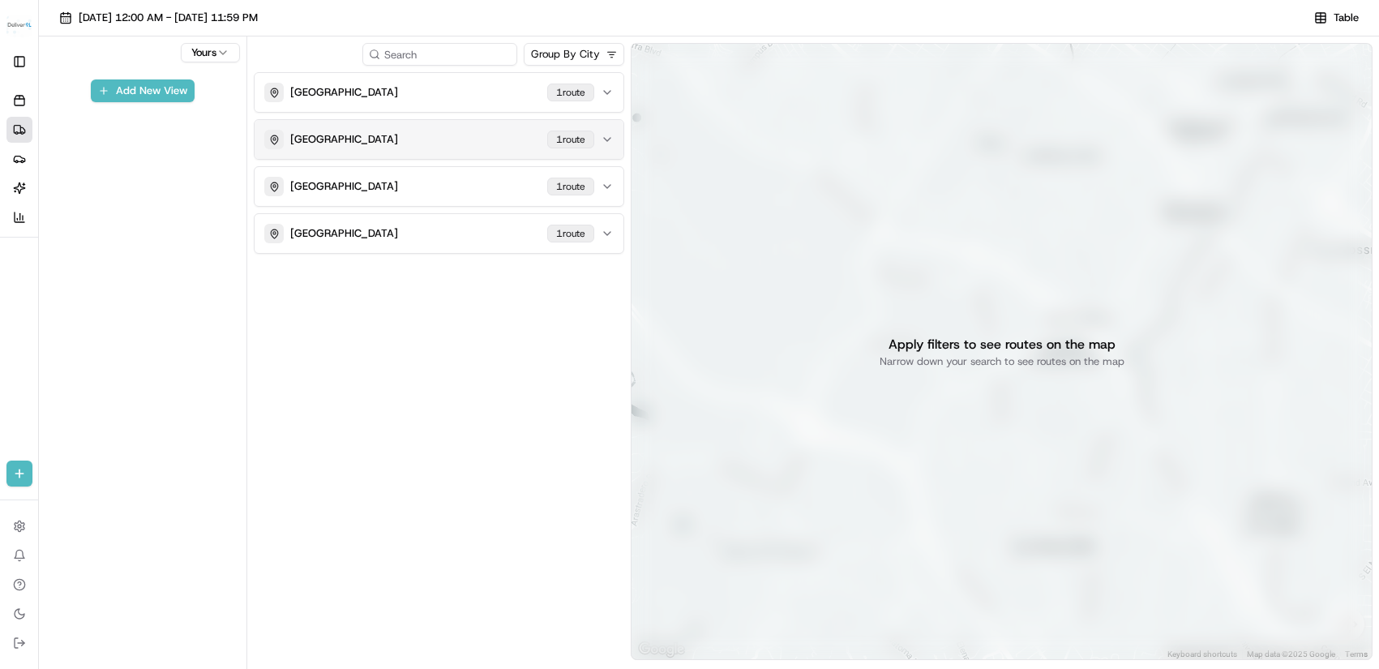
click at [580, 135] on div "1 route" at bounding box center [570, 140] width 47 height 18
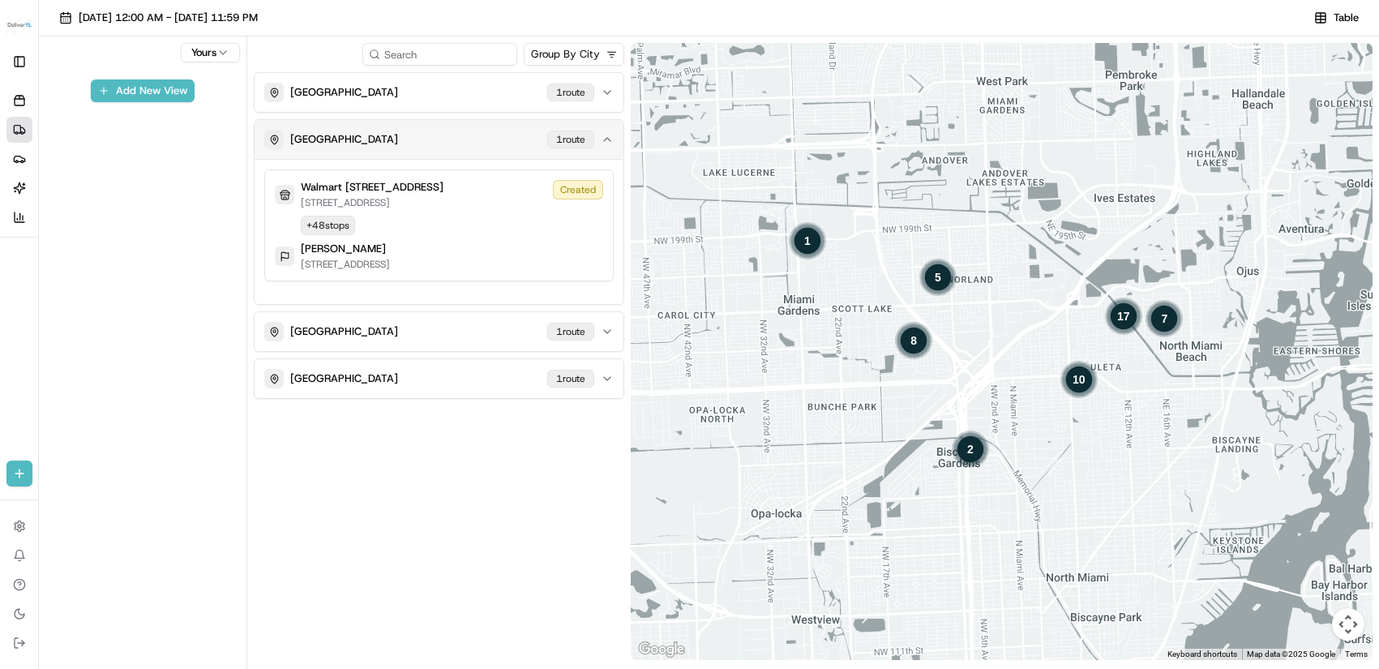
click at [606, 136] on icon "button" at bounding box center [607, 139] width 13 height 13
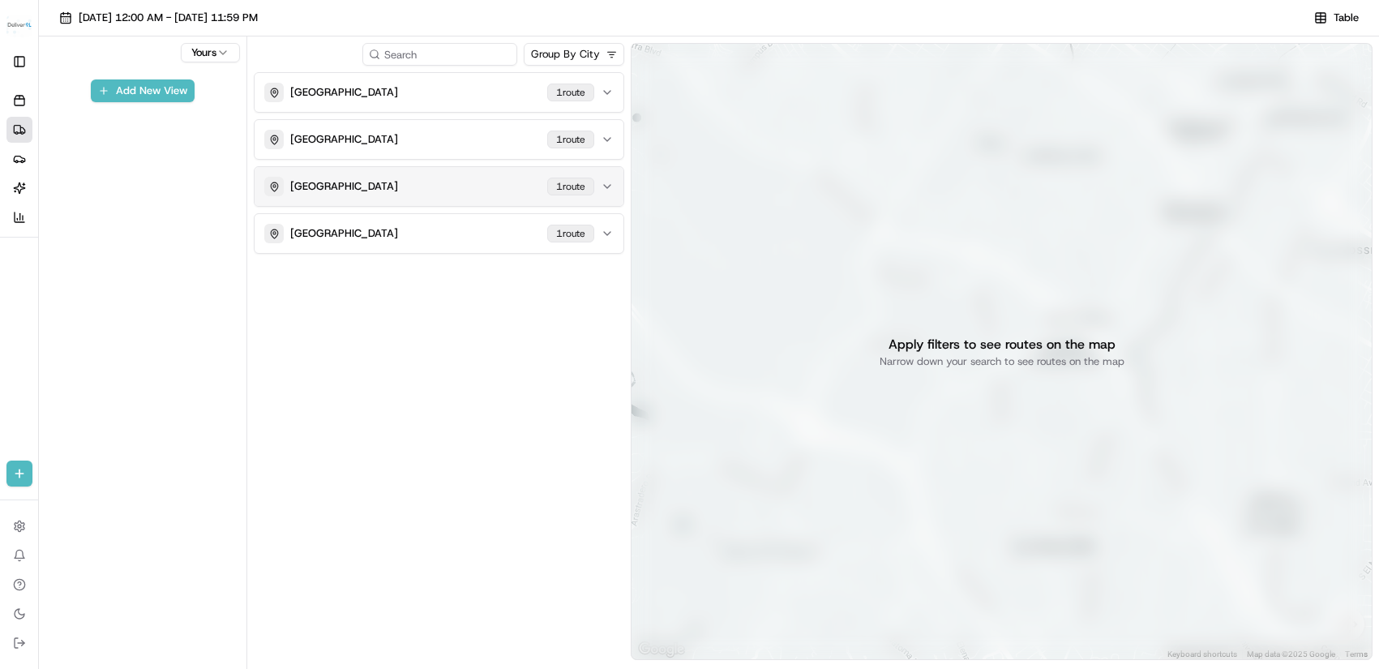
click at [585, 184] on div "1 route" at bounding box center [570, 187] width 47 height 18
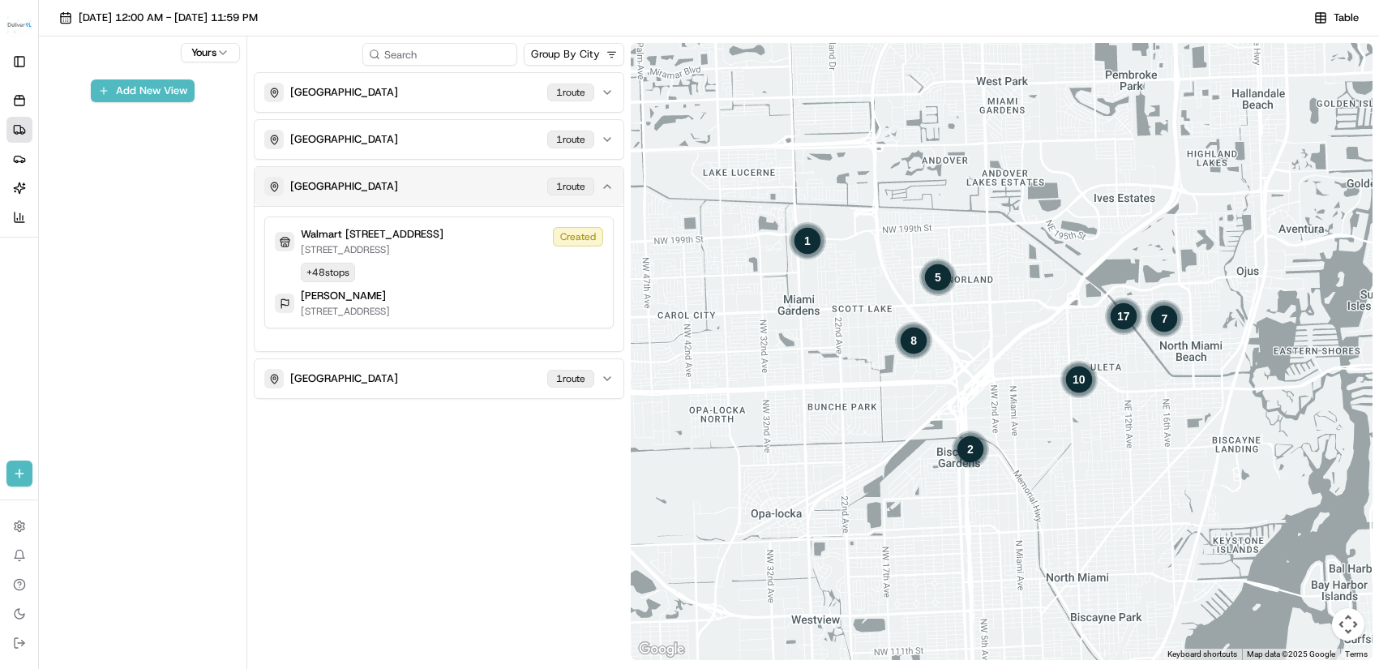
click at [602, 182] on icon "button" at bounding box center [607, 186] width 13 height 13
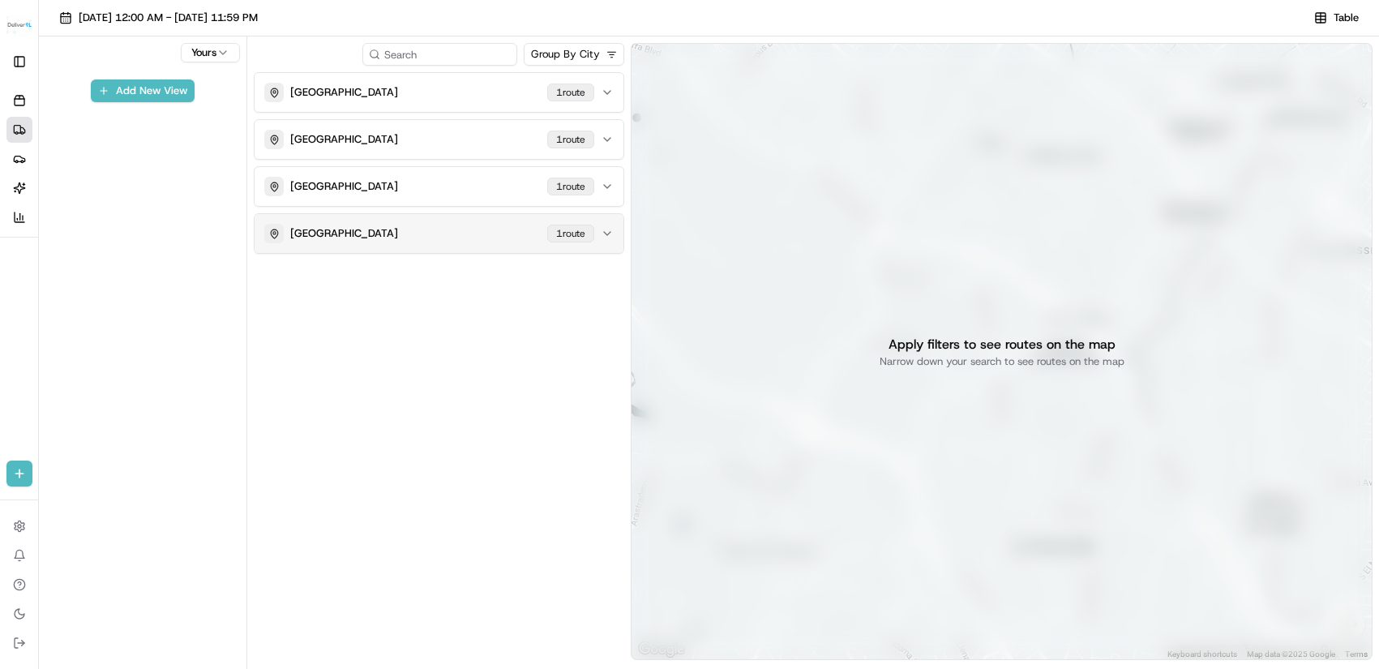
click at [610, 232] on icon "button" at bounding box center [607, 233] width 6 height 3
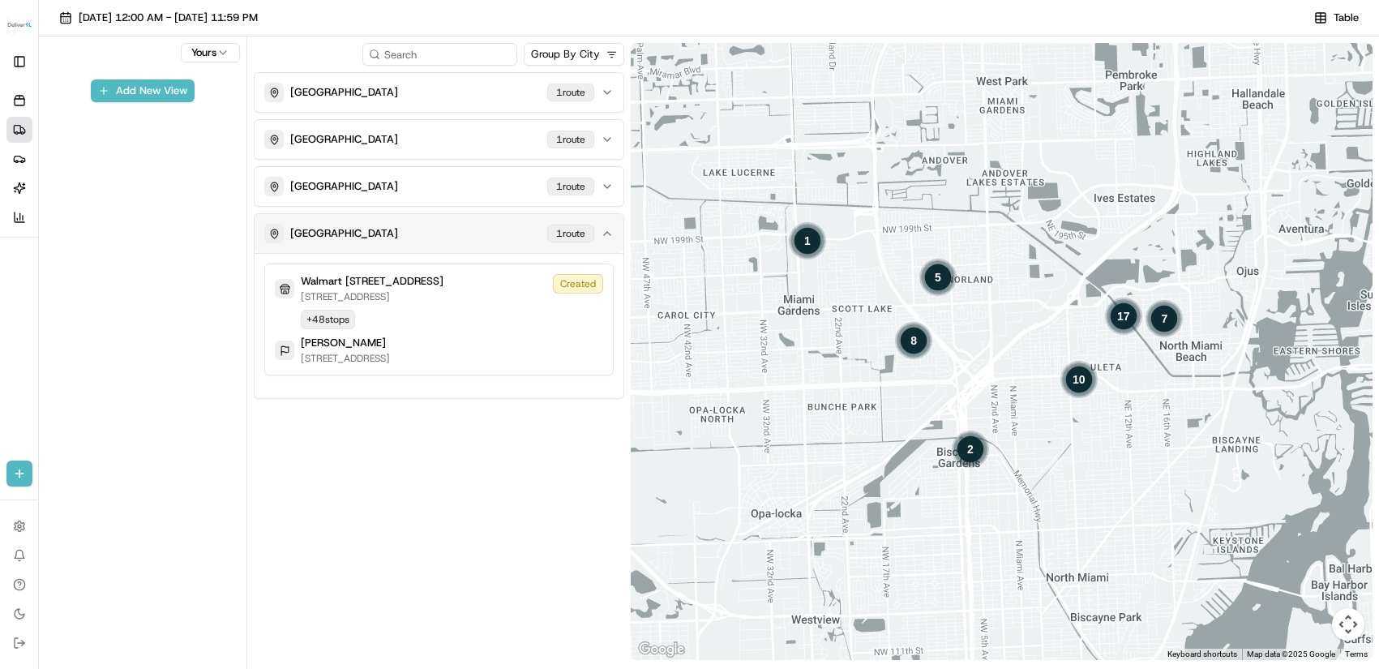
click at [610, 232] on icon "button" at bounding box center [607, 233] width 13 height 13
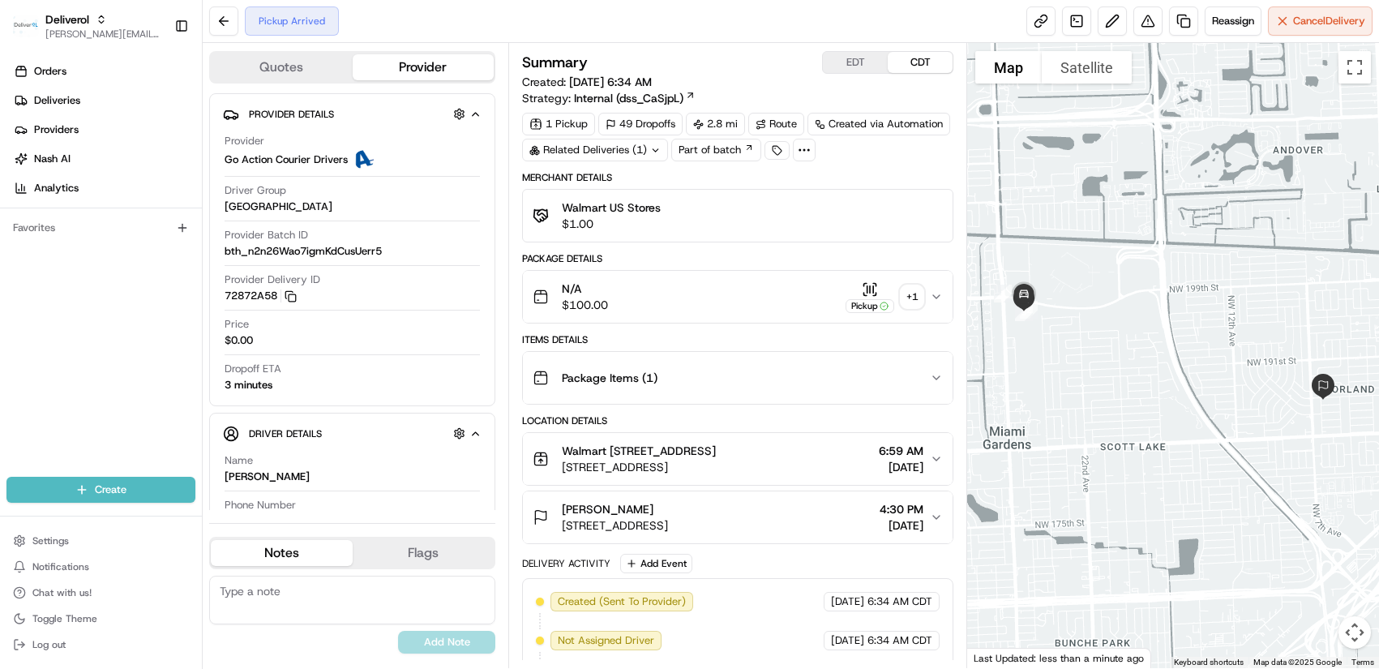
click at [957, 425] on div "Summary EDT CDT Created: 08/21/2025 6:34 AM Strategy: Internal (dss_CaSjpL) 1 P…" at bounding box center [737, 355] width 459 height 625
click at [957, 586] on div "Summary EDT CDT Created: 08/21/2025 6:34 AM Strategy: Internal (dss_CaSjpL) 1 P…" at bounding box center [737, 355] width 459 height 625
click at [962, 598] on div "Summary EDT CDT Created: 08/21/2025 6:34 AM Strategy: Internal (dss_CaSjpL) 1 P…" at bounding box center [737, 355] width 459 height 625
click at [654, 218] on span "$1.00" at bounding box center [611, 224] width 99 height 16
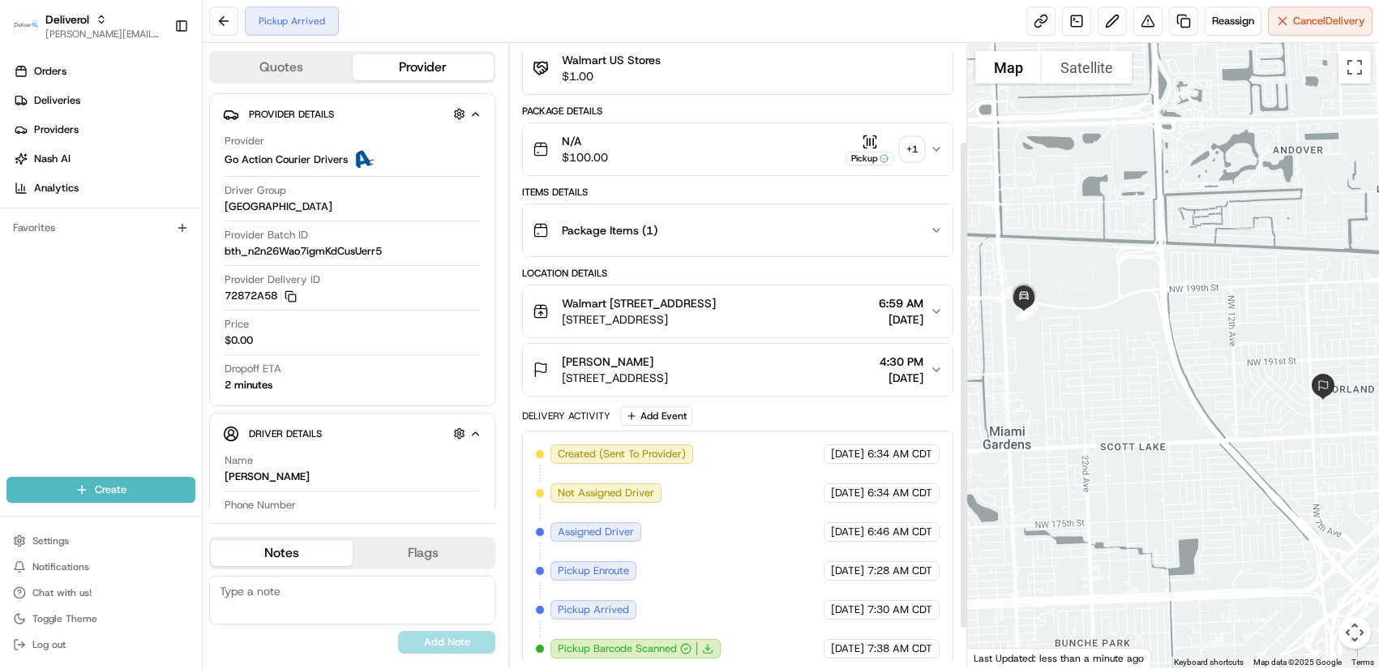
scroll to position [176, 0]
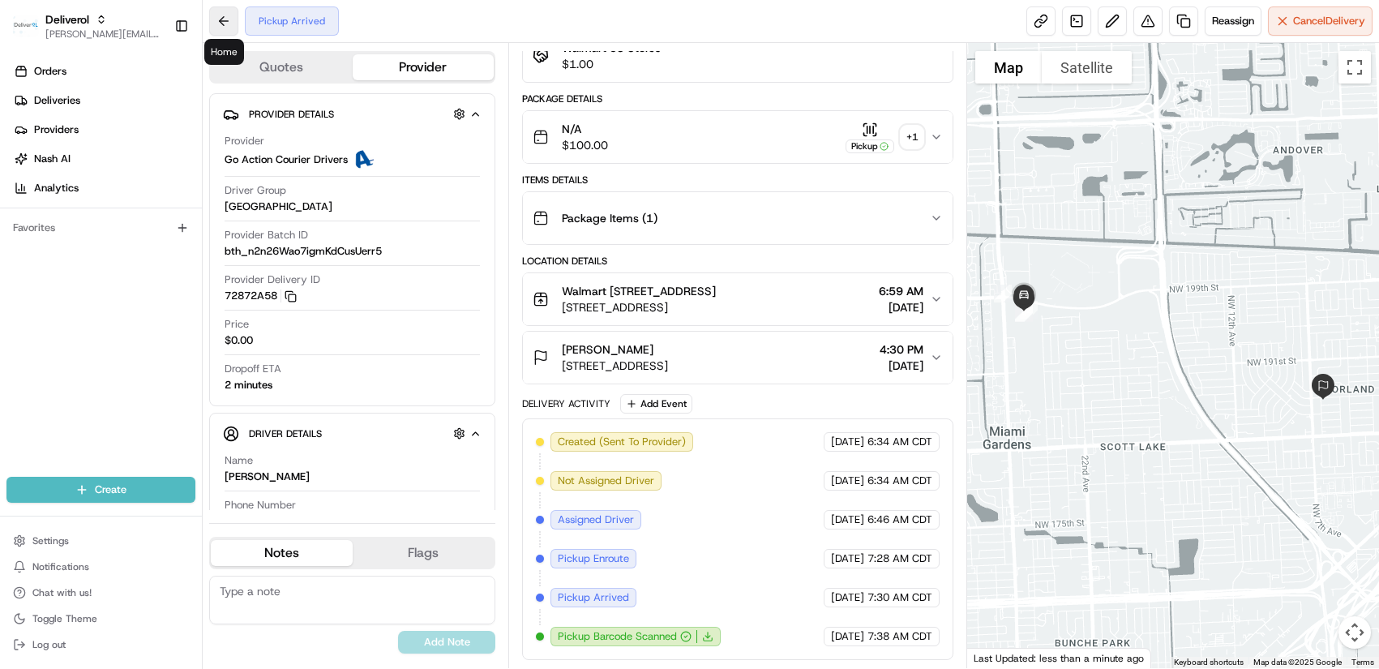
click at [227, 20] on button at bounding box center [223, 20] width 29 height 29
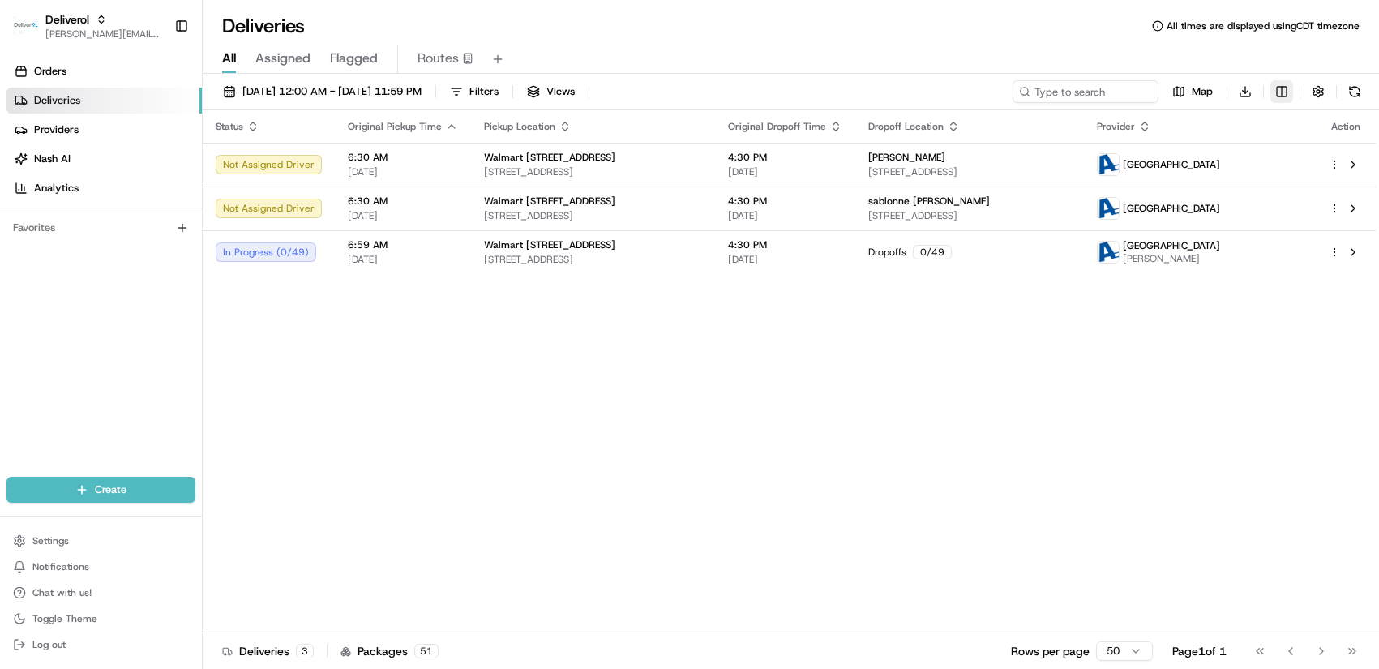
click at [1274, 94] on html "Deliverol chris.sexton@deliverol.com Toggle Sidebar Orders Deliveries Providers…" at bounding box center [689, 334] width 1379 height 669
click at [1095, 354] on html "Deliverol chris.sexton@deliverol.com Toggle Sidebar Orders Deliveries Providers…" at bounding box center [689, 334] width 1379 height 669
click at [1352, 97] on button at bounding box center [1354, 91] width 23 height 23
click at [1195, 88] on span "Map" at bounding box center [1202, 91] width 21 height 15
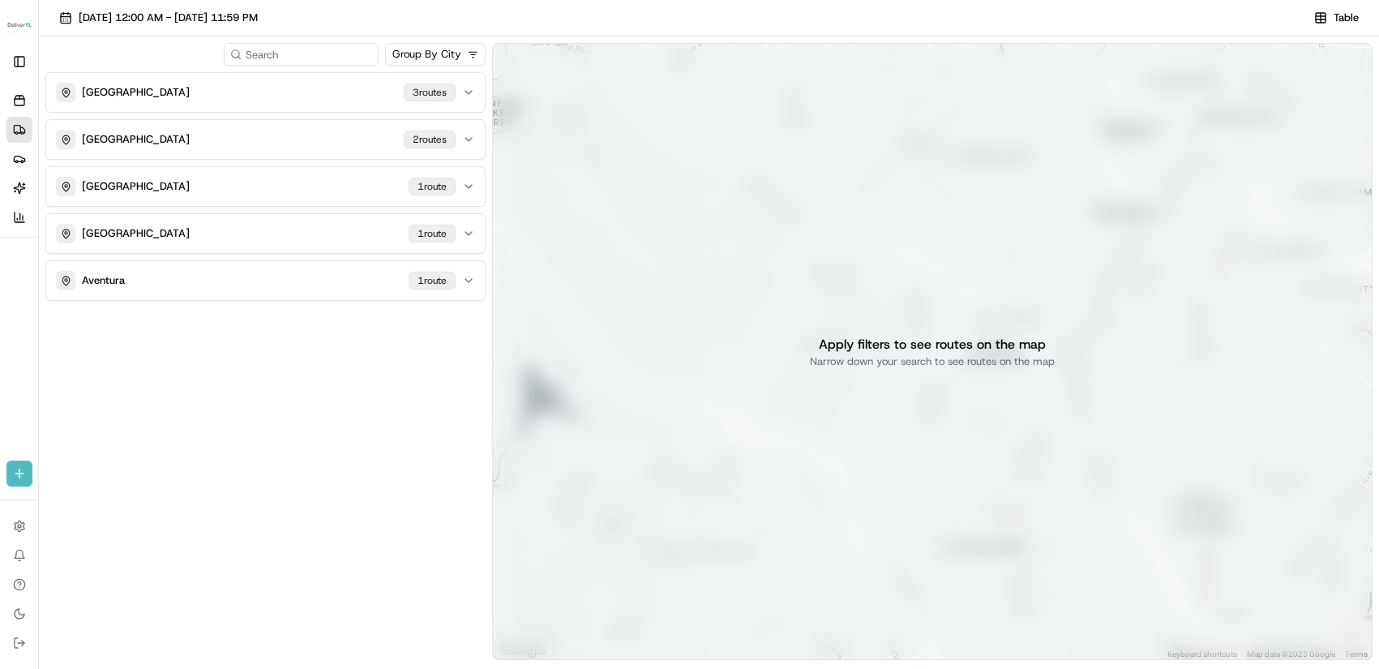
click at [959, 347] on p "Apply filters to see routes on the map" at bounding box center [932, 344] width 227 height 19
click at [1326, 19] on button "Table" at bounding box center [1336, 17] width 59 height 23
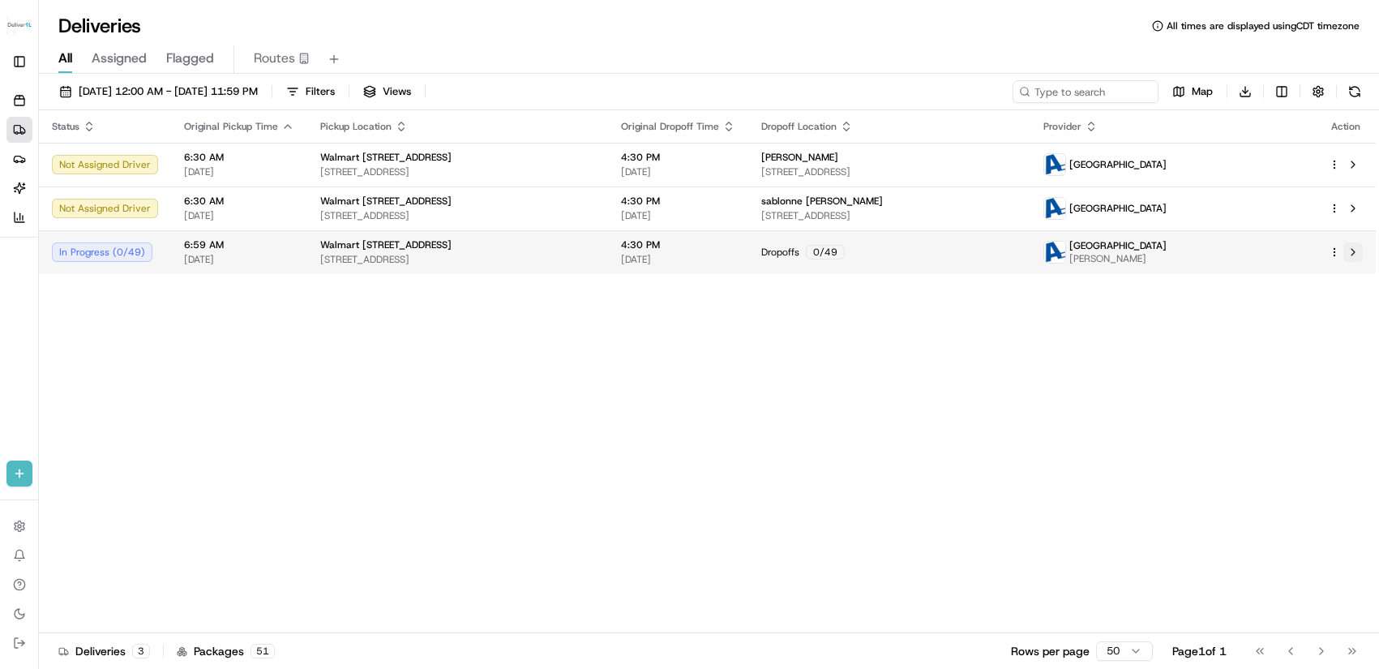
click at [1351, 249] on button at bounding box center [1352, 251] width 19 height 19
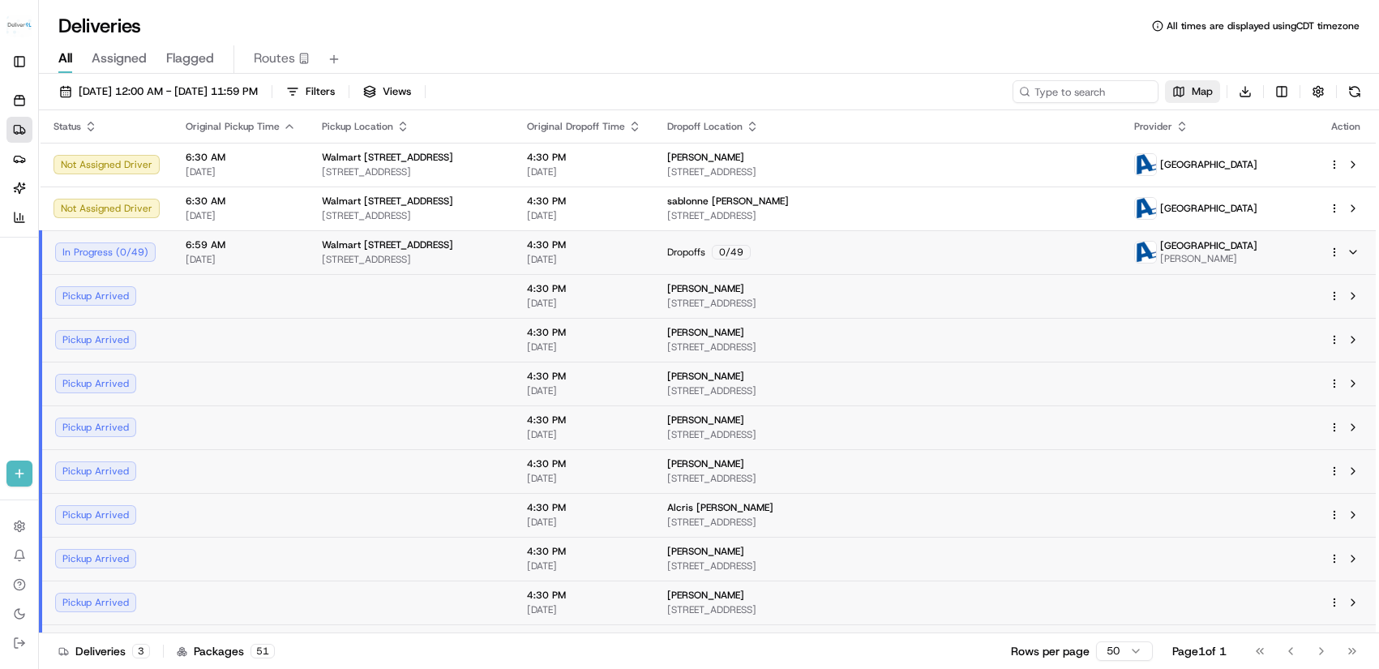
click at [1197, 95] on span "Map" at bounding box center [1202, 91] width 21 height 15
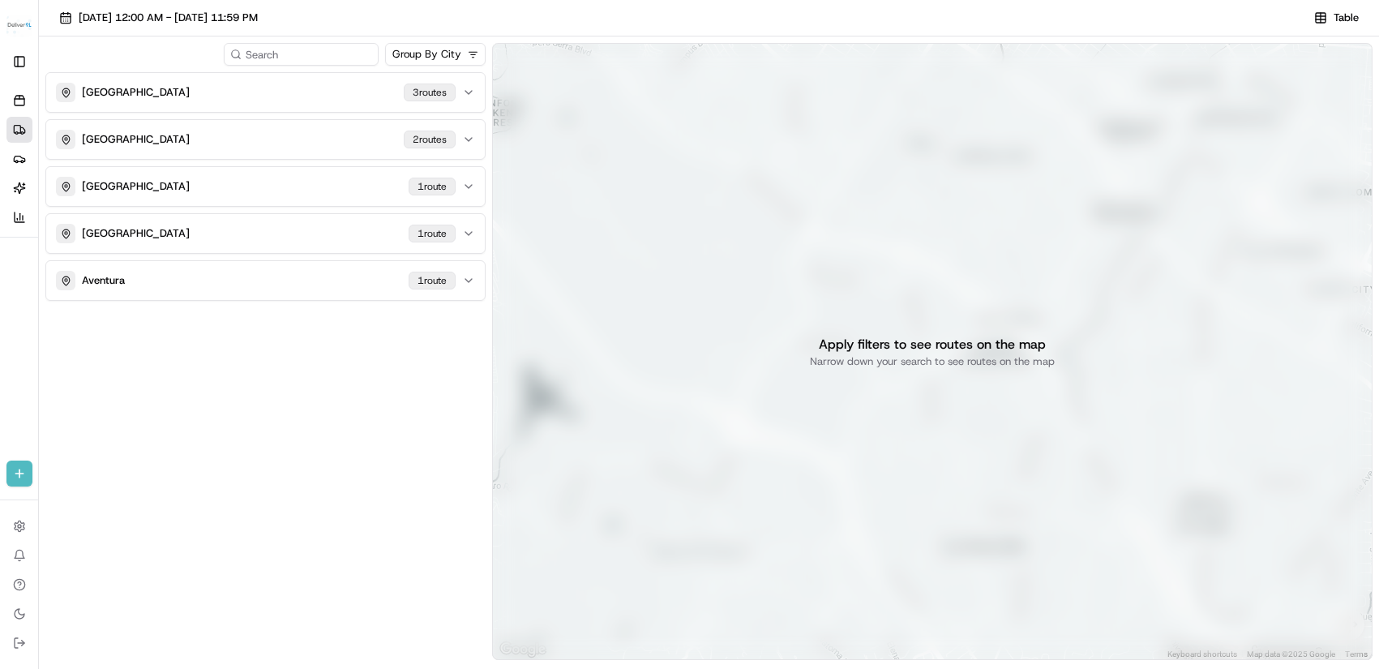
drag, startPoint x: 870, startPoint y: 352, endPoint x: 1026, endPoint y: 225, distance: 201.1
click at [1026, 225] on div "Apply filters to see routes on the map Narrow down your search to see routes on…" at bounding box center [932, 351] width 880 height 617
click at [462, 92] on icon "button" at bounding box center [468, 92] width 13 height 13
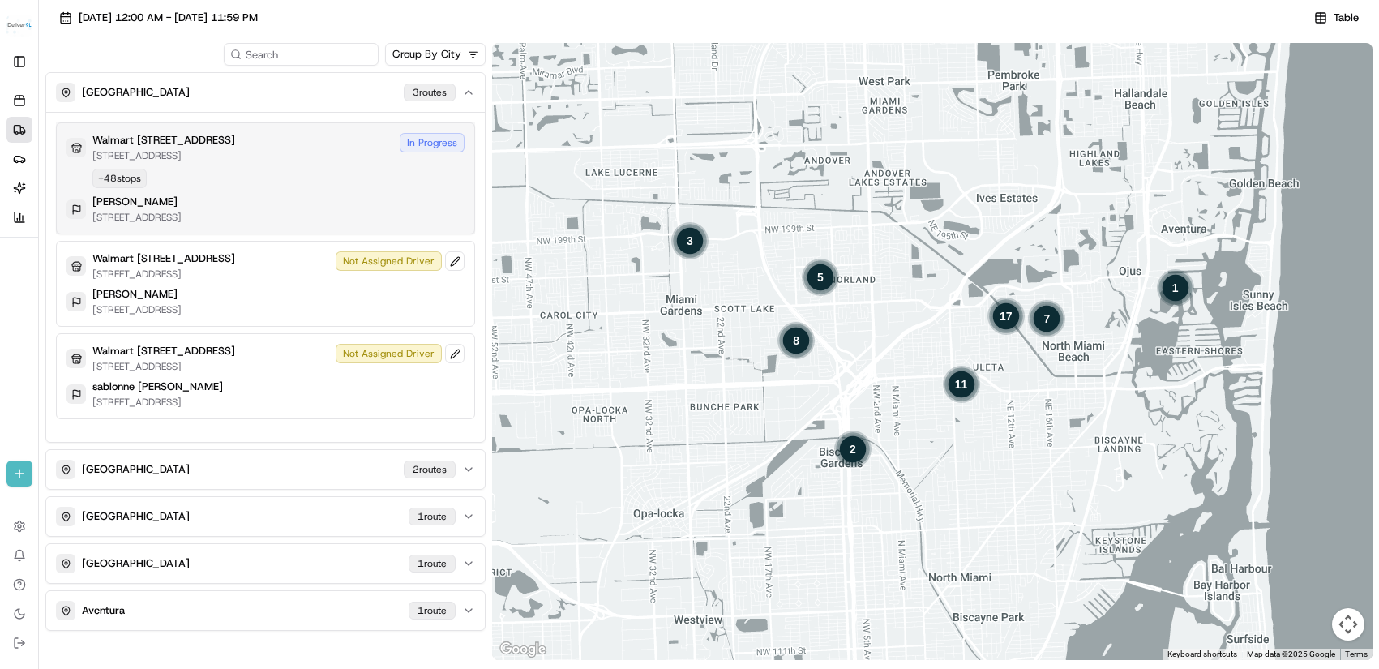
click at [439, 141] on div "In Progress" at bounding box center [432, 142] width 65 height 19
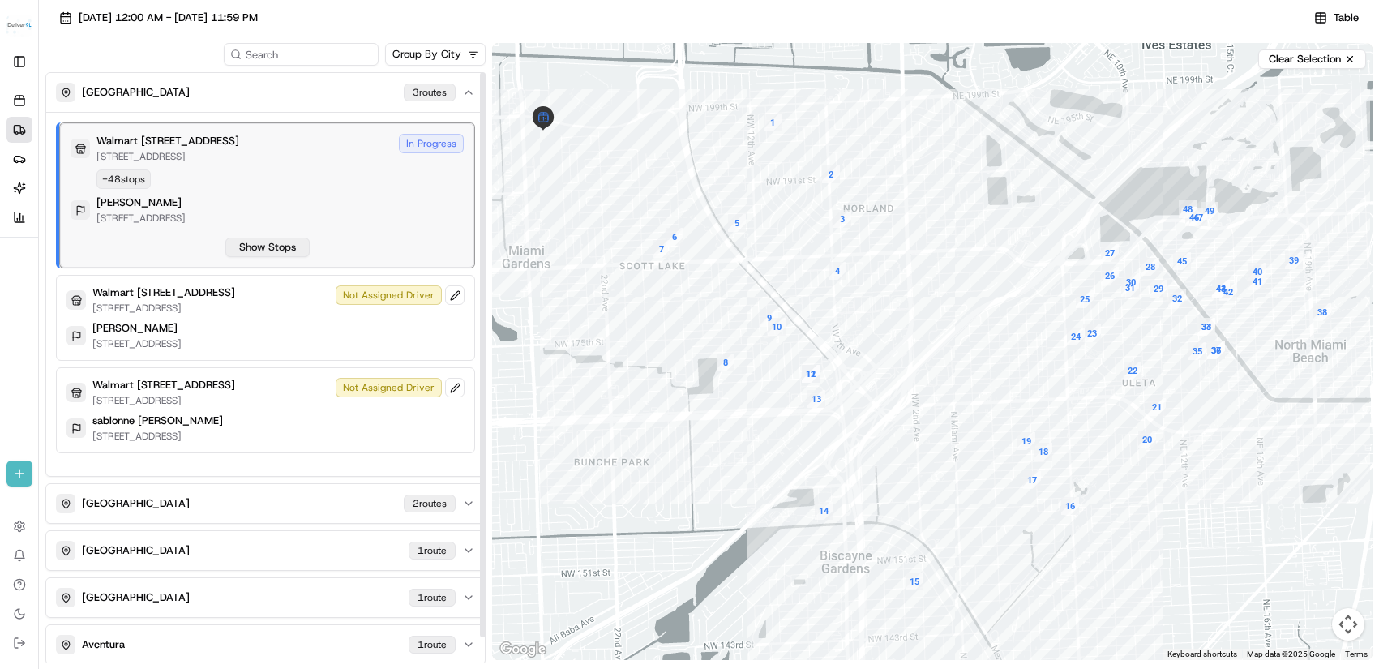
click at [285, 246] on button "Show Stops" at bounding box center [267, 247] width 84 height 19
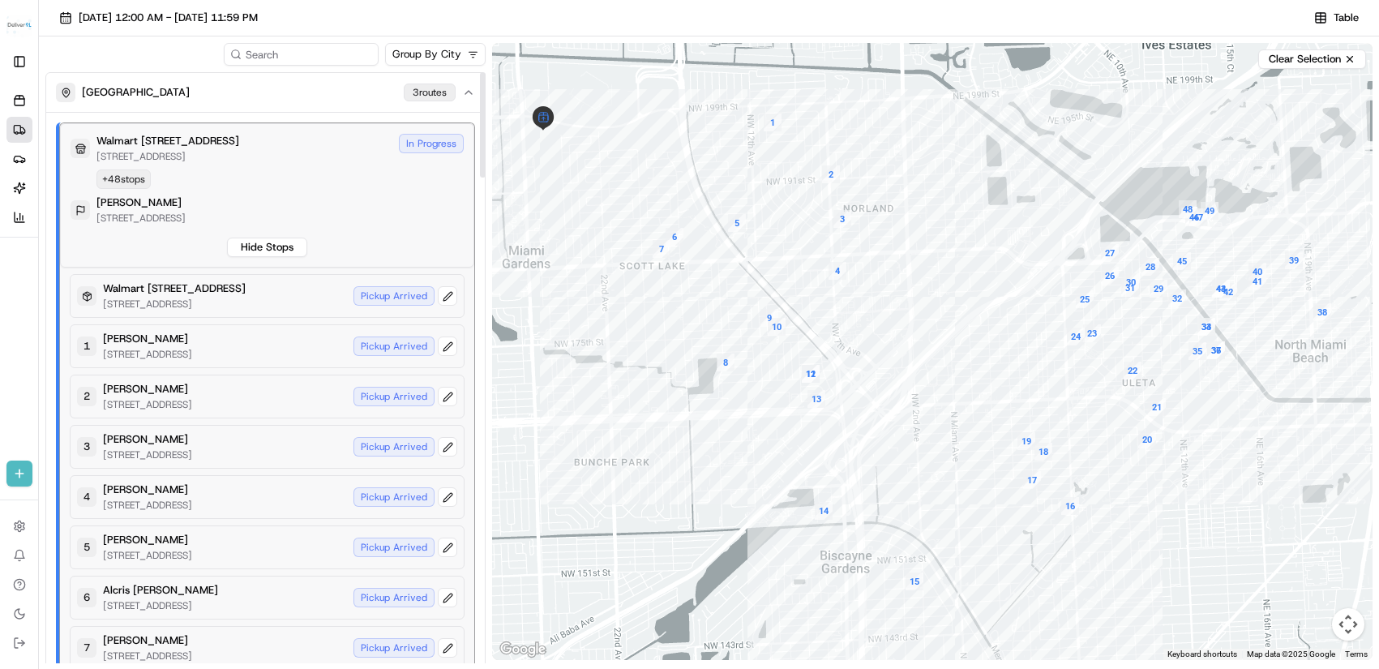
click at [379, 203] on div "Jorge Santos 18555 NE 14th ave, APT 704, Miami, FL 33179, US" at bounding box center [267, 209] width 393 height 29
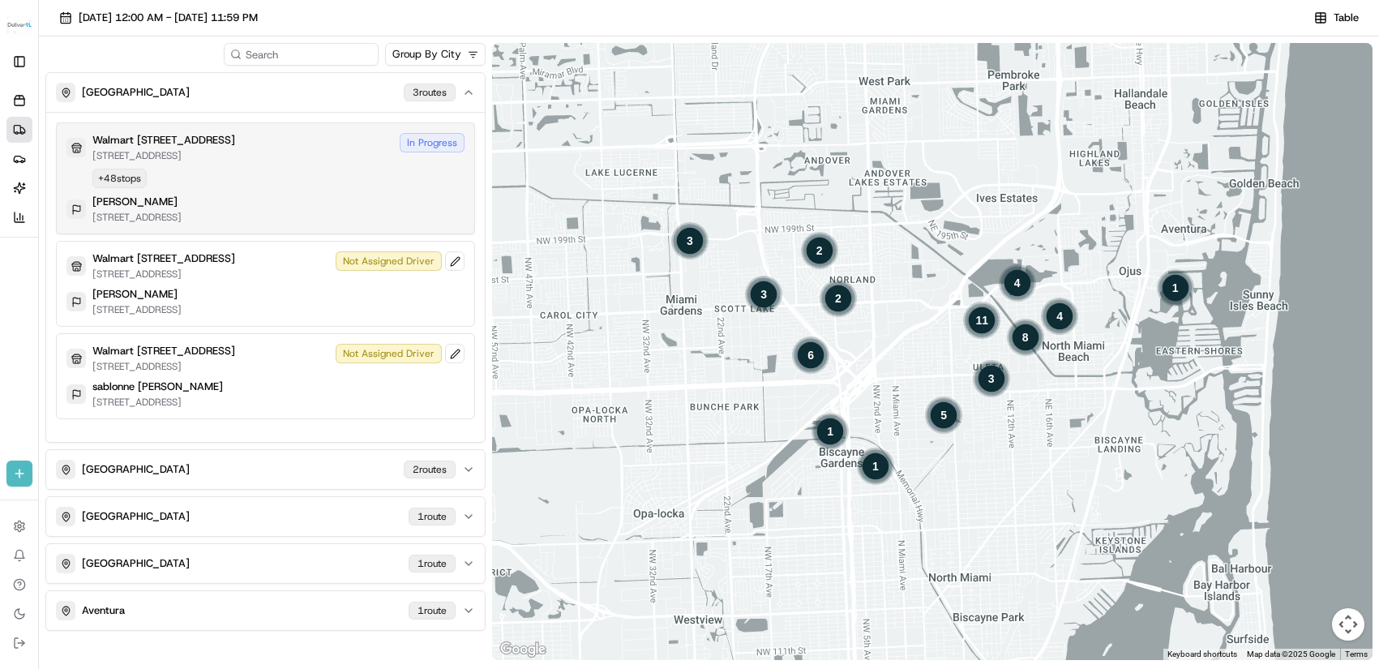
click at [415, 142] on div "In Progress" at bounding box center [432, 142] width 65 height 19
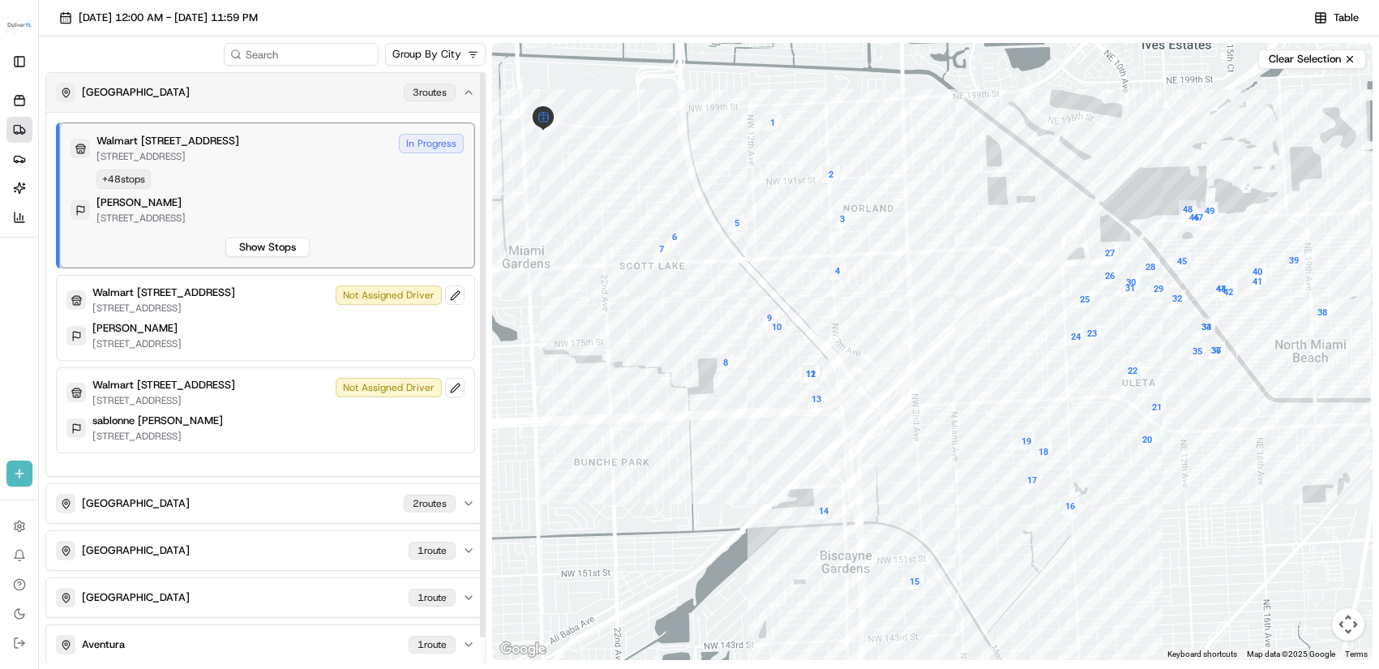
click at [465, 90] on icon "button" at bounding box center [468, 92] width 13 height 13
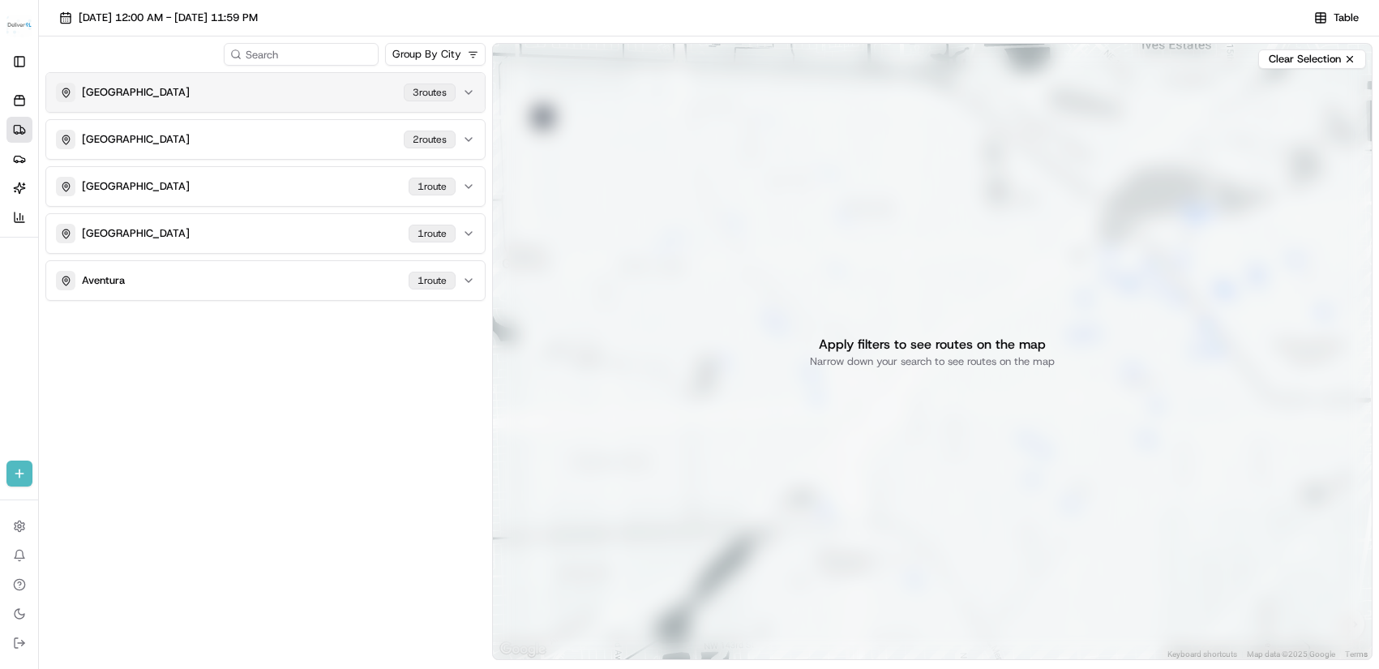
click at [465, 90] on icon "button" at bounding box center [468, 92] width 13 height 13
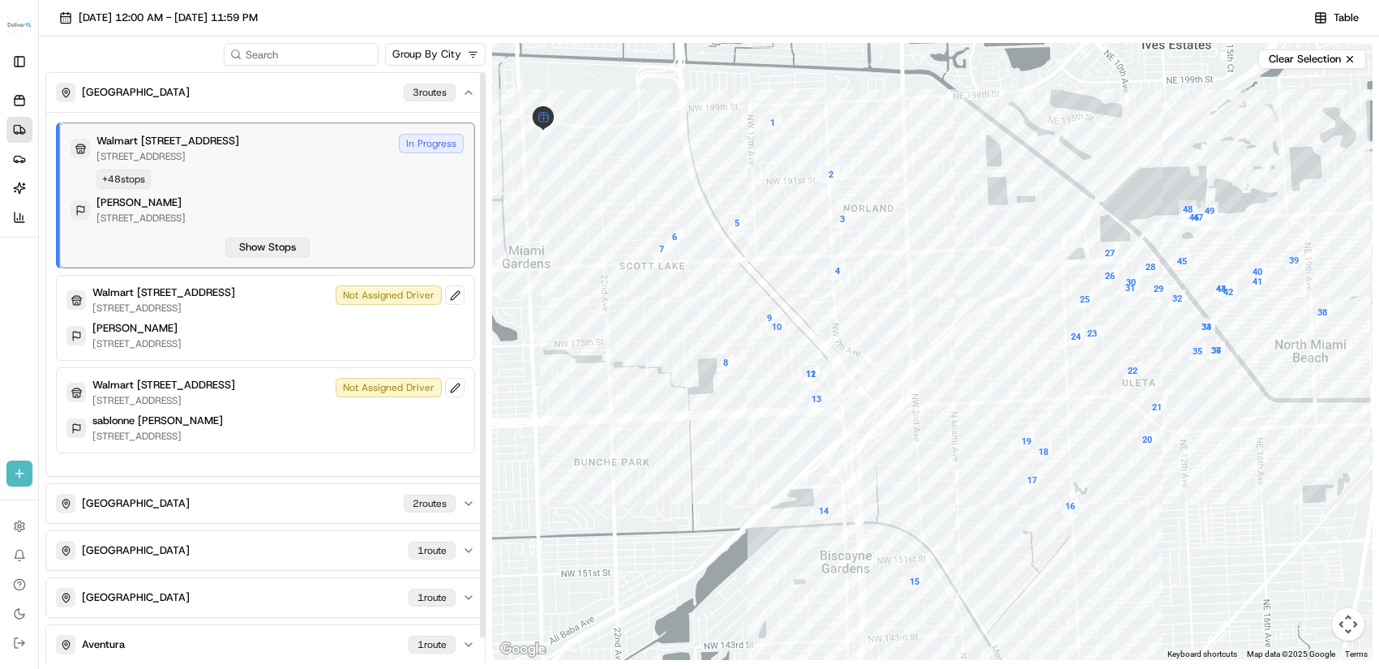
click at [272, 239] on button "Show Stops" at bounding box center [267, 247] width 84 height 19
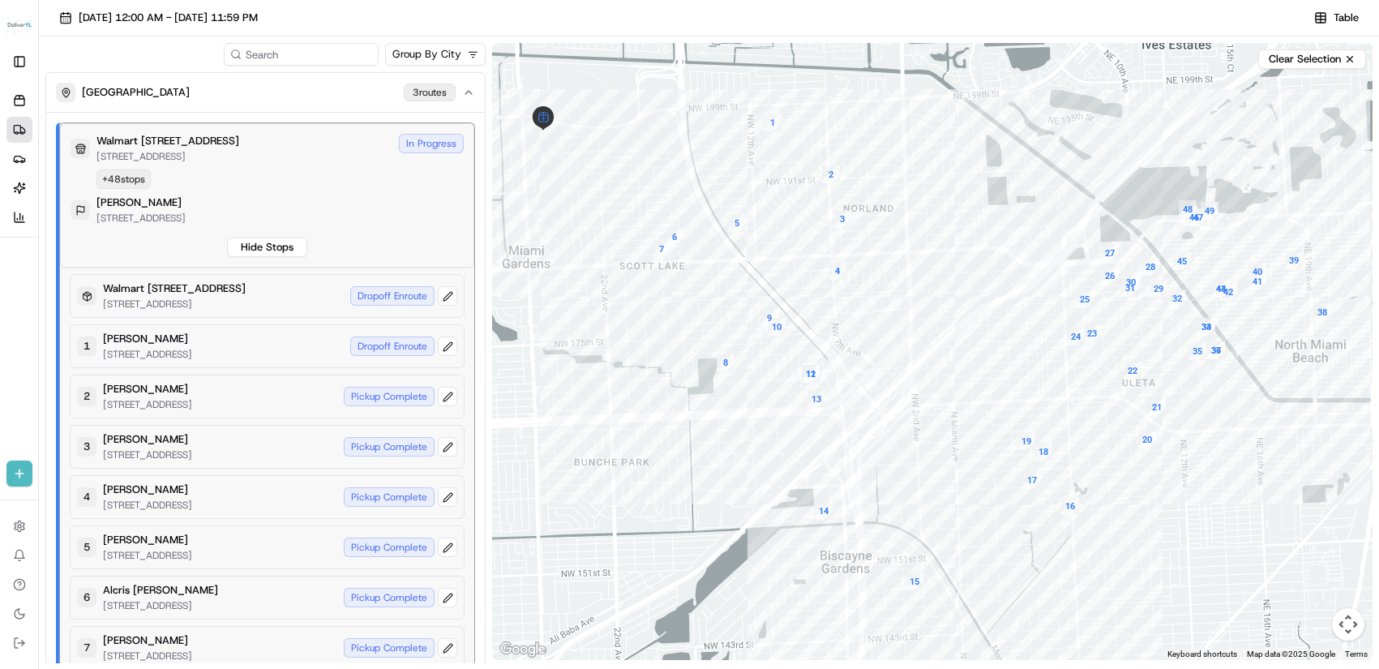
click at [608, 204] on div at bounding box center [932, 351] width 880 height 617
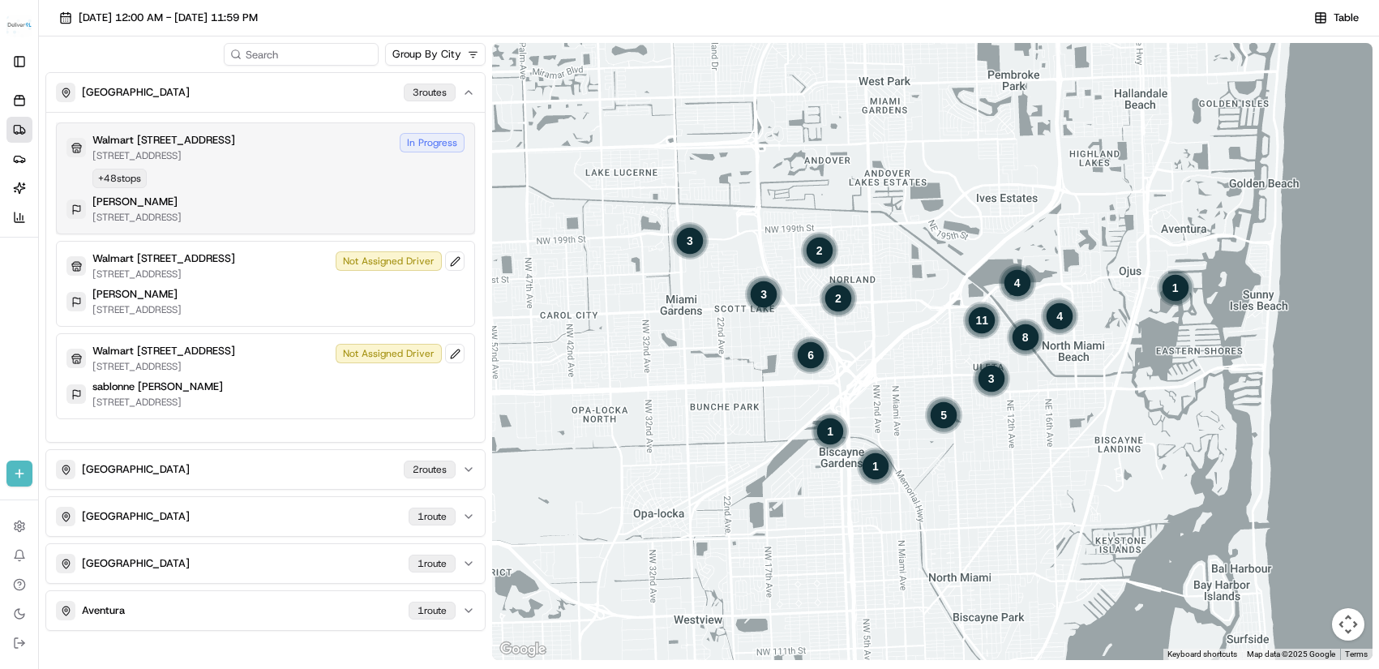
click at [422, 146] on div "In Progress" at bounding box center [432, 142] width 65 height 19
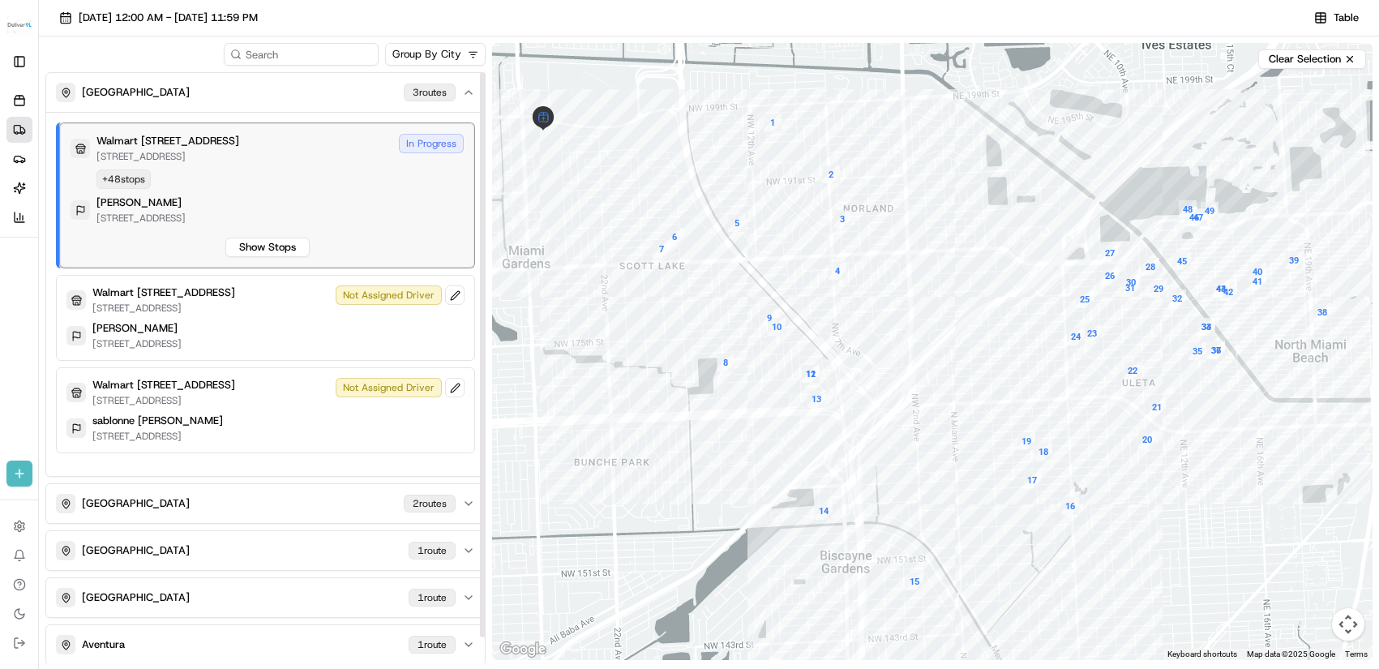
click at [432, 140] on div "In Progress" at bounding box center [431, 143] width 65 height 19
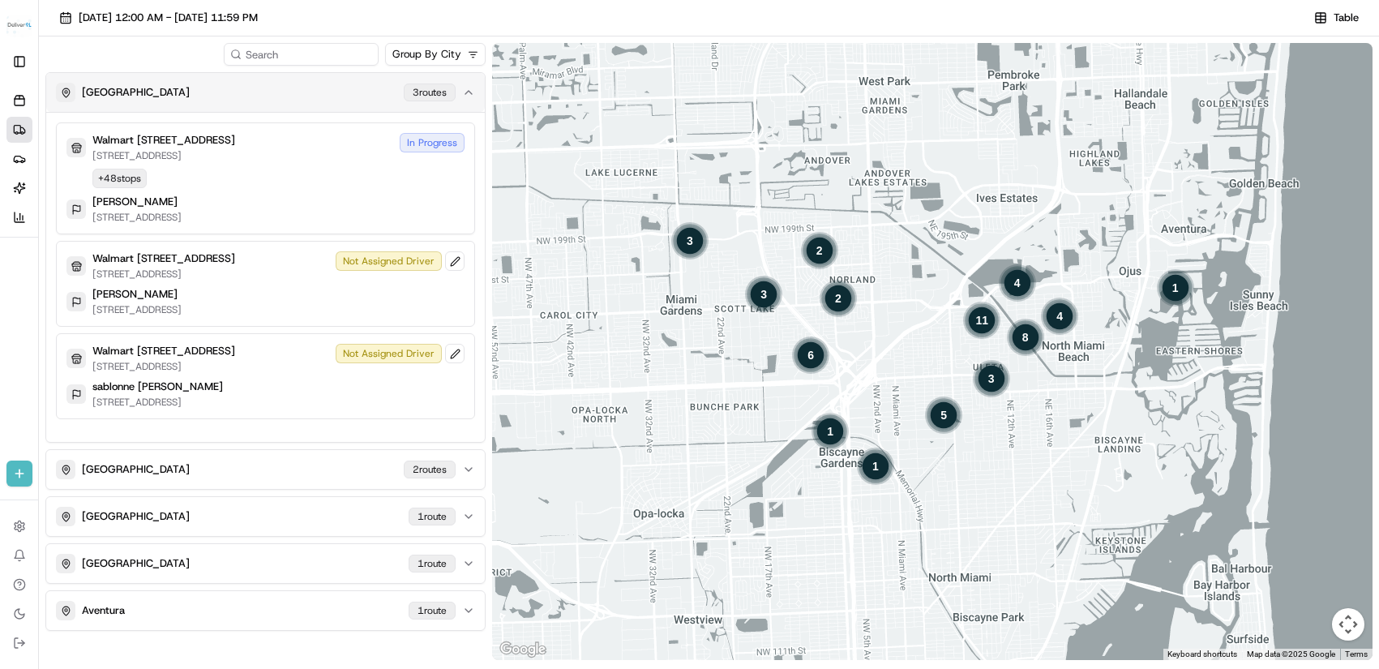
click at [433, 92] on div "3 route s" at bounding box center [430, 93] width 52 height 18
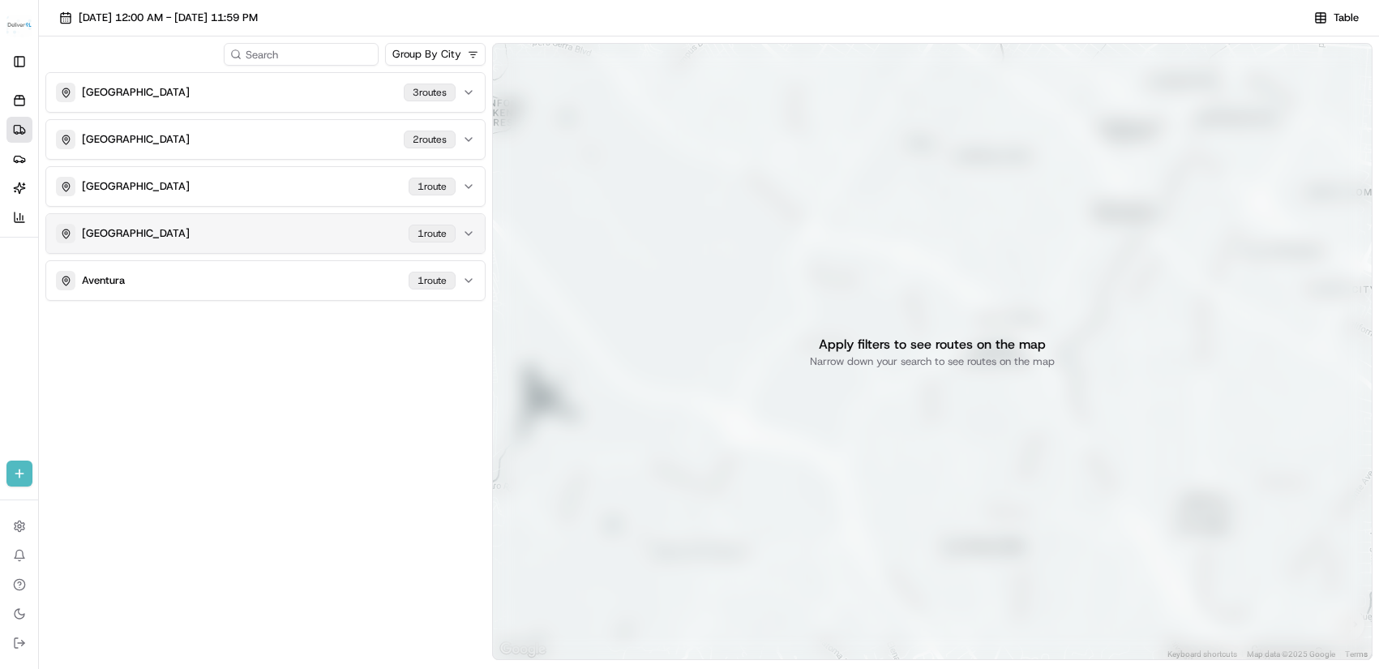
click at [411, 238] on div "1 route" at bounding box center [432, 234] width 47 height 18
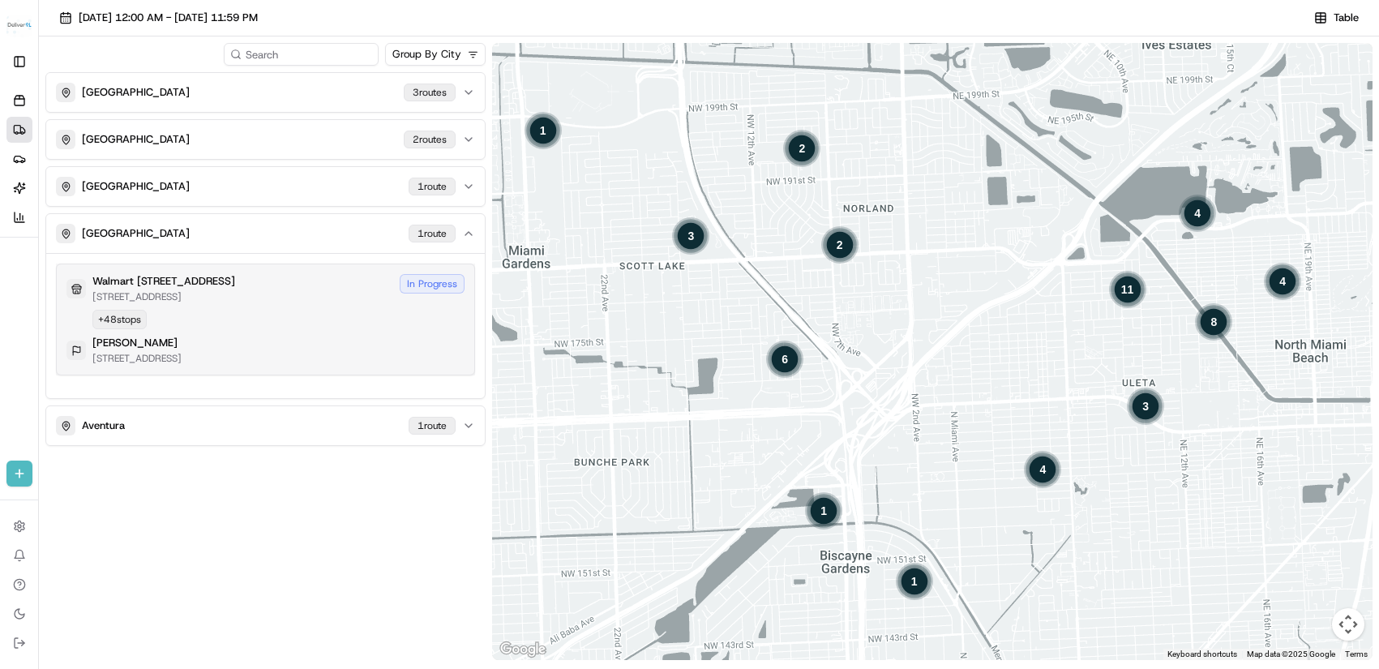
click at [435, 285] on div "In Progress" at bounding box center [432, 283] width 65 height 19
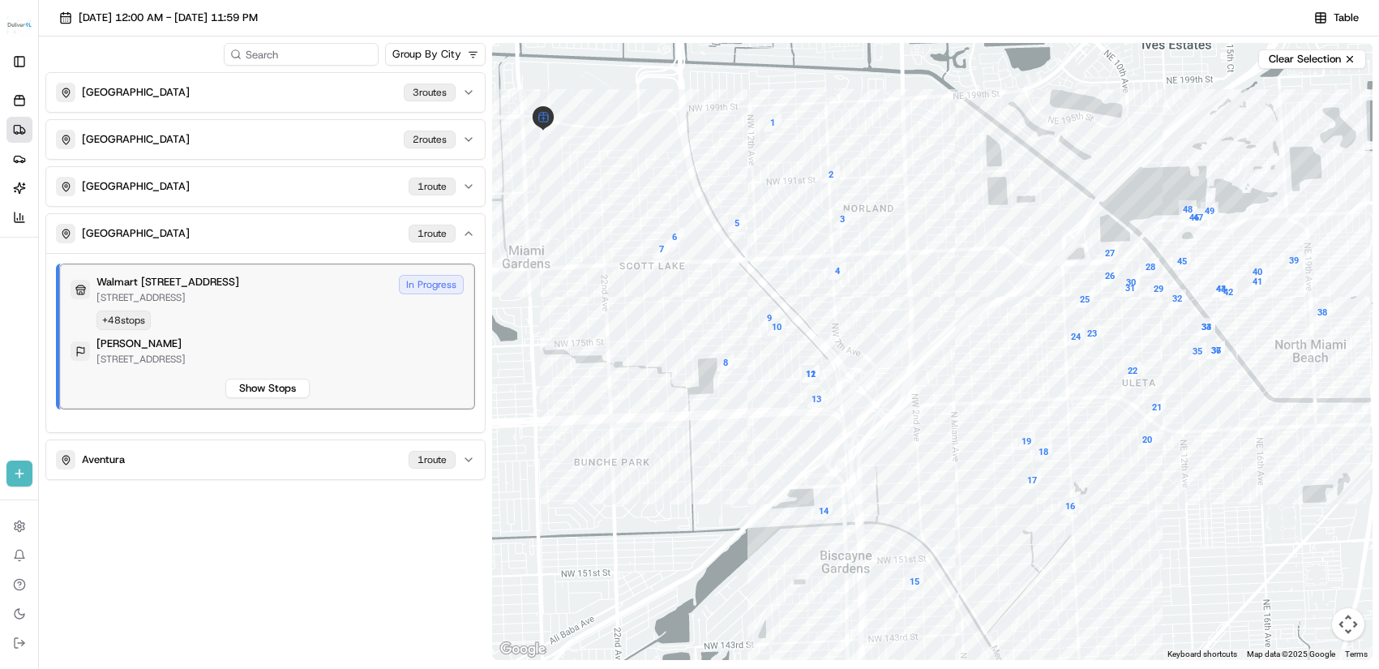
click at [426, 289] on div "In Progress" at bounding box center [431, 284] width 65 height 19
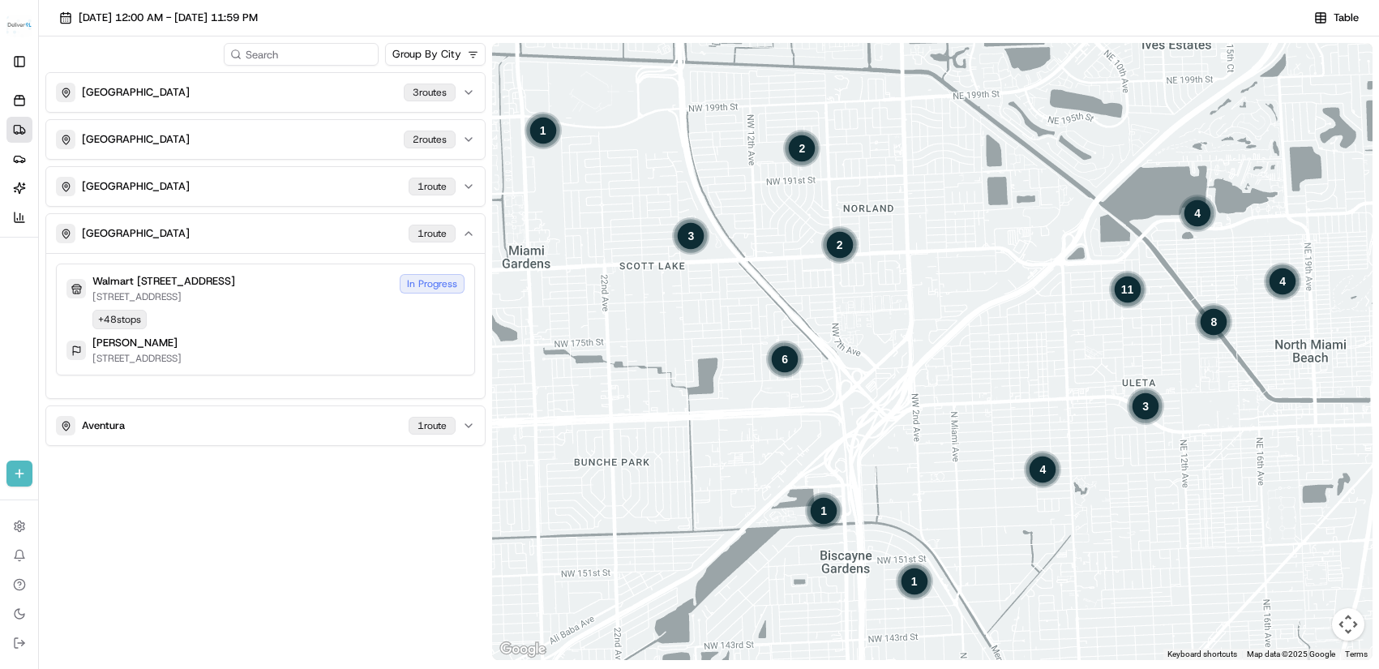
click at [304, 489] on div "MIAMI GARDENS 3 route s Miami 2 route s North Miami Beach 1 route Miami Gardens…" at bounding box center [265, 367] width 440 height 591
click at [333, 529] on div "MIAMI GARDENS 3 route s Miami 2 route s North Miami Beach 1 route Miami Gardens…" at bounding box center [265, 367] width 440 height 591
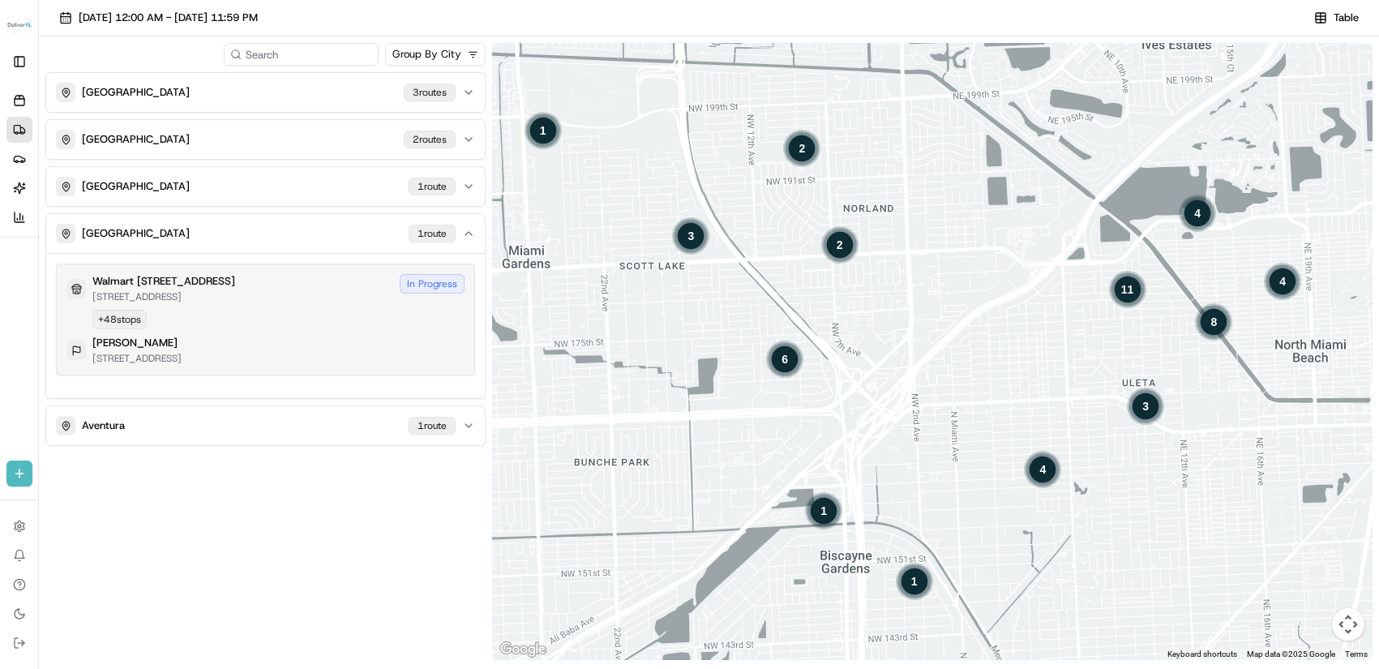
click at [128, 299] on p "19501 NW 27TH AVE, MIAMI GARDENS, FL 33056, US" at bounding box center [163, 296] width 143 height 13
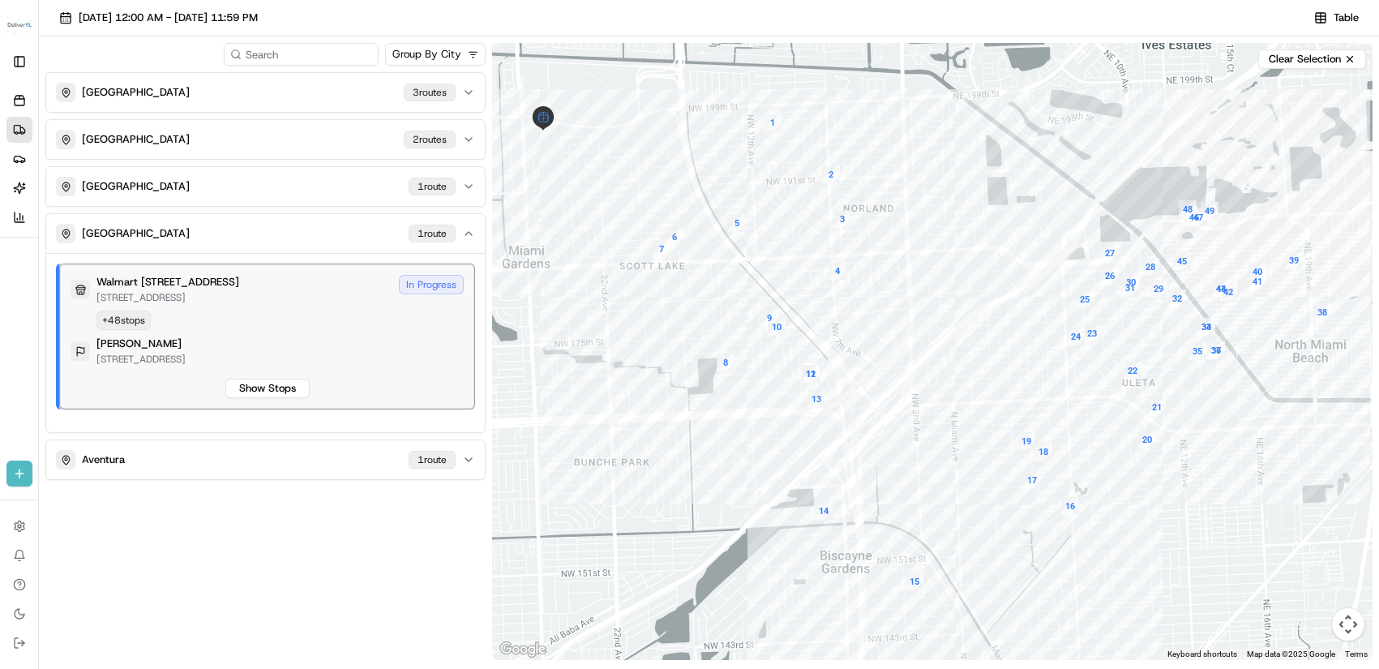
click at [417, 284] on div "In Progress" at bounding box center [431, 284] width 65 height 19
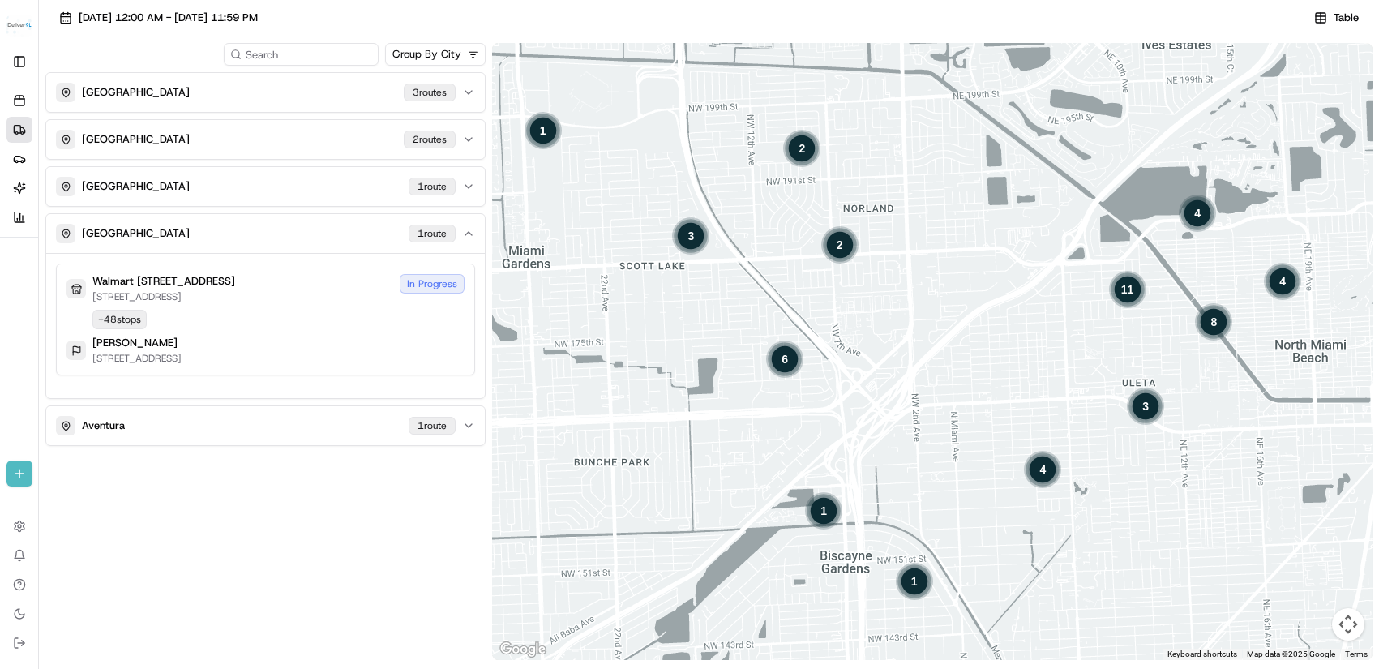
click at [417, 284] on div "In Progress" at bounding box center [432, 283] width 65 height 19
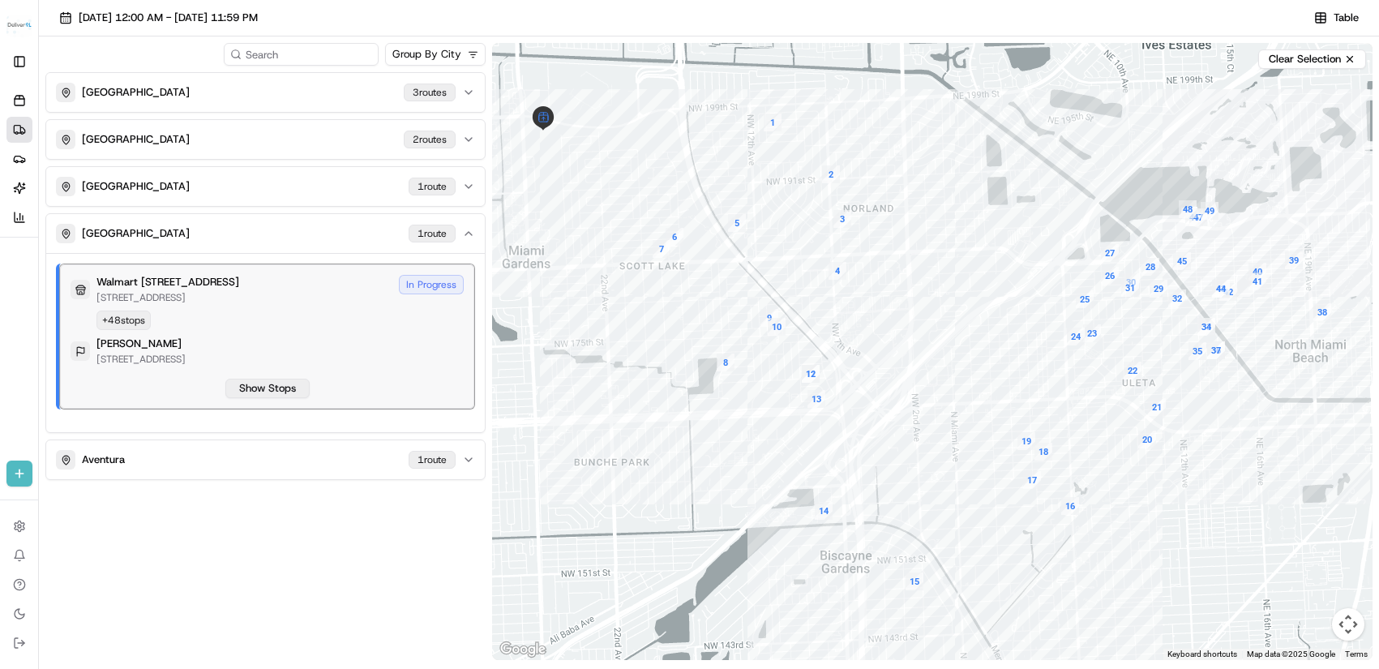
click at [291, 380] on button "Show Stops" at bounding box center [267, 388] width 84 height 19
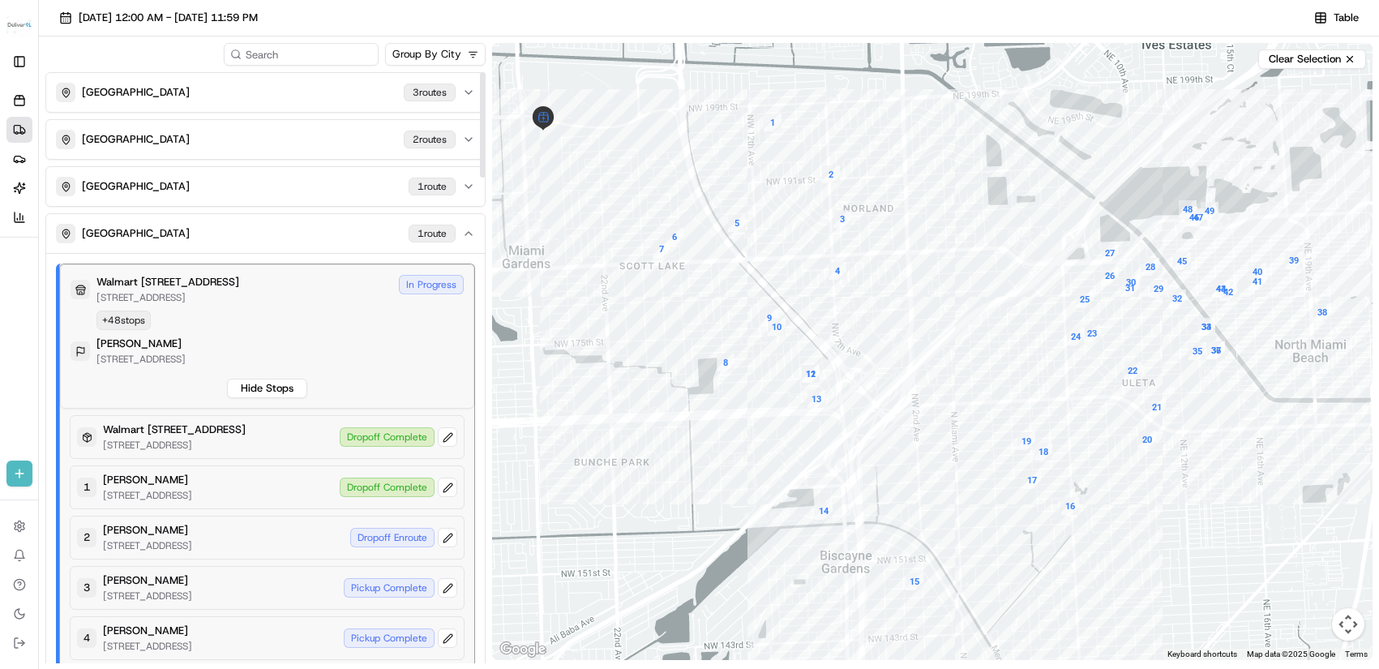
click at [427, 285] on div "In Progress" at bounding box center [431, 284] width 65 height 19
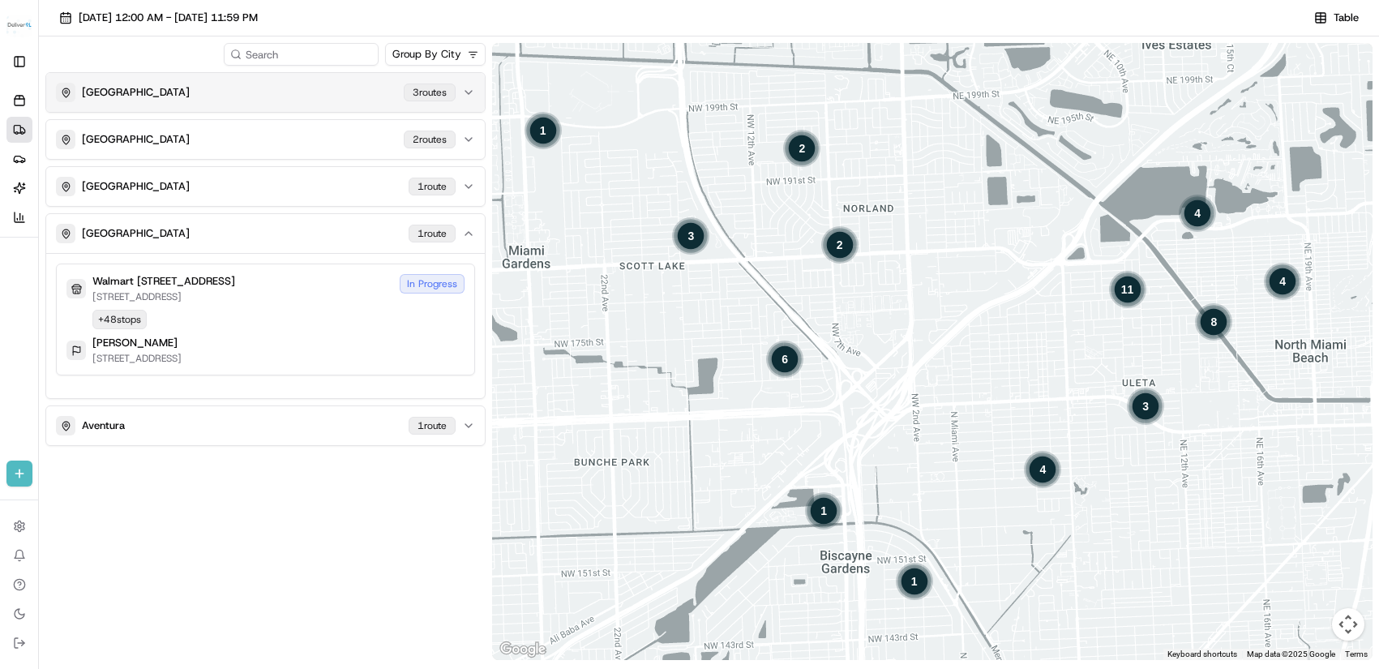
click at [156, 96] on p "MIAMI GARDENS" at bounding box center [136, 92] width 108 height 15
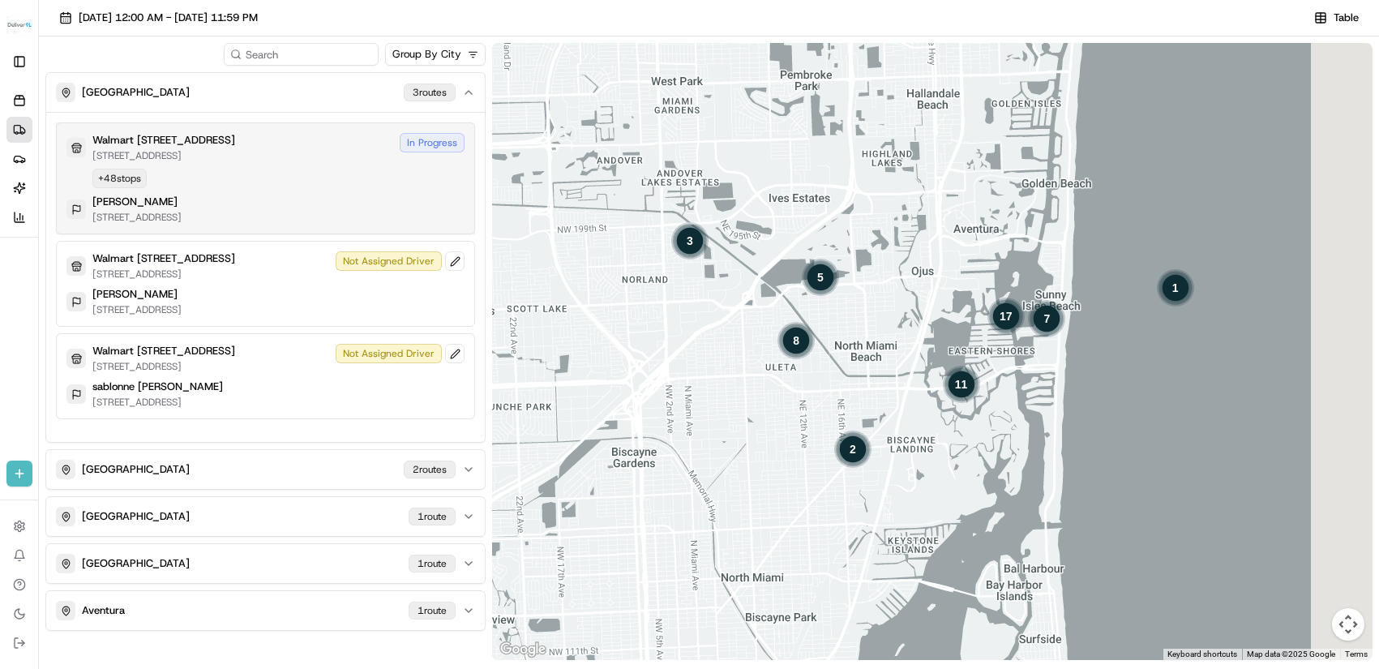
click at [422, 147] on div "In Progress" at bounding box center [432, 142] width 65 height 19
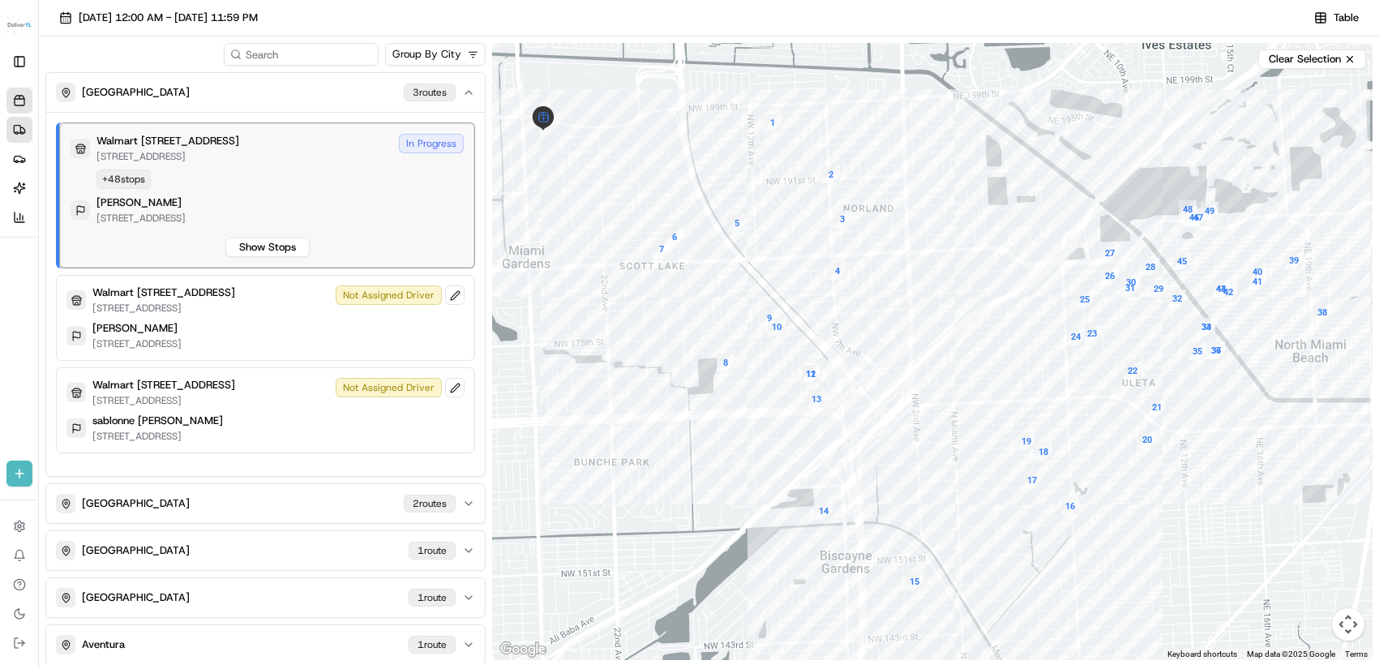
click at [30, 98] on link "Orders" at bounding box center [19, 101] width 26 height 26
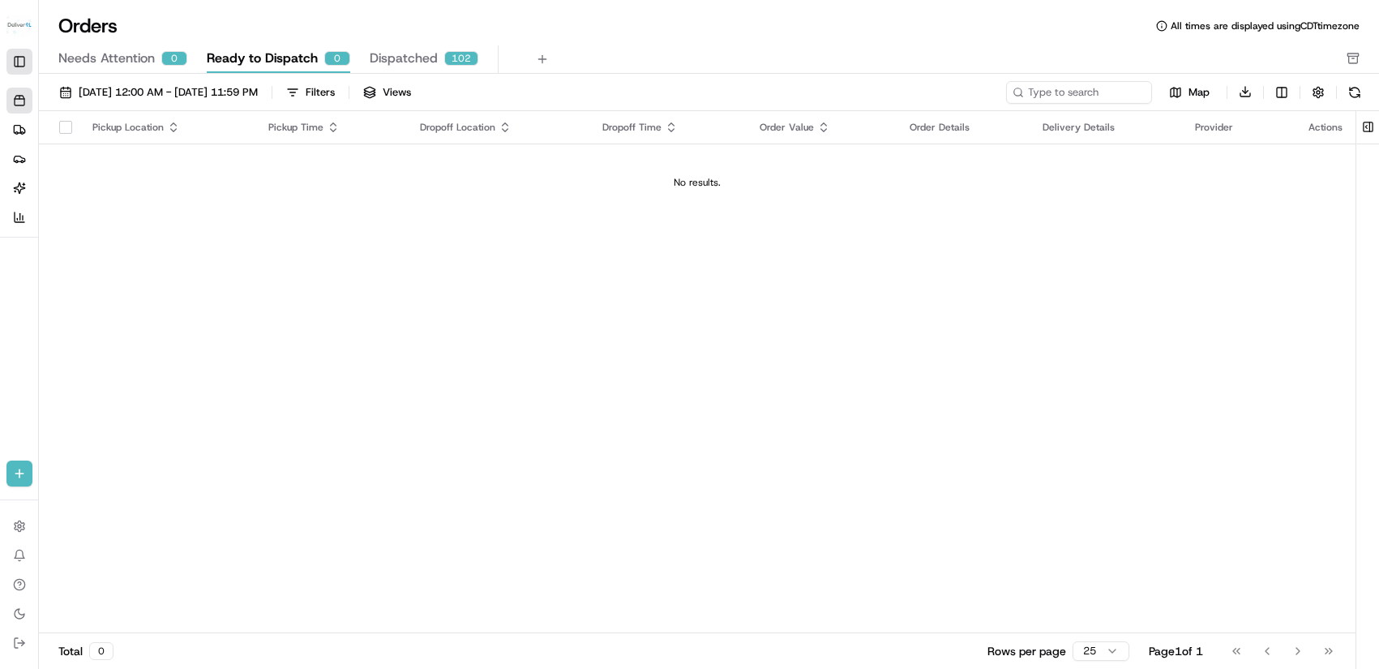
click at [24, 62] on button "Toggle Sidebar" at bounding box center [19, 62] width 26 height 26
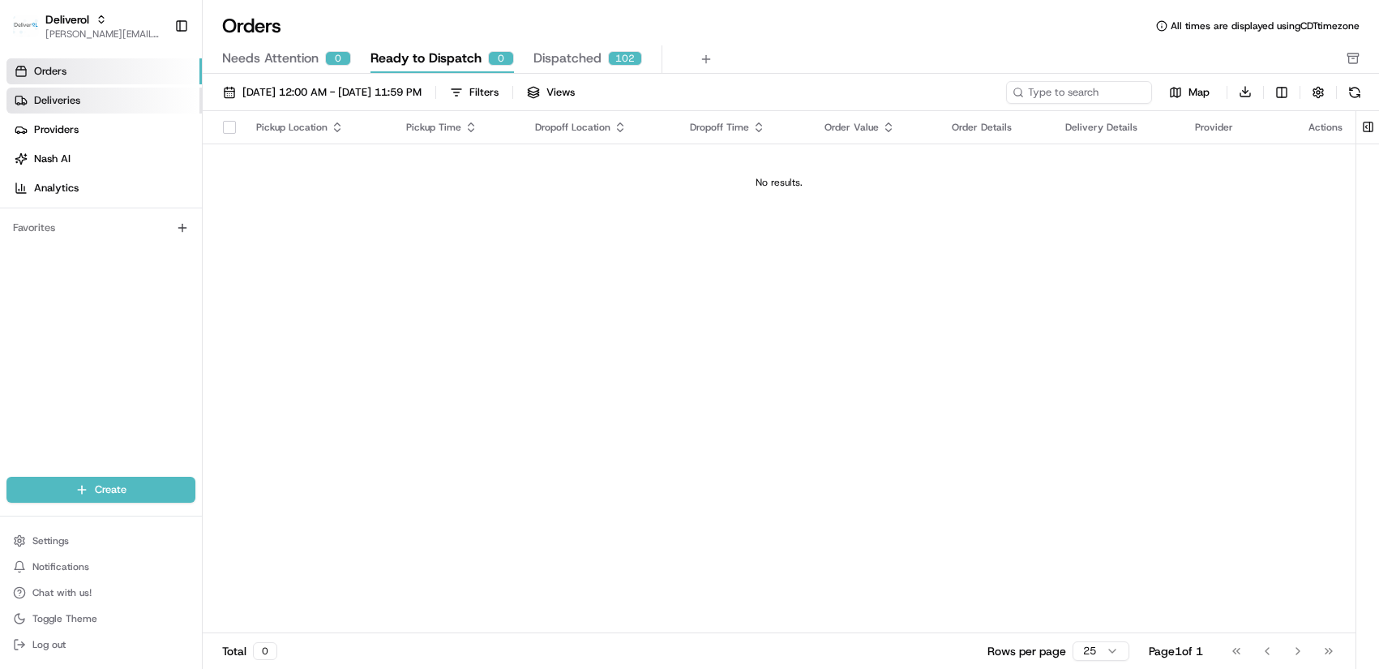
click at [47, 95] on span "Deliveries" at bounding box center [57, 100] width 46 height 15
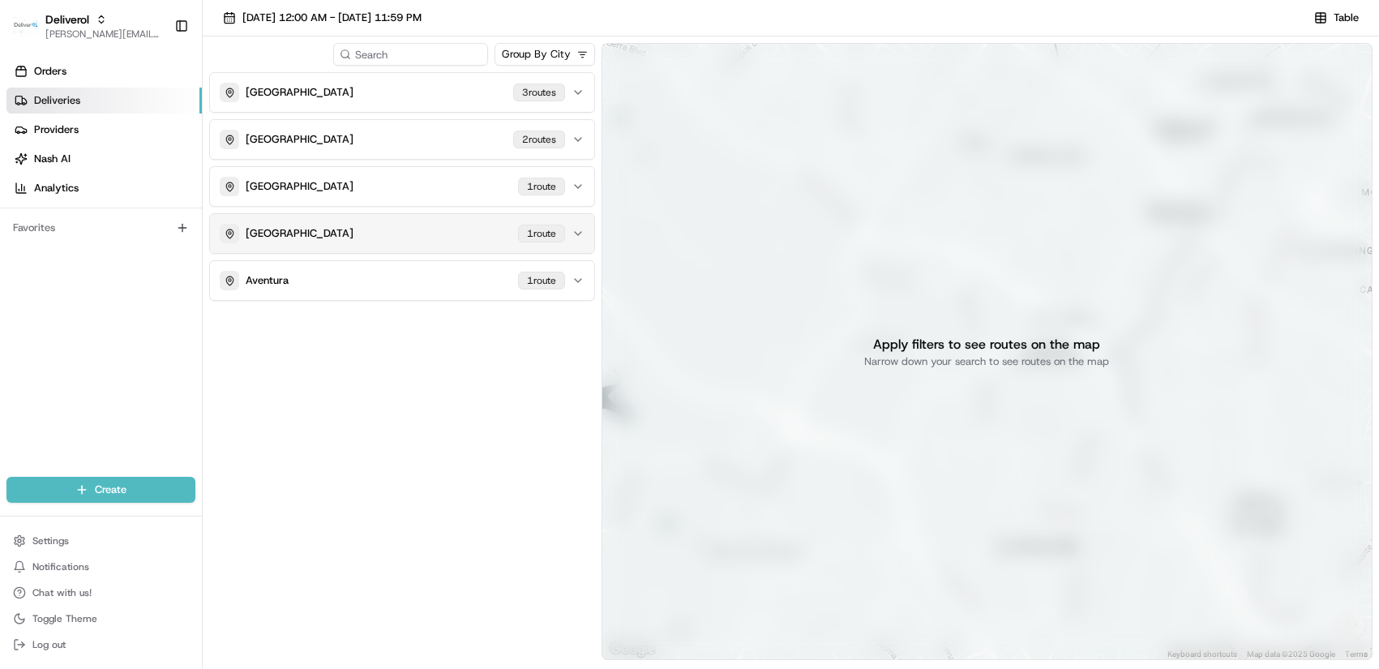
click at [576, 231] on icon "button" at bounding box center [578, 233] width 13 height 13
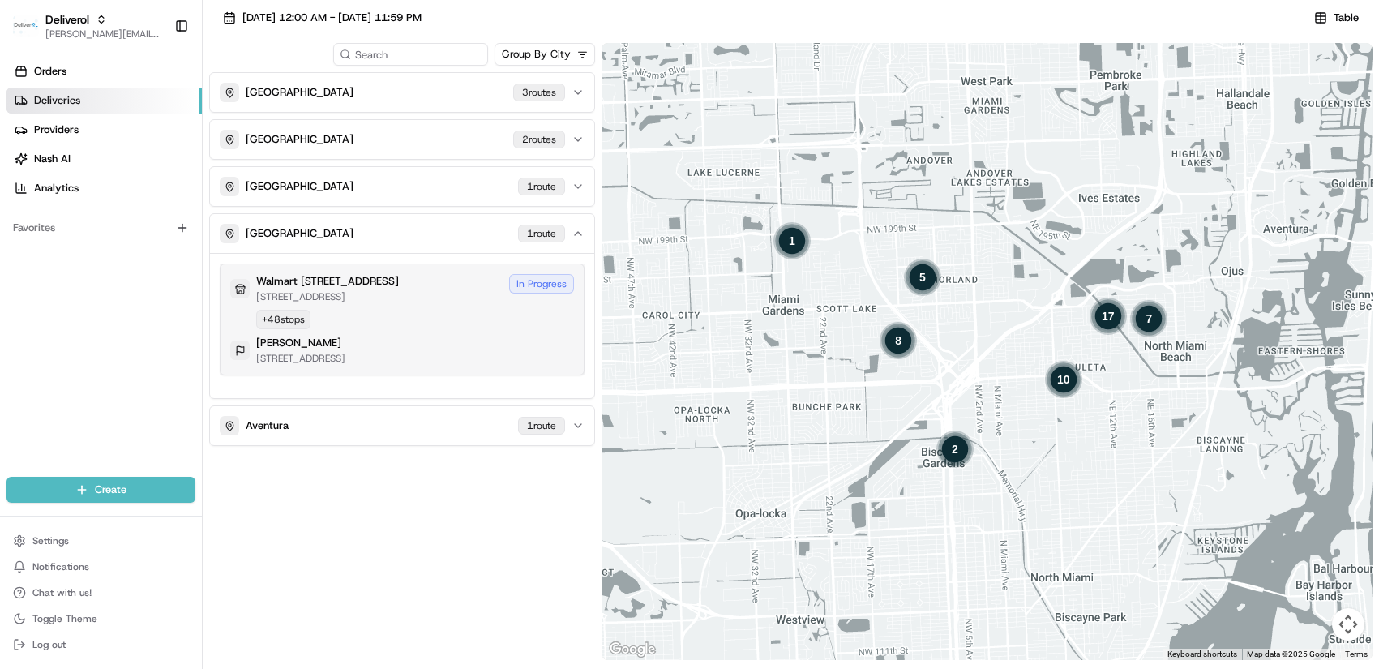
click at [555, 280] on div "In Progress" at bounding box center [541, 283] width 65 height 19
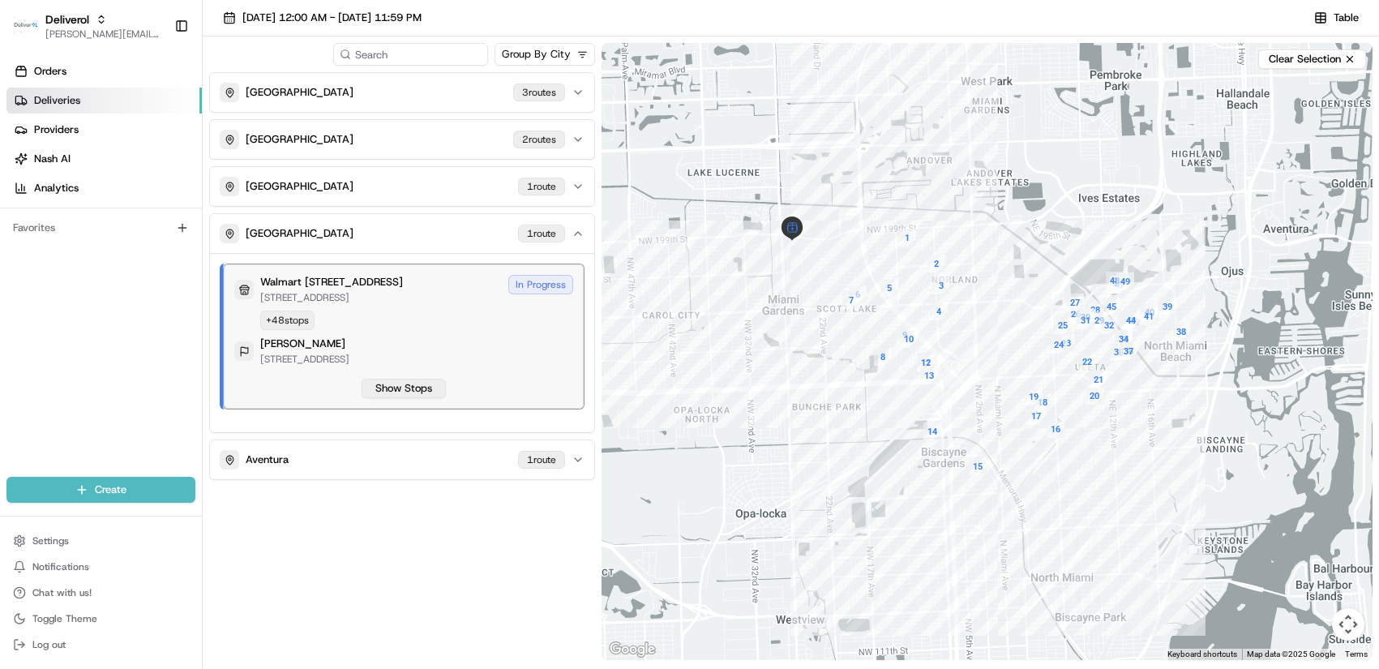
click at [407, 394] on button "Show Stops" at bounding box center [404, 388] width 84 height 19
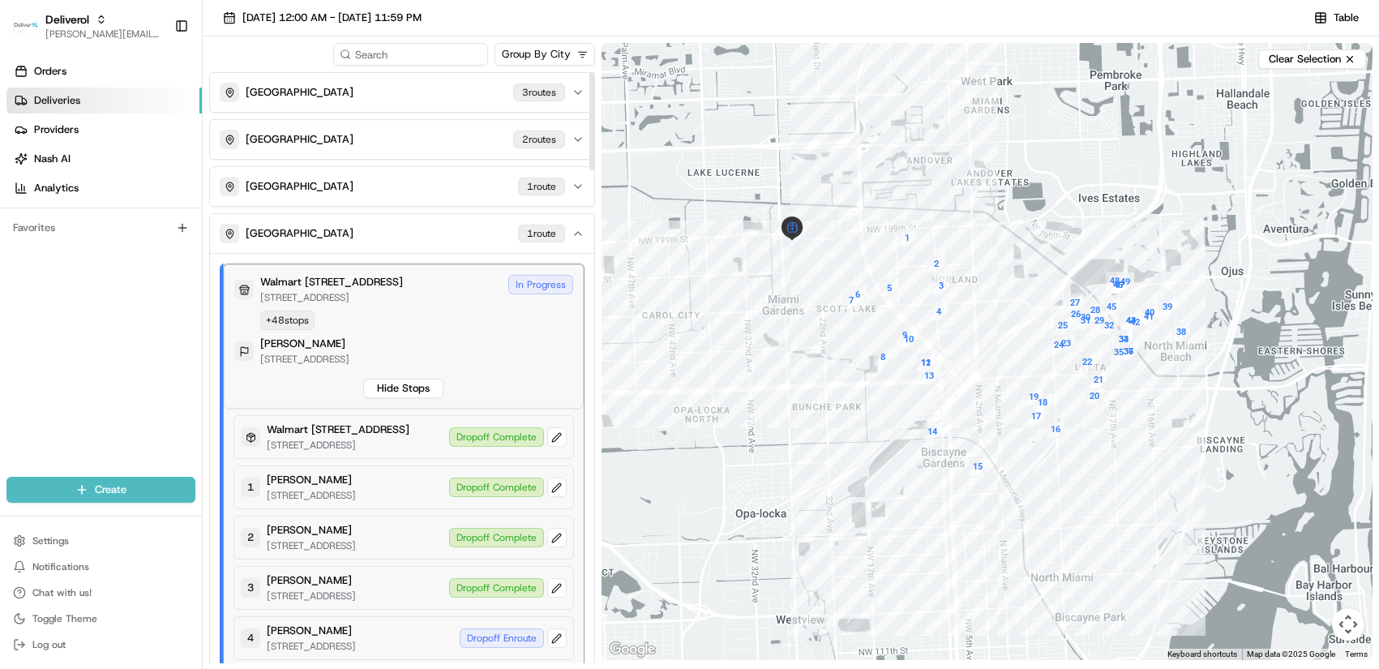
drag, startPoint x: 593, startPoint y: 150, endPoint x: 596, endPoint y: 139, distance: 10.8
click at [595, 139] on div at bounding box center [592, 121] width 6 height 98
click at [1359, 62] on button "Clear Selection" at bounding box center [1312, 58] width 108 height 19
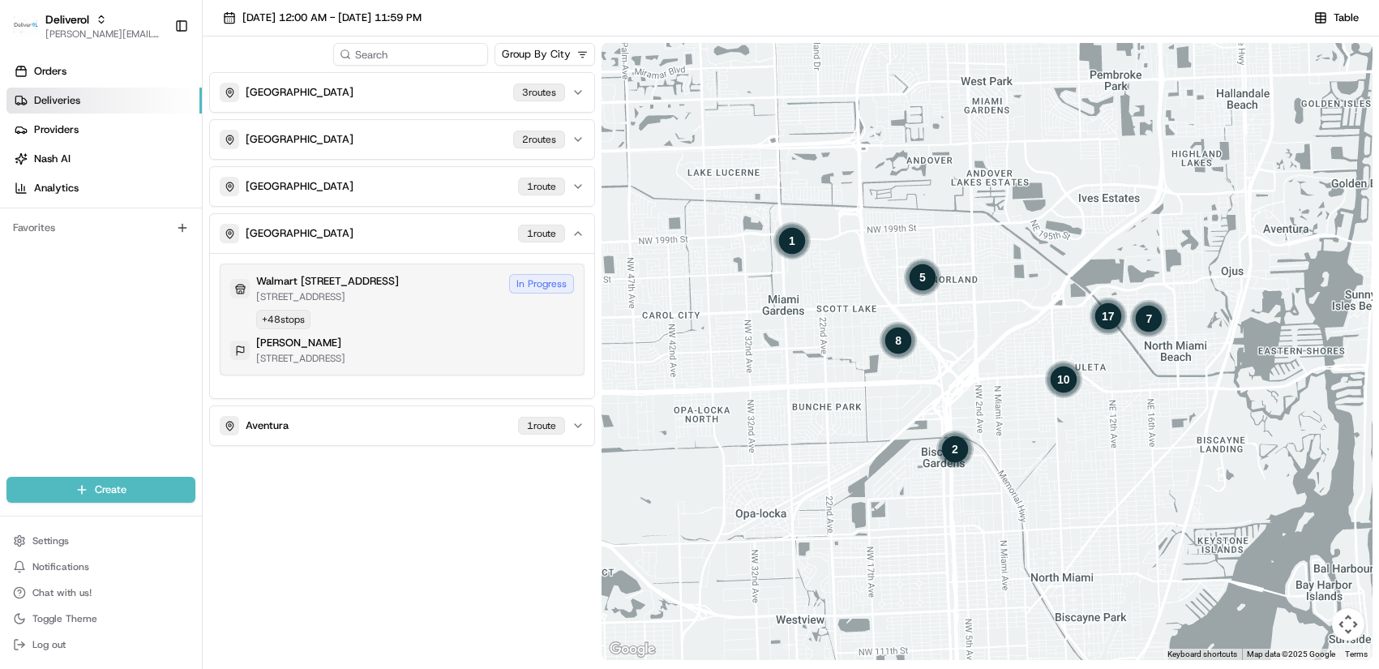
click at [519, 325] on div "Walmart 3311 - Miami Gardens, FL 19501 NW 27TH AVE, MIAMI GARDENS, FL 33056, US…" at bounding box center [402, 319] width 344 height 91
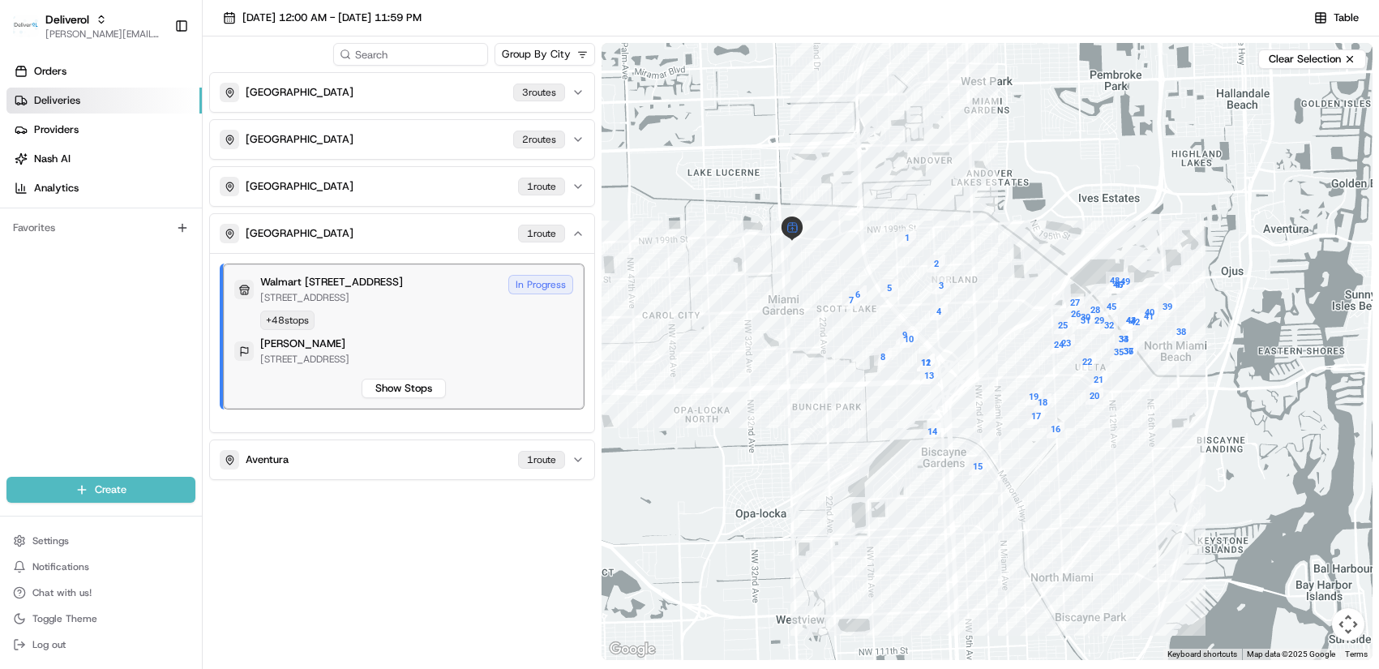
drag, startPoint x: 1288, startPoint y: 2, endPoint x: 1051, endPoint y: 6, distance: 237.6
click at [1051, 6] on div "08/21/2025 12:00 AM - 08/21/2025 11:59 PM Table Group By City MIAMI GARDENS 3 r…" at bounding box center [791, 354] width 1176 height 709
click at [1325, 13] on button "Table" at bounding box center [1336, 17] width 59 height 23
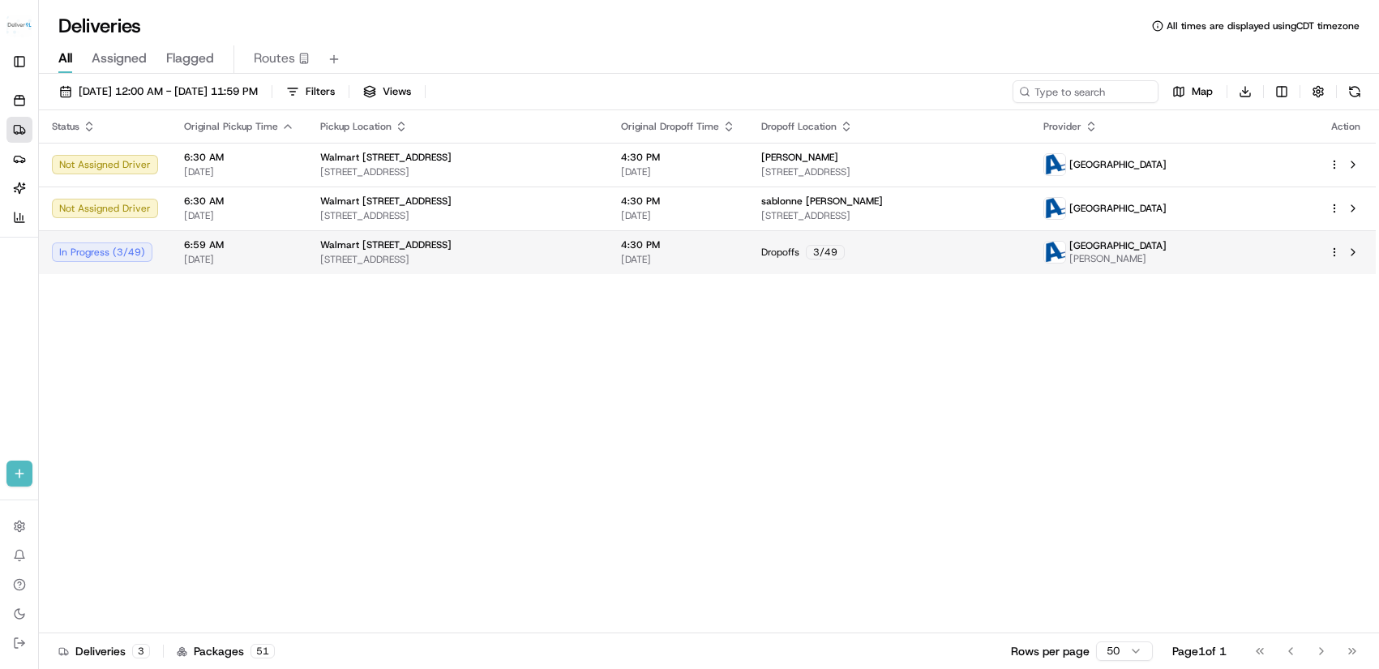
click at [129, 251] on div "In Progress ( 3 / 49 )" at bounding box center [105, 251] width 106 height 19
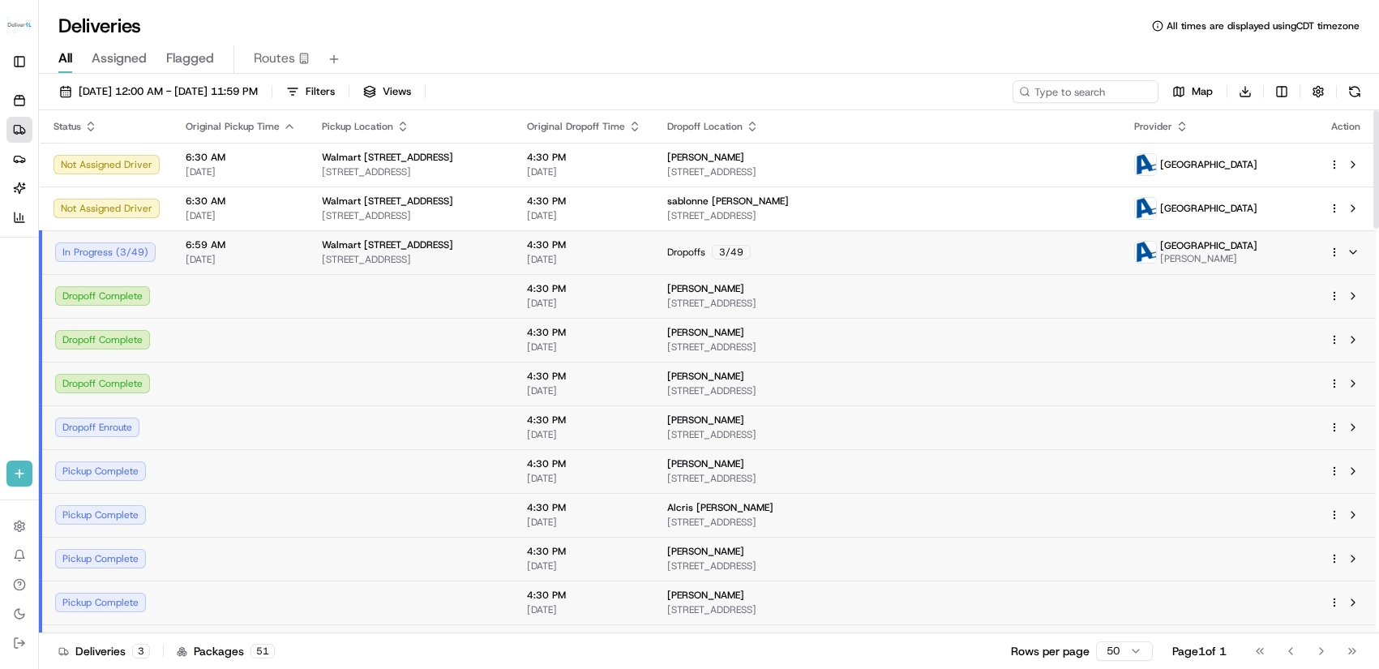
click at [129, 251] on div "In Progress ( 3 / 49 )" at bounding box center [107, 251] width 105 height 19
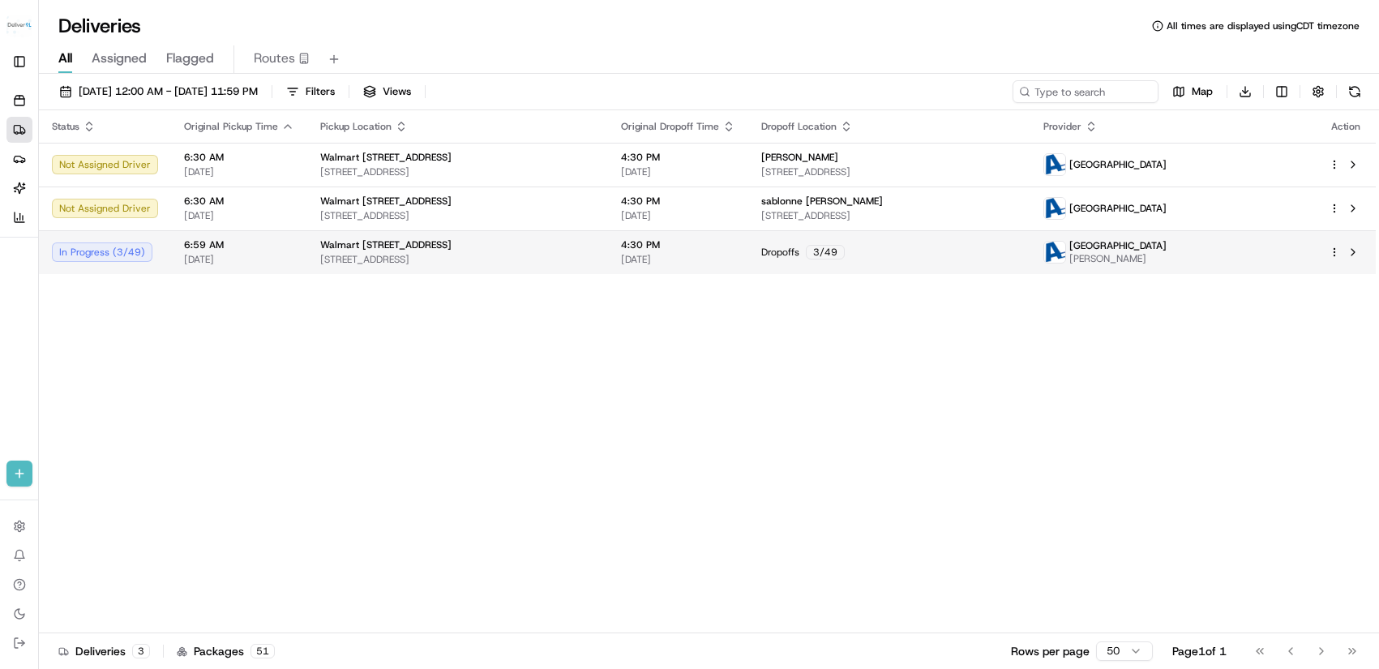
click at [1334, 251] on html "Deliverol chris.sexton@deliverol.com Toggle Sidebar Orders Deliveries Providers…" at bounding box center [689, 334] width 1379 height 669
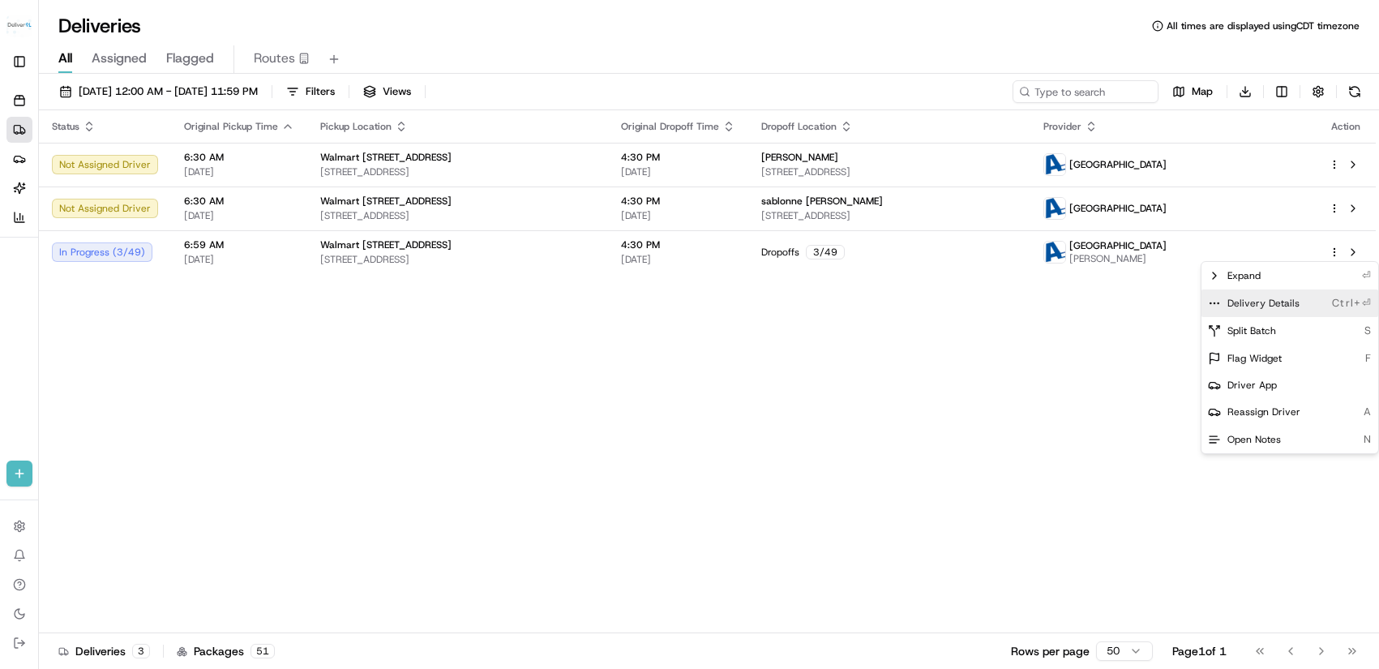
click at [1280, 306] on span "Delivery Details" at bounding box center [1263, 303] width 72 height 13
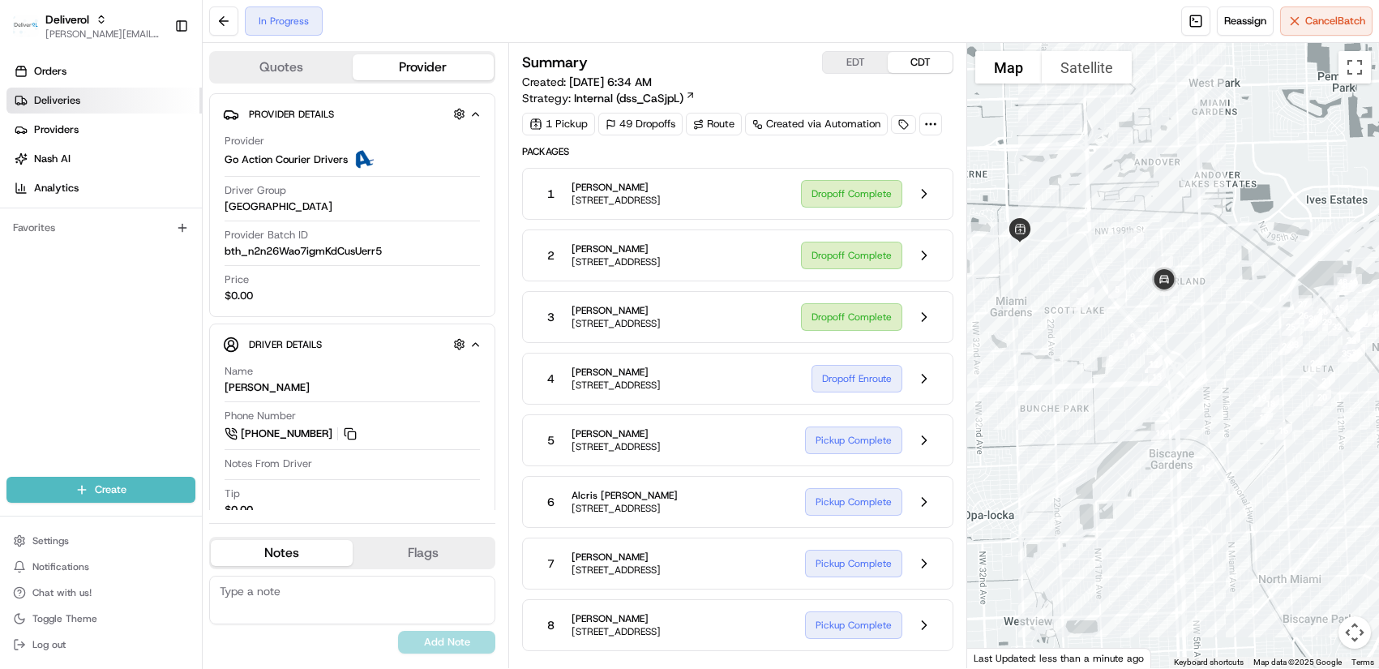
click at [97, 98] on link "Deliveries" at bounding box center [103, 101] width 195 height 26
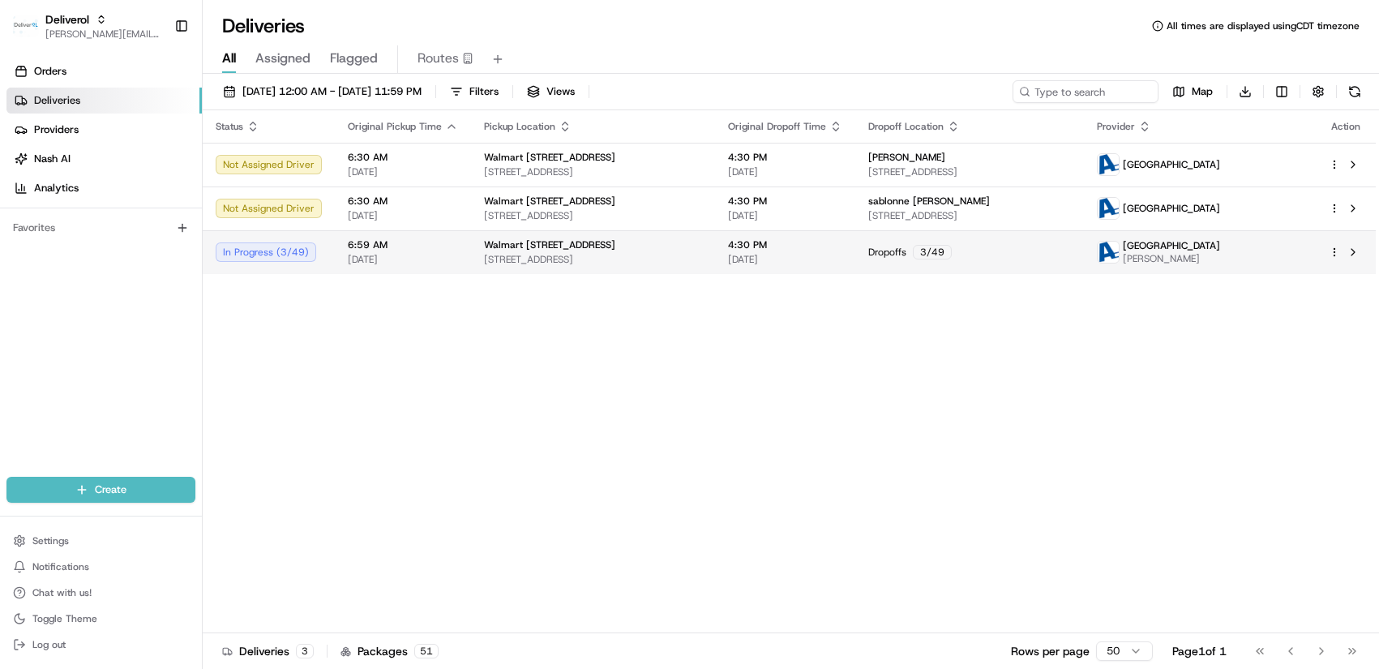
click at [265, 246] on div "In Progress ( 3 / 49 )" at bounding box center [269, 251] width 106 height 19
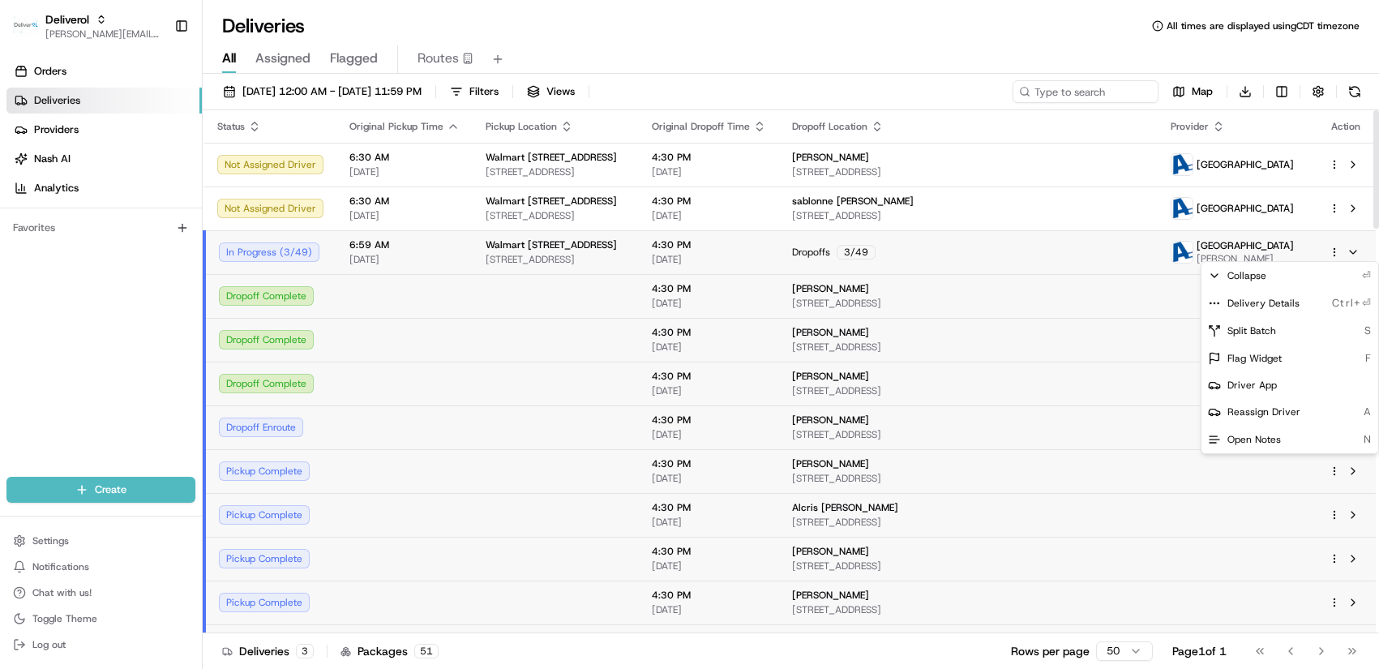
click at [1335, 255] on html "Deliverol chris.sexton@deliverol.com Toggle Sidebar Orders Deliveries Providers…" at bounding box center [689, 334] width 1379 height 669
click at [1299, 305] on div "Delivery Details Ctrl+⏎" at bounding box center [1290, 303] width 177 height 28
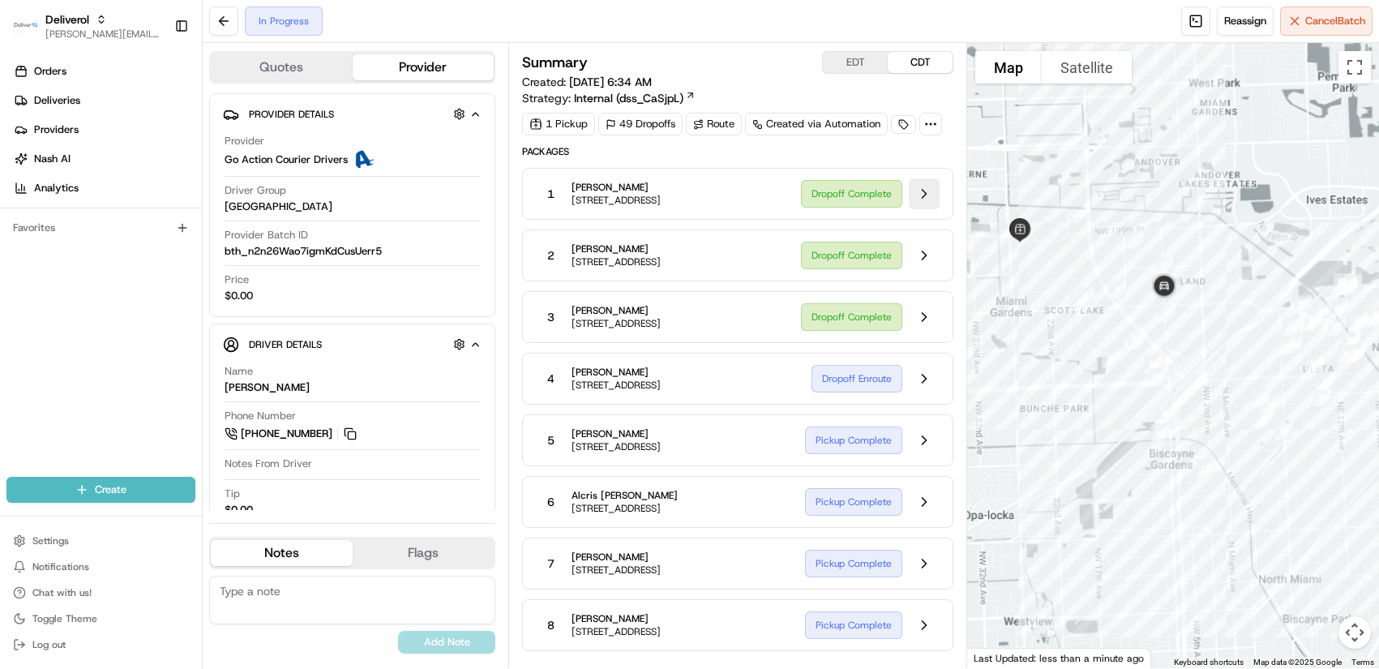
click at [920, 199] on button at bounding box center [924, 193] width 31 height 31
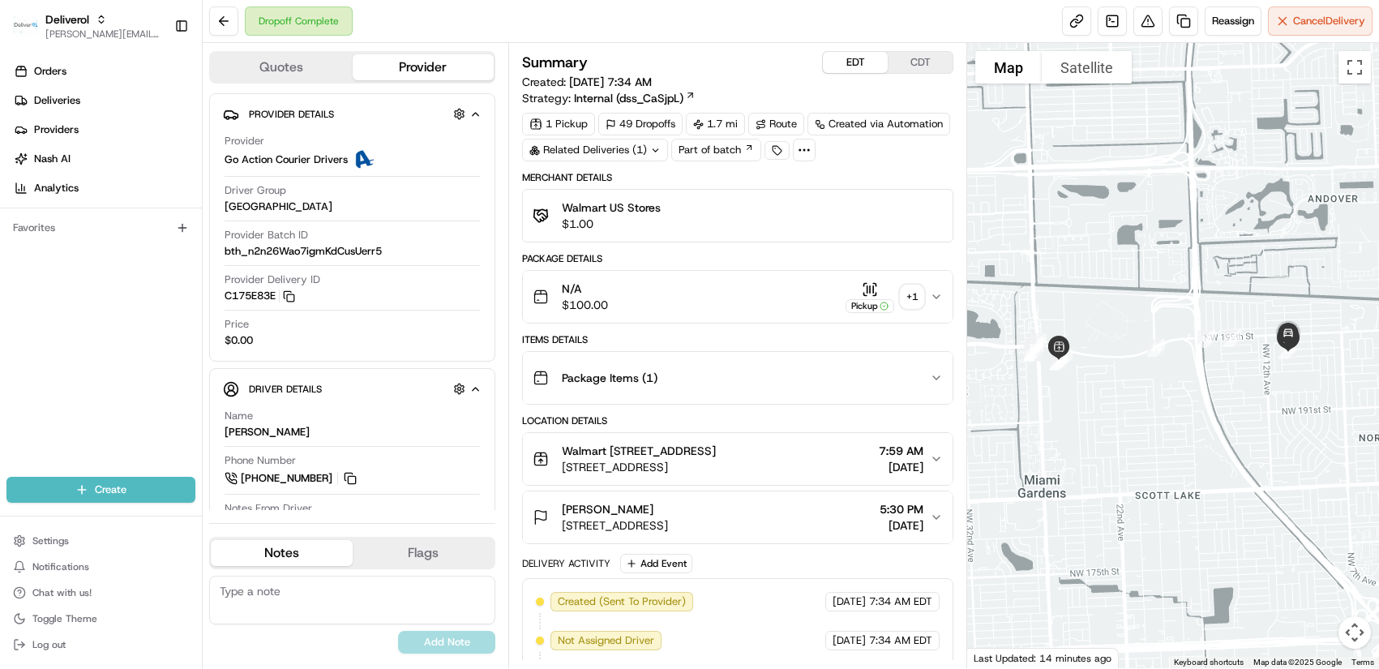
click at [859, 64] on button "EDT" at bounding box center [855, 62] width 65 height 21
click at [224, 22] on button at bounding box center [223, 20] width 29 height 29
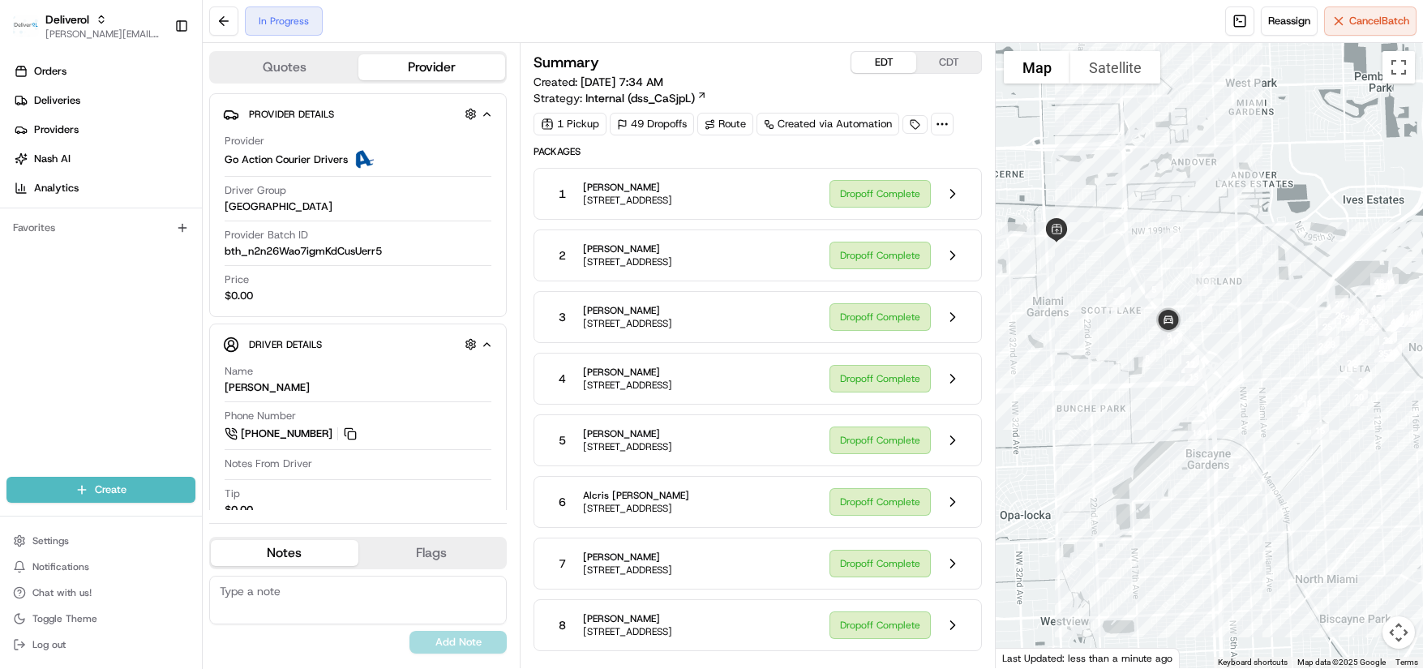
click at [1378, 637] on button "Map camera controls" at bounding box center [1398, 632] width 32 height 32
click at [1370, 596] on button "Move right" at bounding box center [1358, 592] width 32 height 32
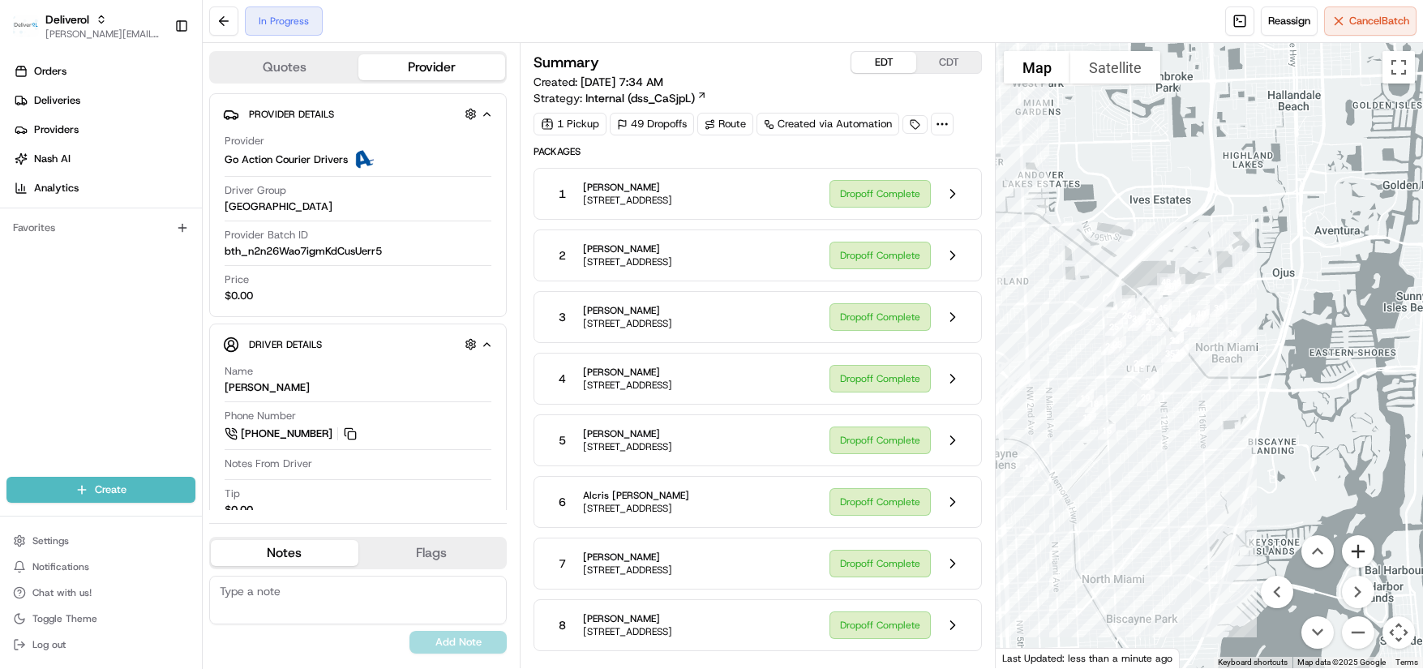
click at [1364, 551] on button "Zoom in" at bounding box center [1358, 551] width 32 height 32
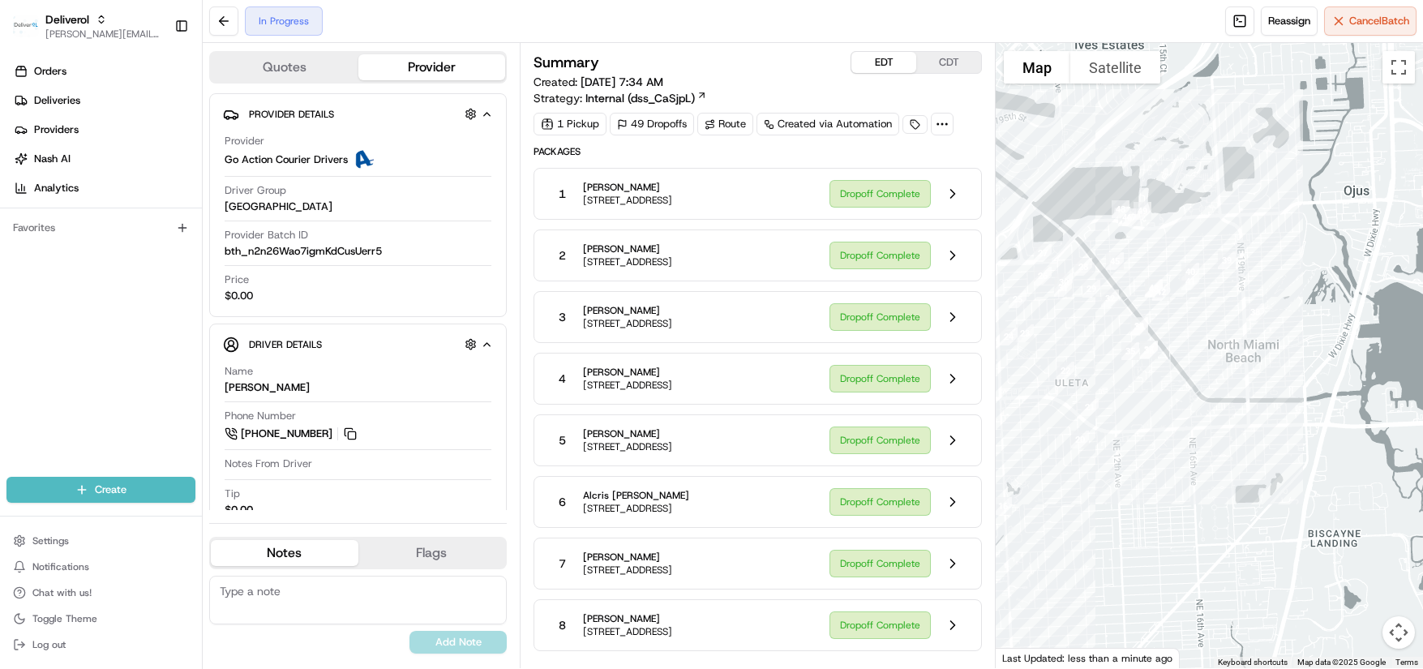
click at [1378, 632] on button "Map camera controls" at bounding box center [1398, 632] width 32 height 32
click at [1283, 592] on button "Move left" at bounding box center [1277, 592] width 32 height 32
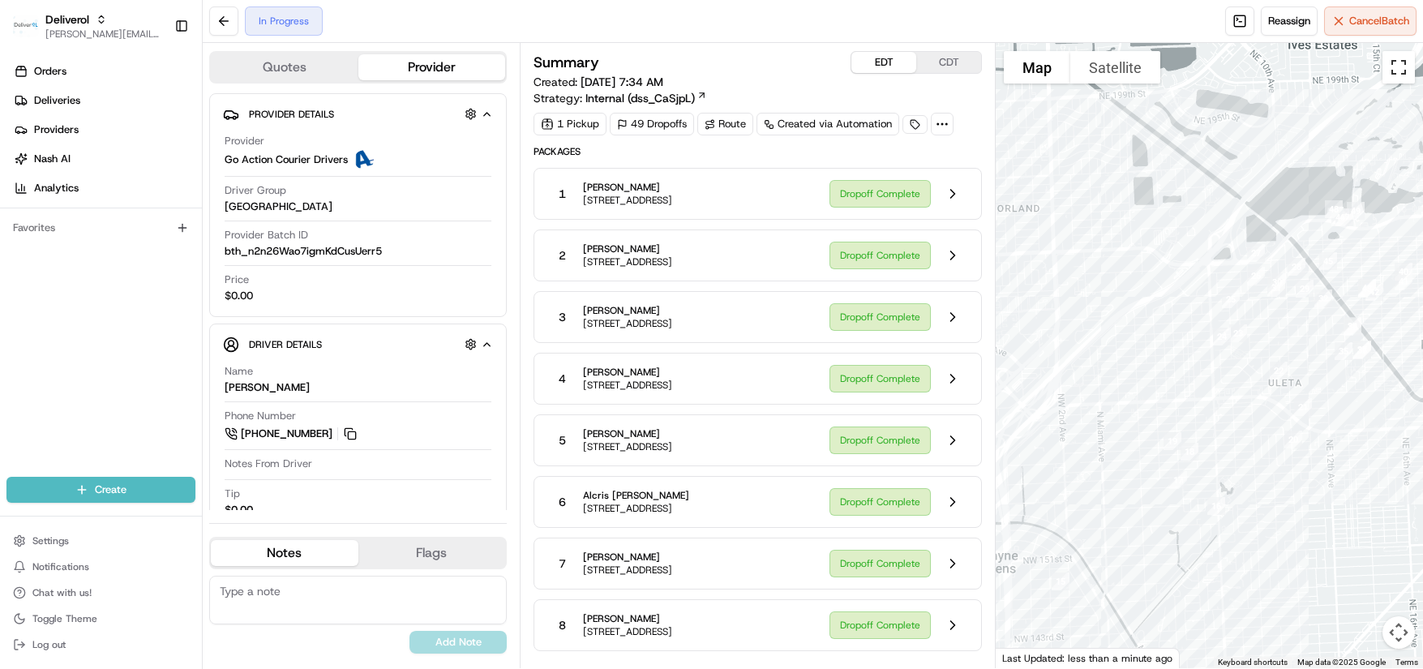
click at [1378, 62] on button "Toggle fullscreen view" at bounding box center [1398, 67] width 32 height 32
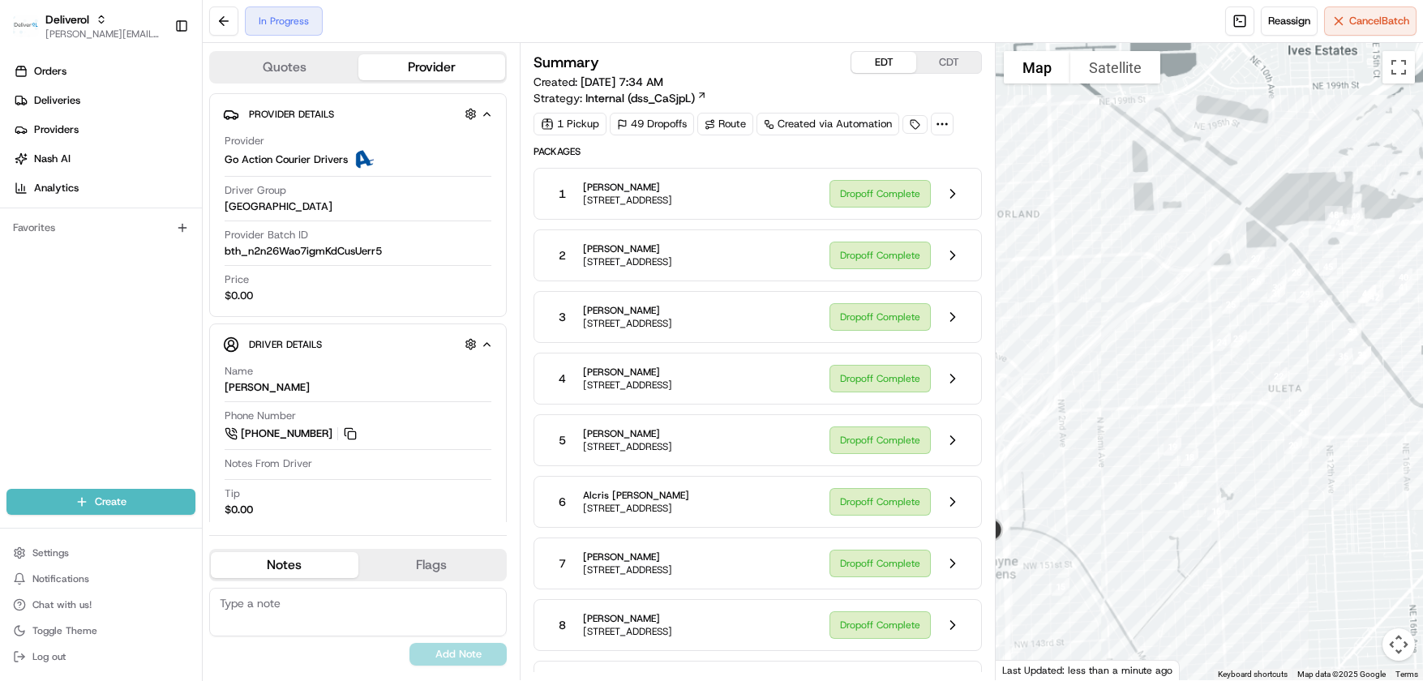
click at [983, 546] on div "Summary EDT CDT Created: 08/21/2025 7:34 AM Strategy: Internal (dss_CaSjpL) 1 P…" at bounding box center [758, 361] width 476 height 637
click at [748, 82] on div "Summary EDT CDT Created: 08/21/2025 7:34 AM Strategy: Internal (dss_CaSjpL)" at bounding box center [757, 78] width 448 height 55
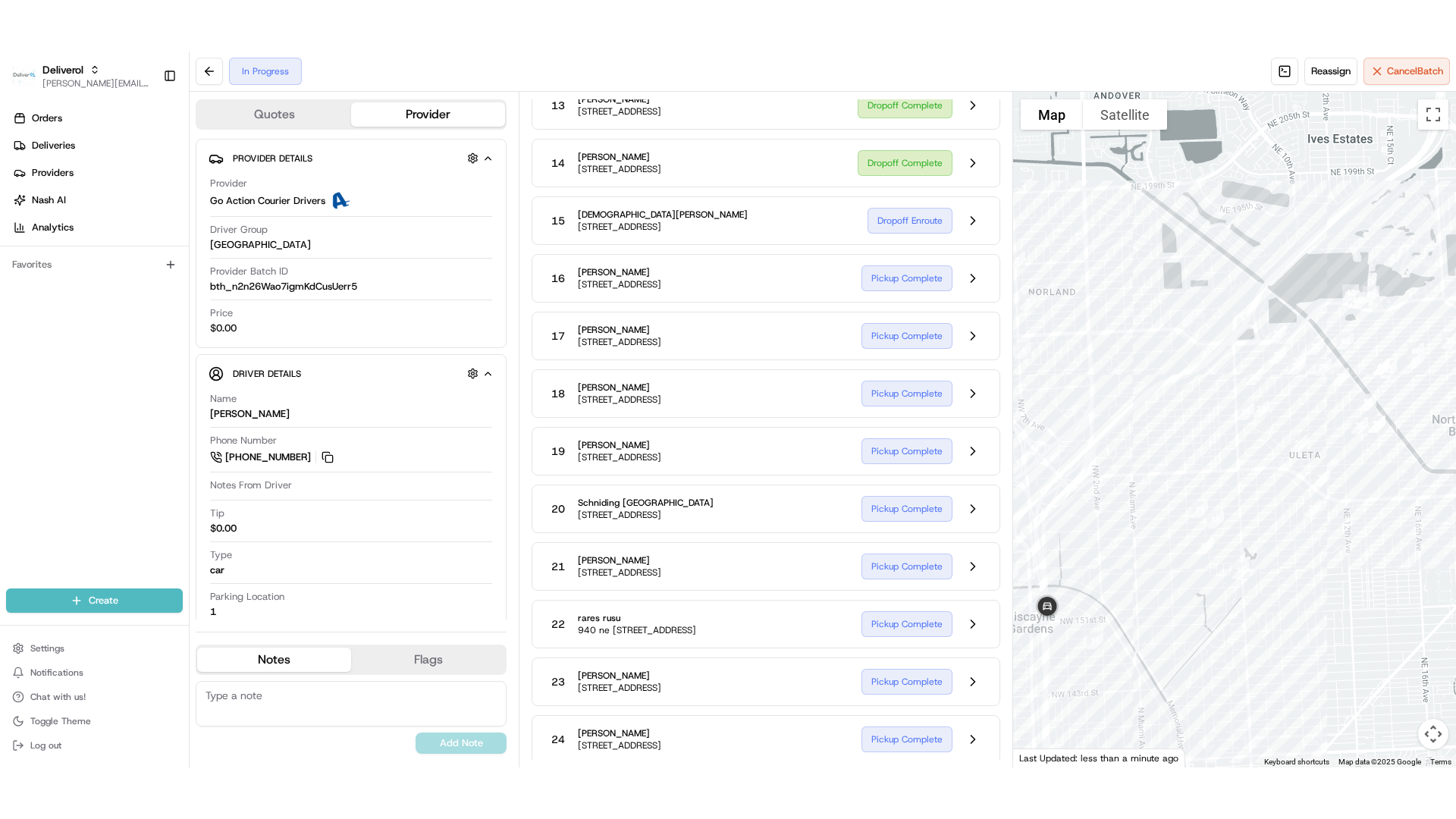
scroll to position [834, 0]
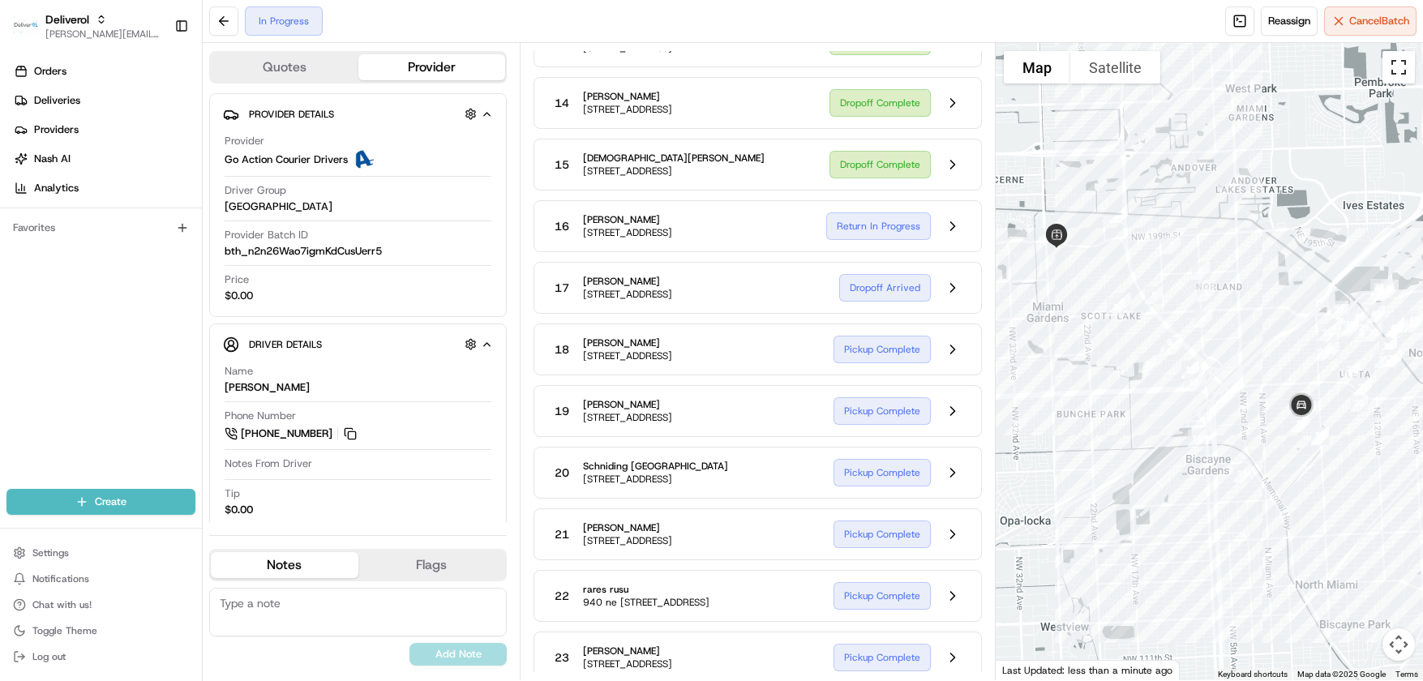
click at [1378, 79] on button "Toggle fullscreen view" at bounding box center [1398, 67] width 32 height 32
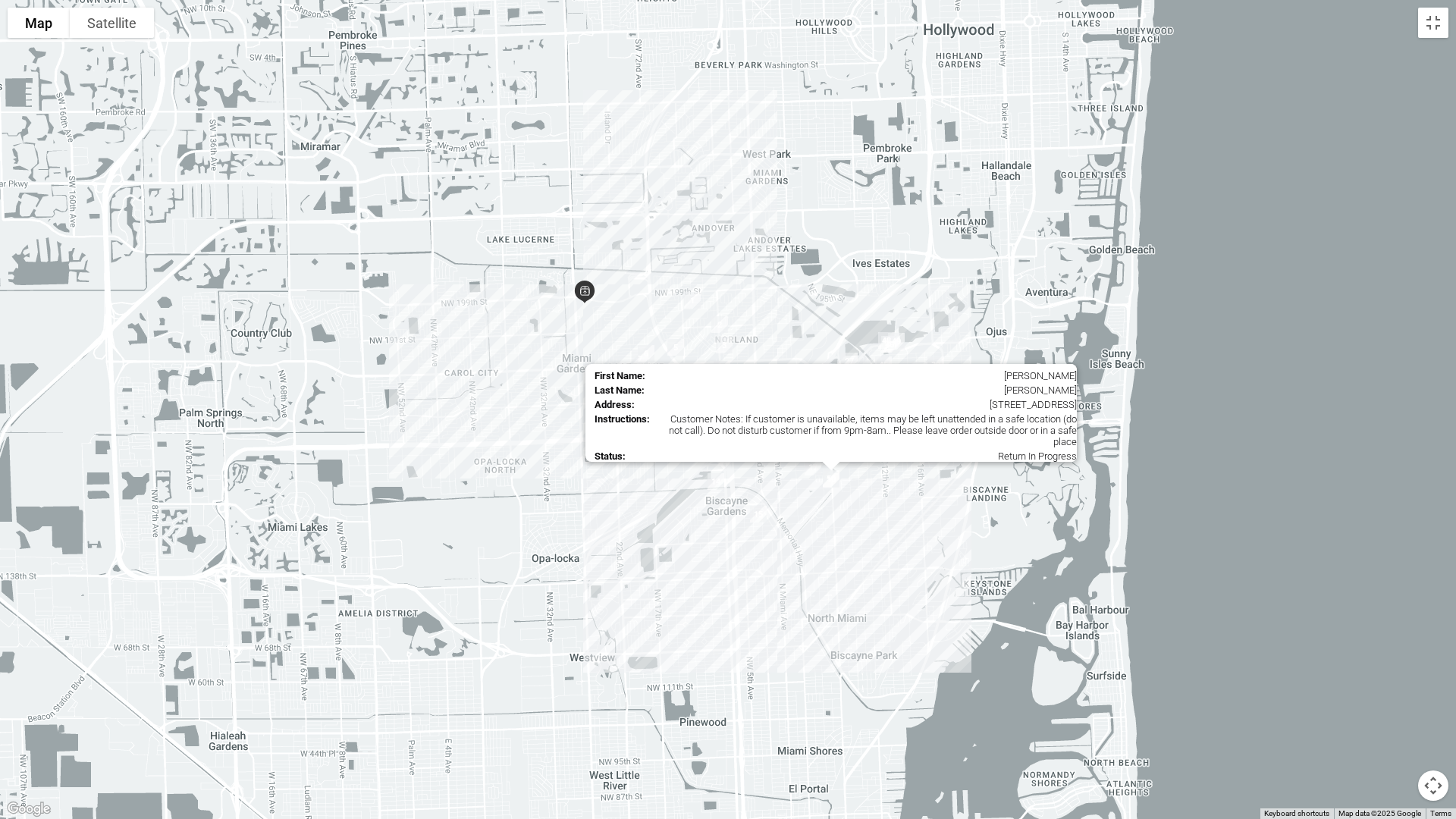
click at [832, 480] on img "50" at bounding box center [830, 478] width 29 height 29
click at [831, 479] on img "50" at bounding box center [830, 478] width 29 height 29
click at [831, 475] on img "50" at bounding box center [830, 478] width 29 height 29
click at [830, 481] on img "50" at bounding box center [830, 478] width 29 height 29
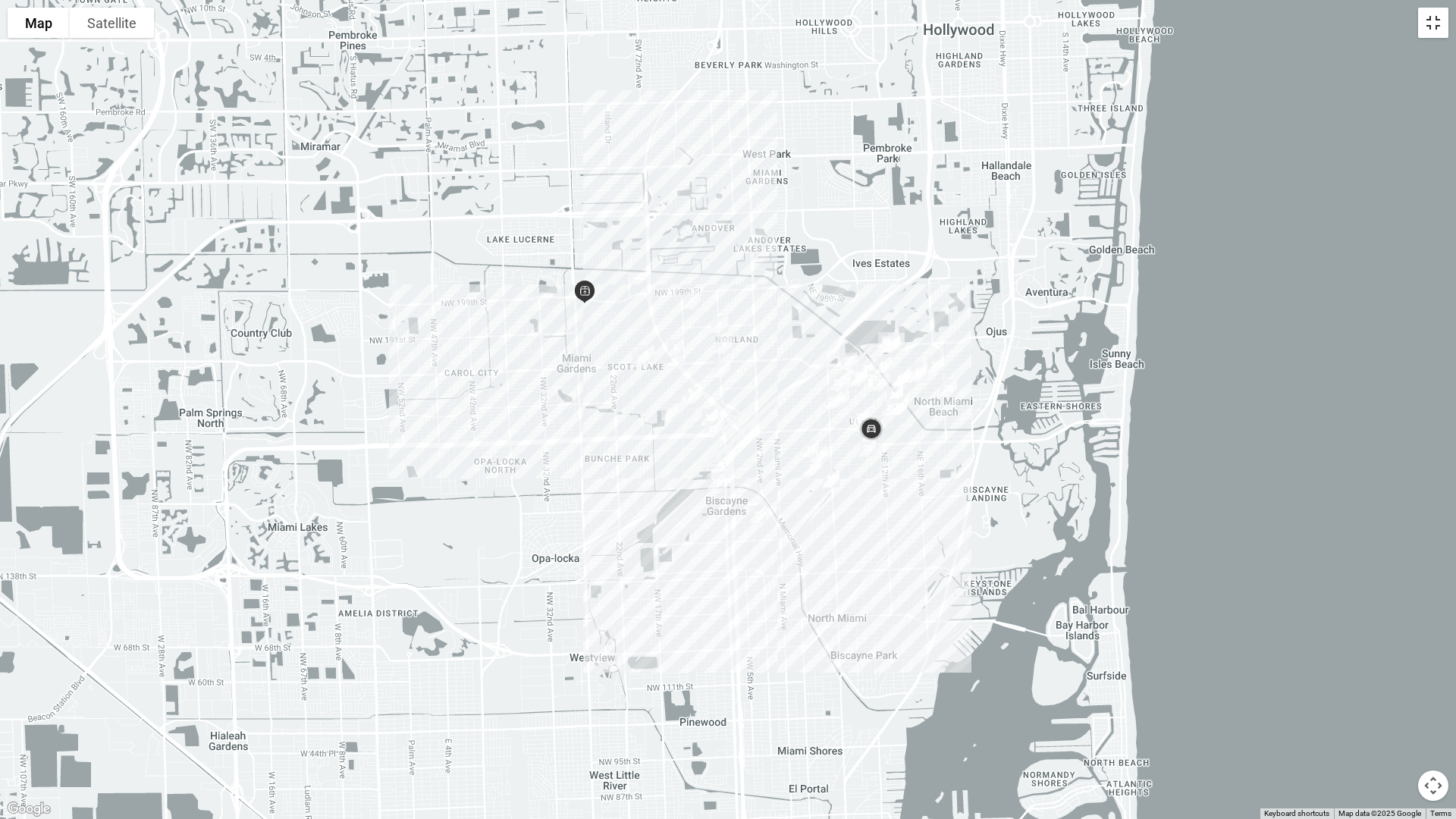
click at [1289, 31] on button "Toggle fullscreen view" at bounding box center [1433, 22] width 30 height 30
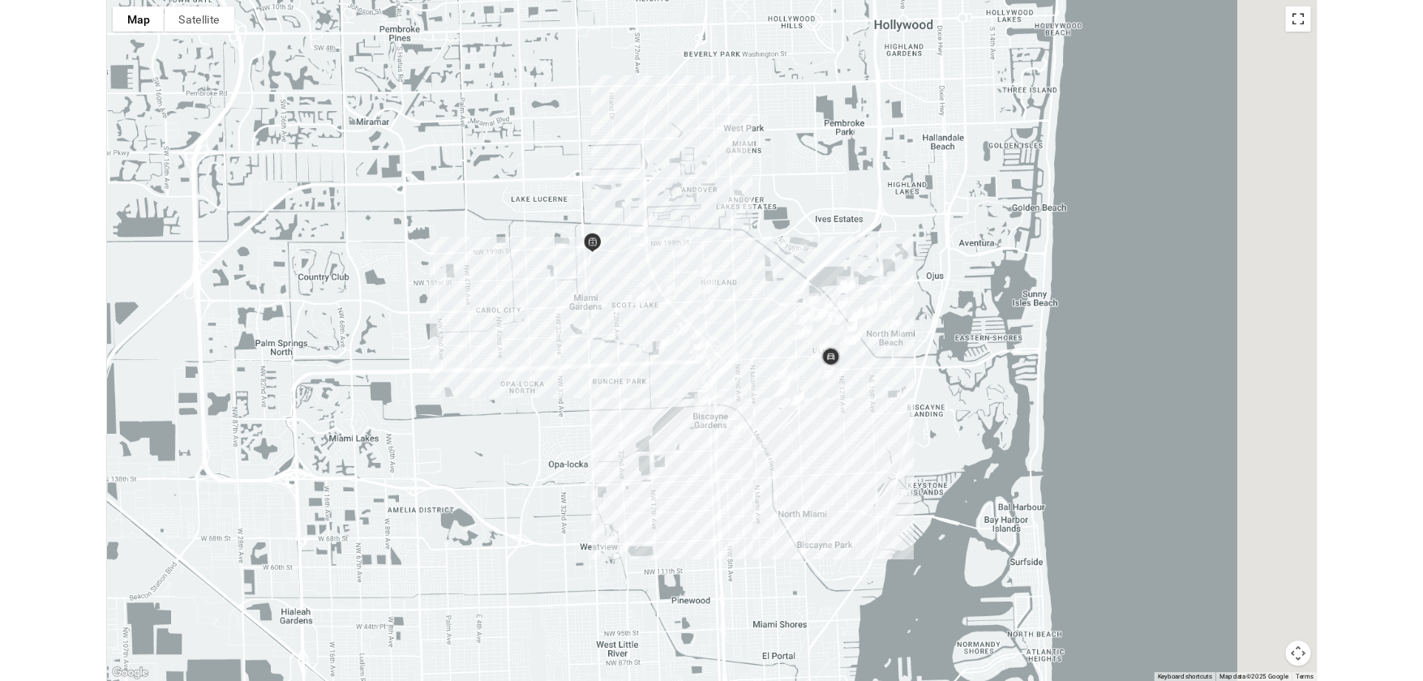
scroll to position [892, 0]
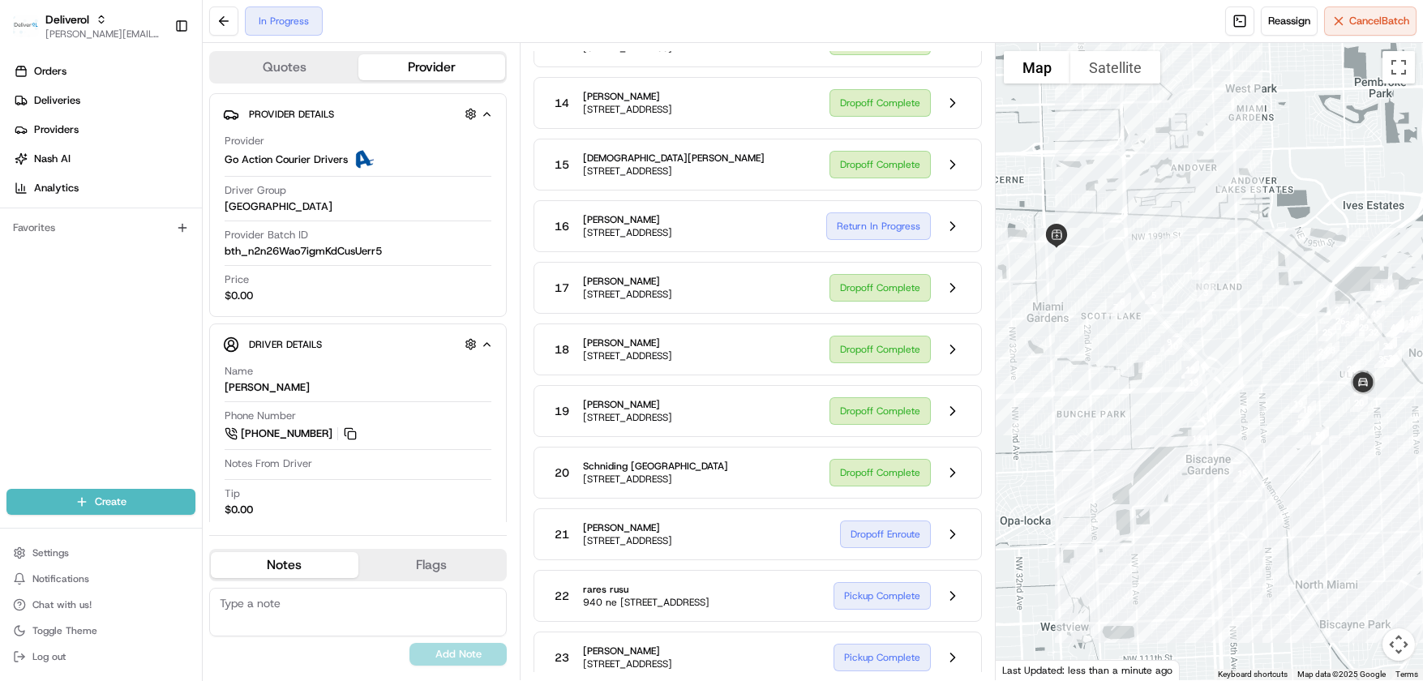
drag, startPoint x: 585, startPoint y: 249, endPoint x: 790, endPoint y: 253, distance: 206.0
click at [672, 239] on span "15610 NE 6th Ave, Apt 16C, Miami, FL 33162, US" at bounding box center [627, 232] width 89 height 13
copy span "15610 NE 6th Ave, Apt 16C, Miami, FL 33162"
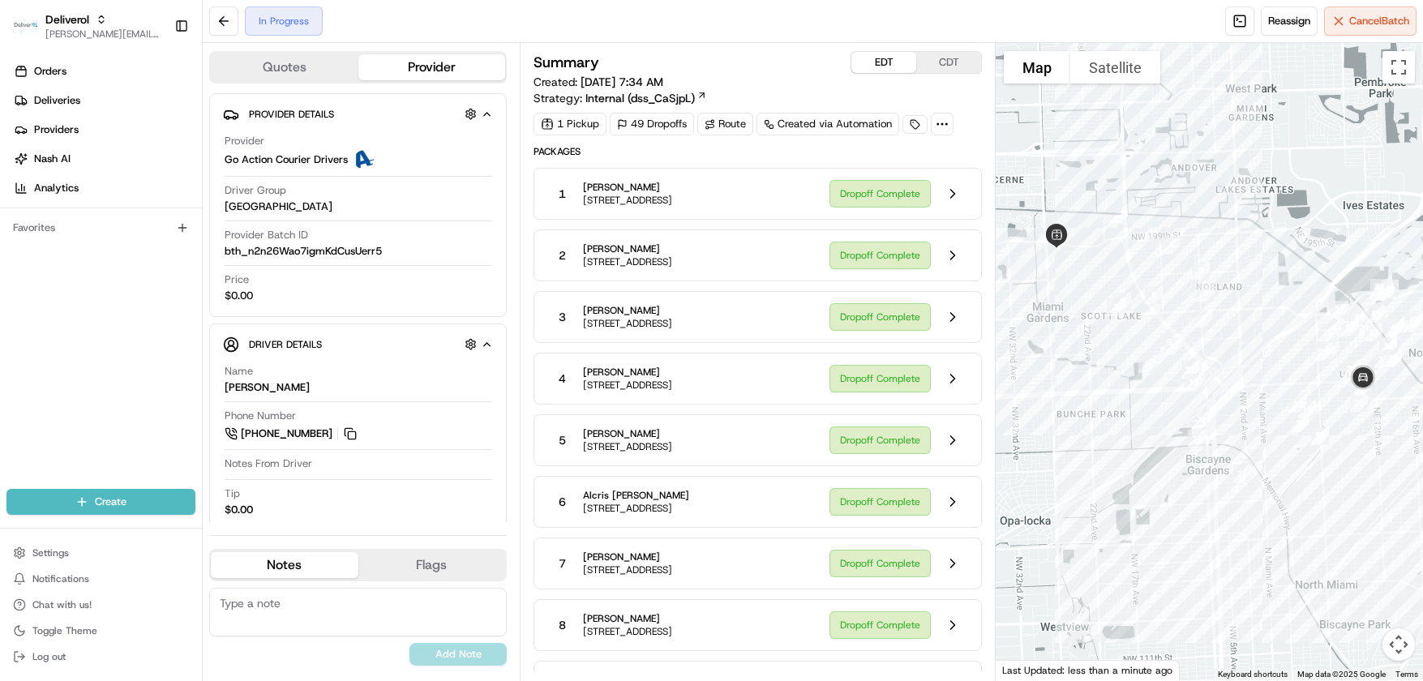
scroll to position [892, 0]
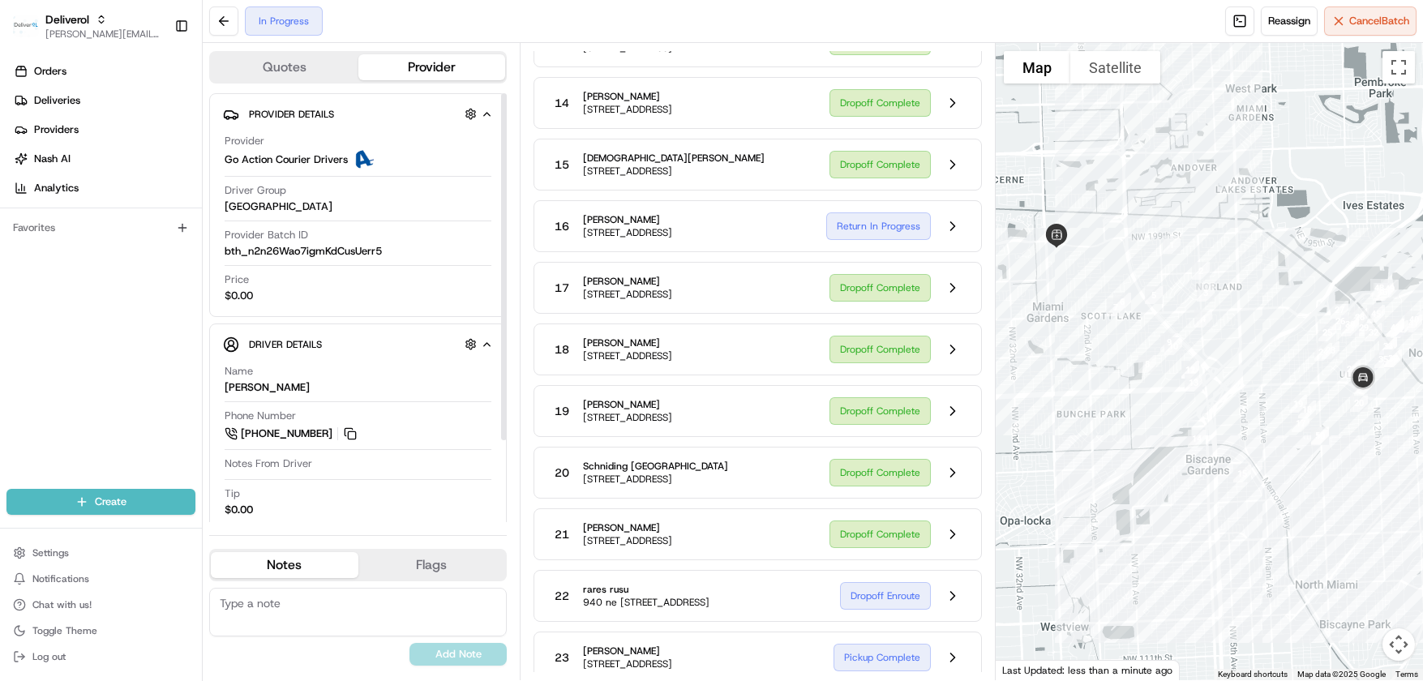
click at [405, 328] on div "Driver Details Hidden ( 7 ) Name [PERSON_NAME] Phone Number [PHONE_NUMBER] Note…" at bounding box center [358, 471] width 298 height 297
drag, startPoint x: 792, startPoint y: 278, endPoint x: 709, endPoint y: 274, distance: 83.6
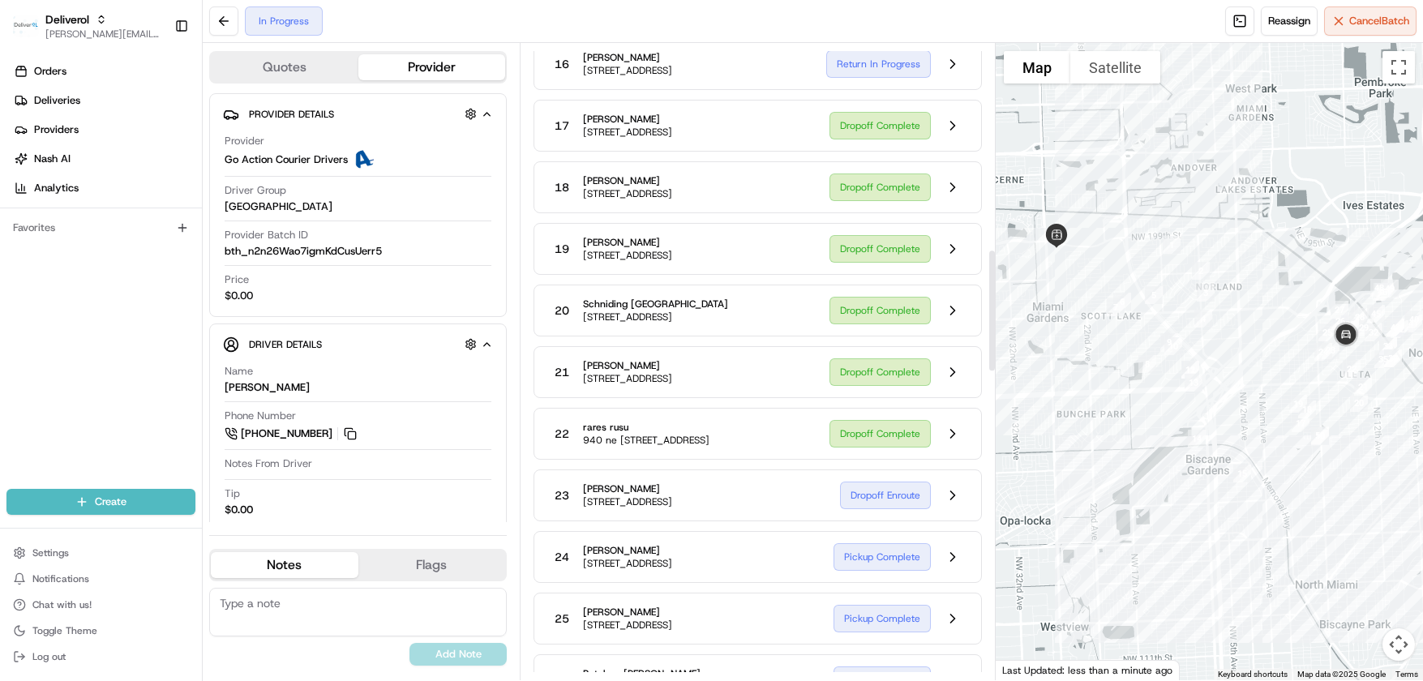
scroll to position [1135, 0]
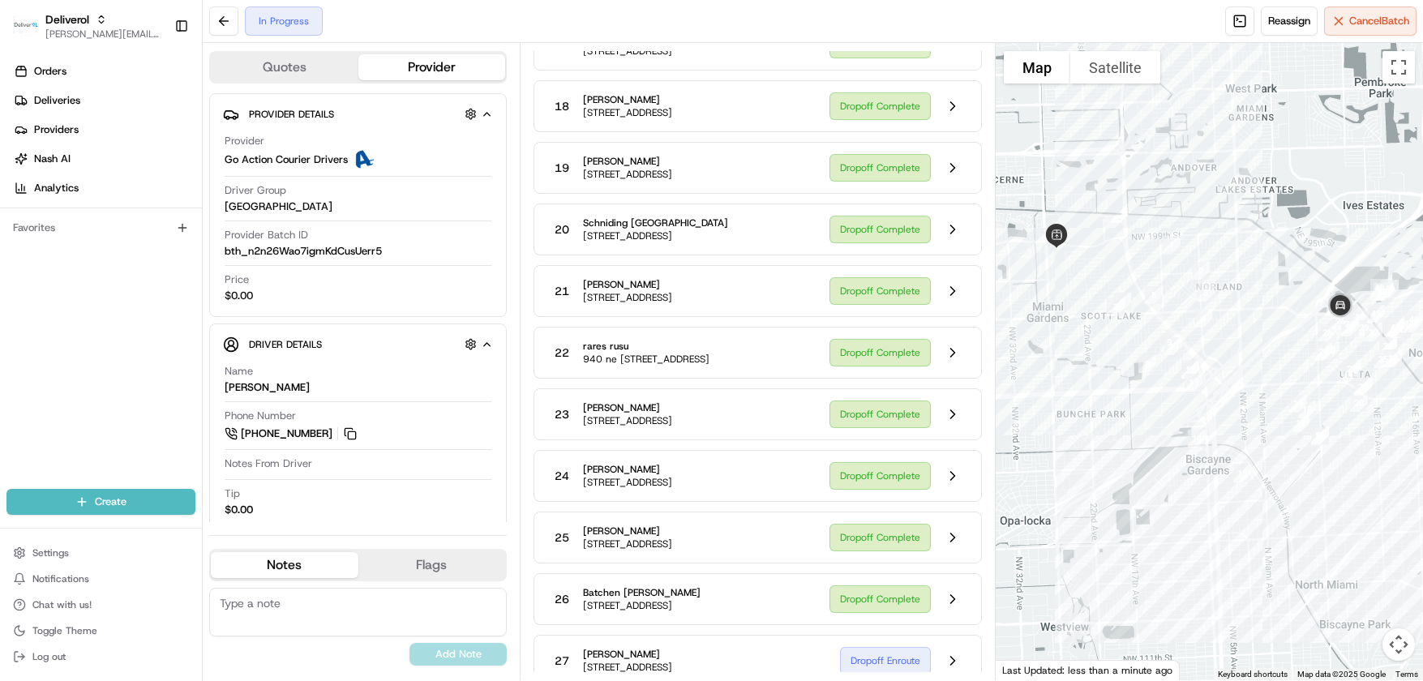
drag, startPoint x: 676, startPoint y: 290, endPoint x: 930, endPoint y: 283, distance: 253.9
click at [930, 283] on div "Packages 1 [PERSON_NAME] [STREET_ADDRESS] Dropoff Complete 2 [PERSON_NAME] [STR…" at bounding box center [757, 530] width 448 height 3040
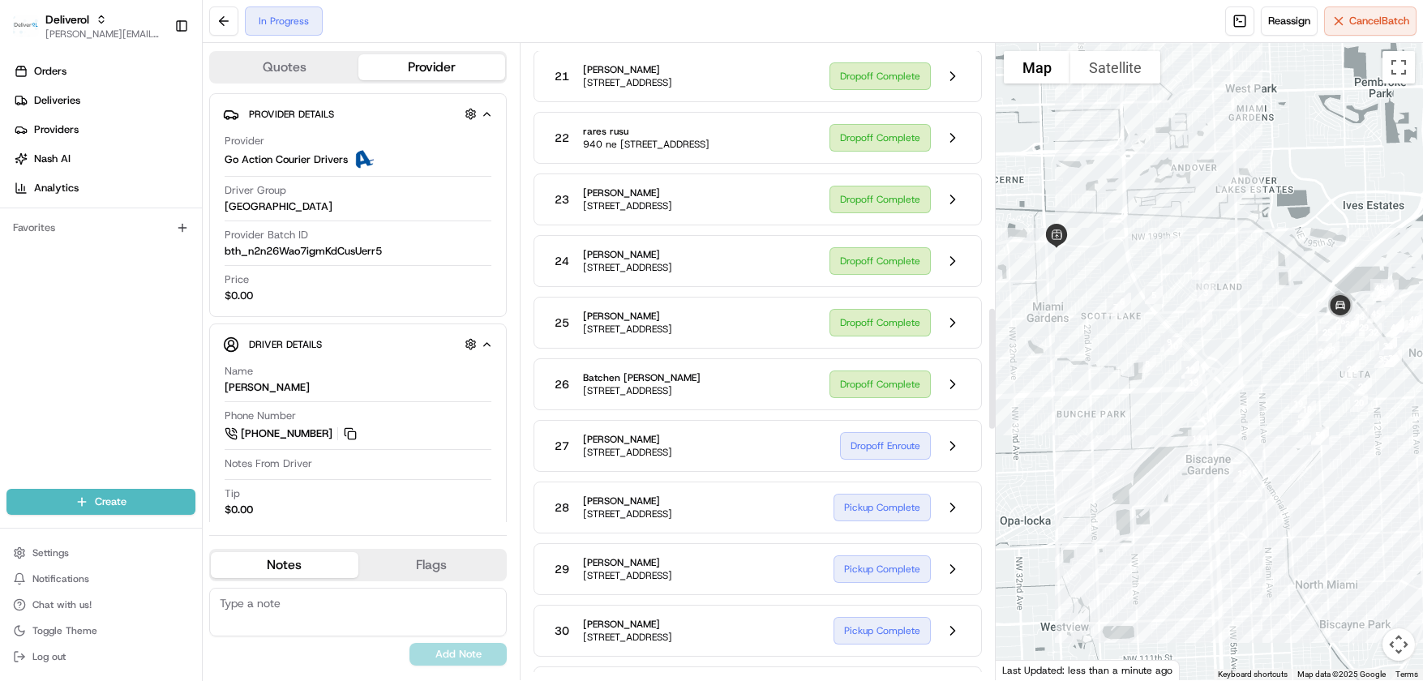
scroll to position [1378, 0]
